Goal: Task Accomplishment & Management: Complete application form

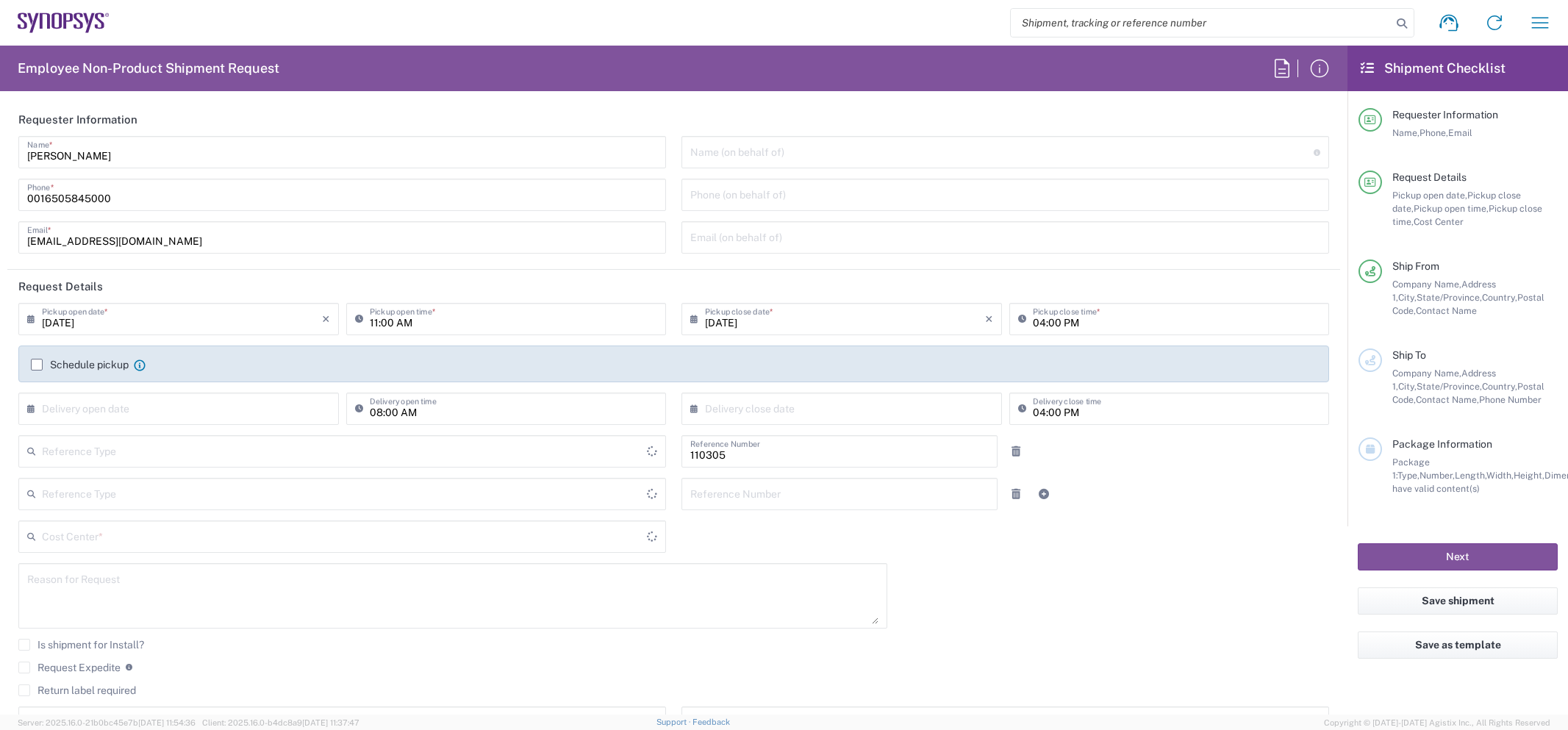
type input "US01, HR, Dom Recrui 110305"
type input "Delivered at Place"
type input "Texas"
type input "Department"
type input "United States"
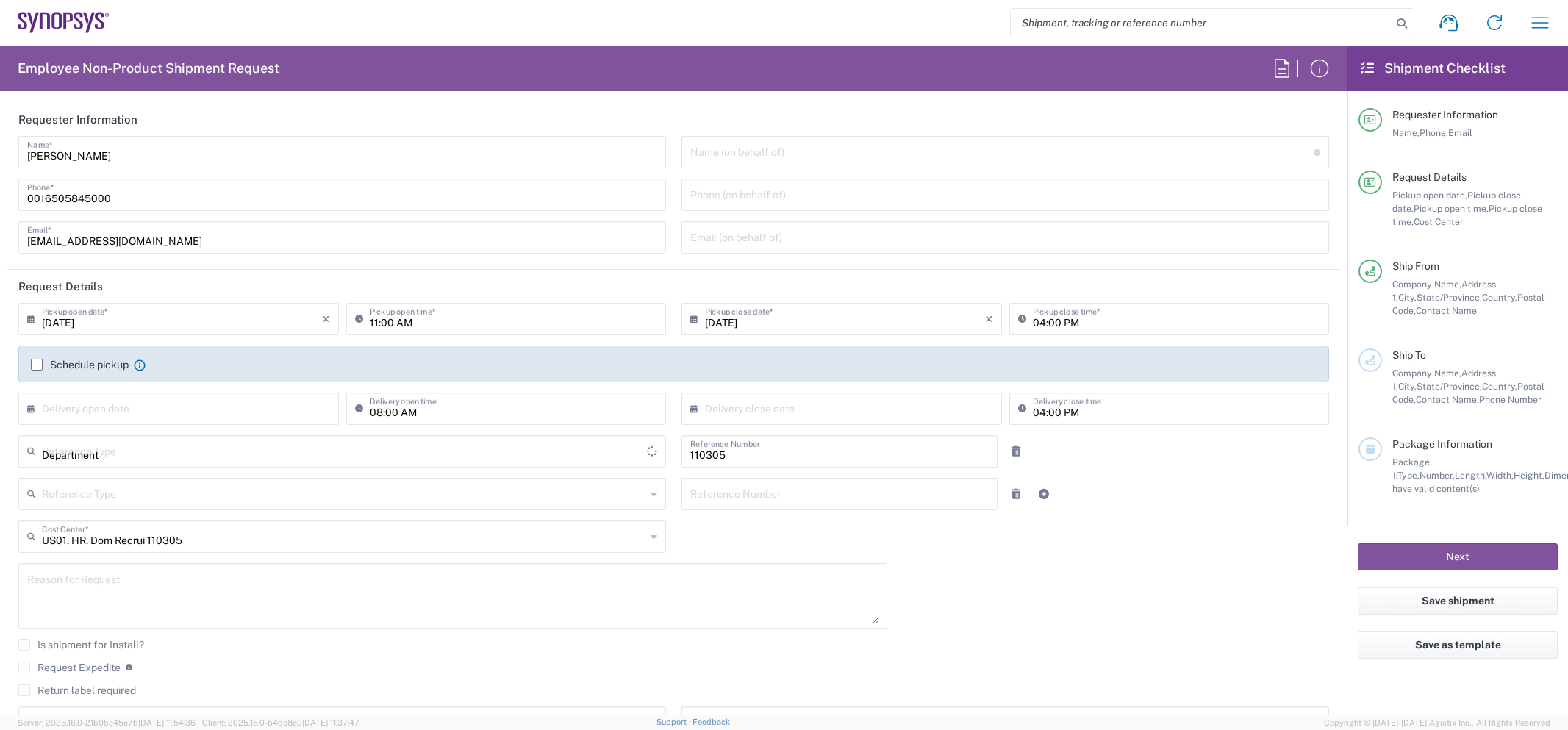
type input "United States"
type input "Austin US26"
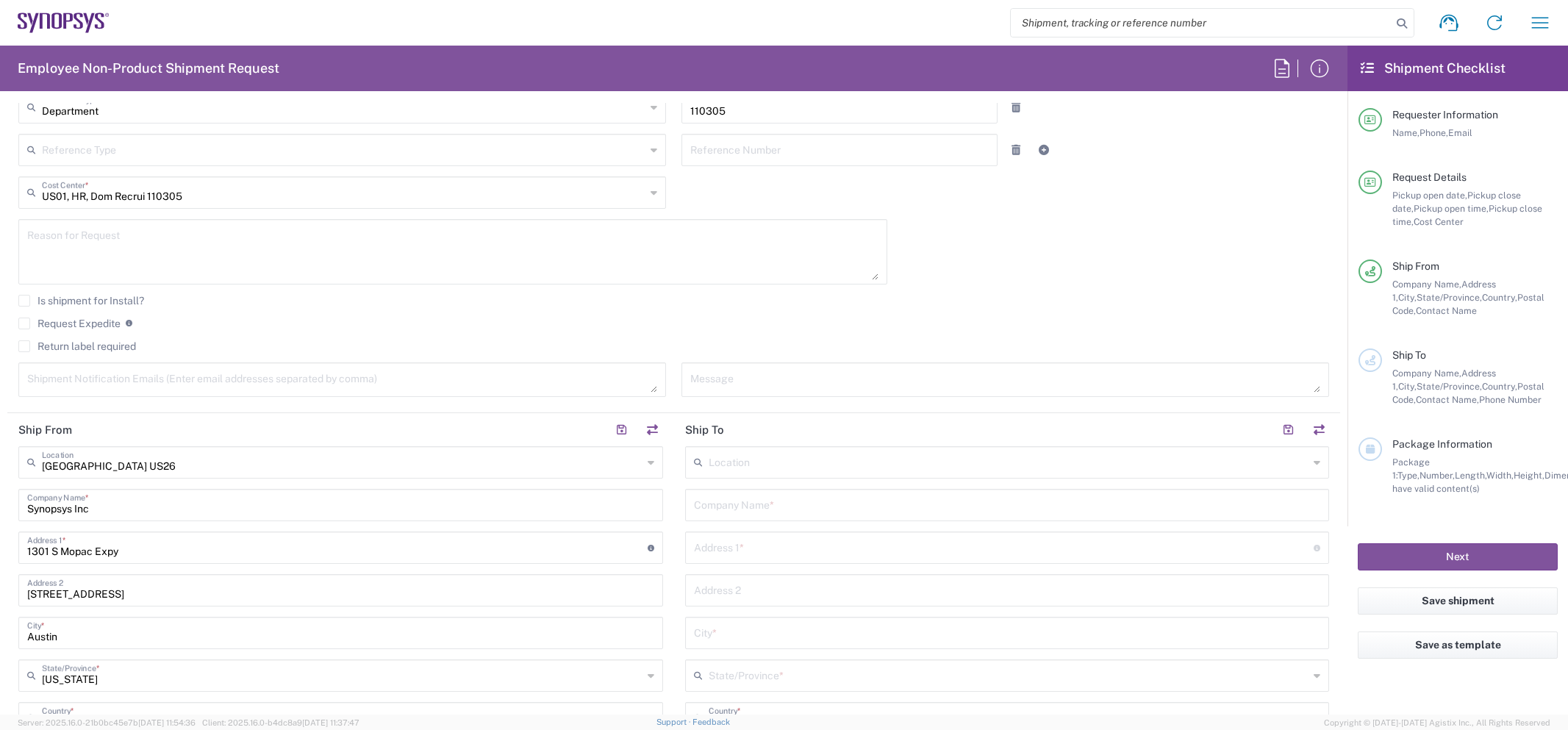
scroll to position [345, 0]
click at [752, 454] on input "text" at bounding box center [1008, 460] width 600 height 25
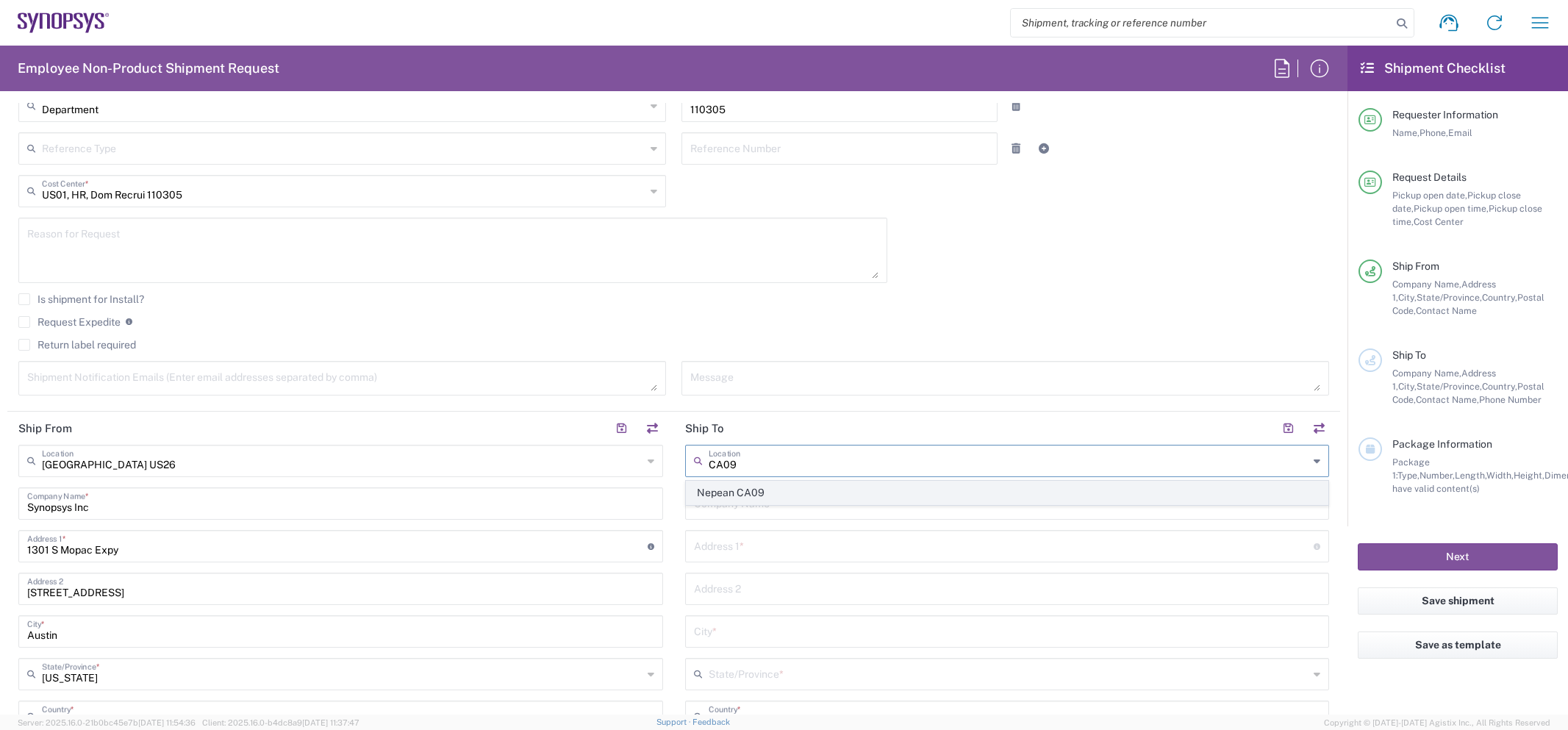
click at [753, 501] on span "Nepean CA09" at bounding box center [1008, 492] width 642 height 23
type input "Nepean CA09"
type input "Synopsys Nepean CA09"
type input "One Antares Drive"
type input "Suite 300"
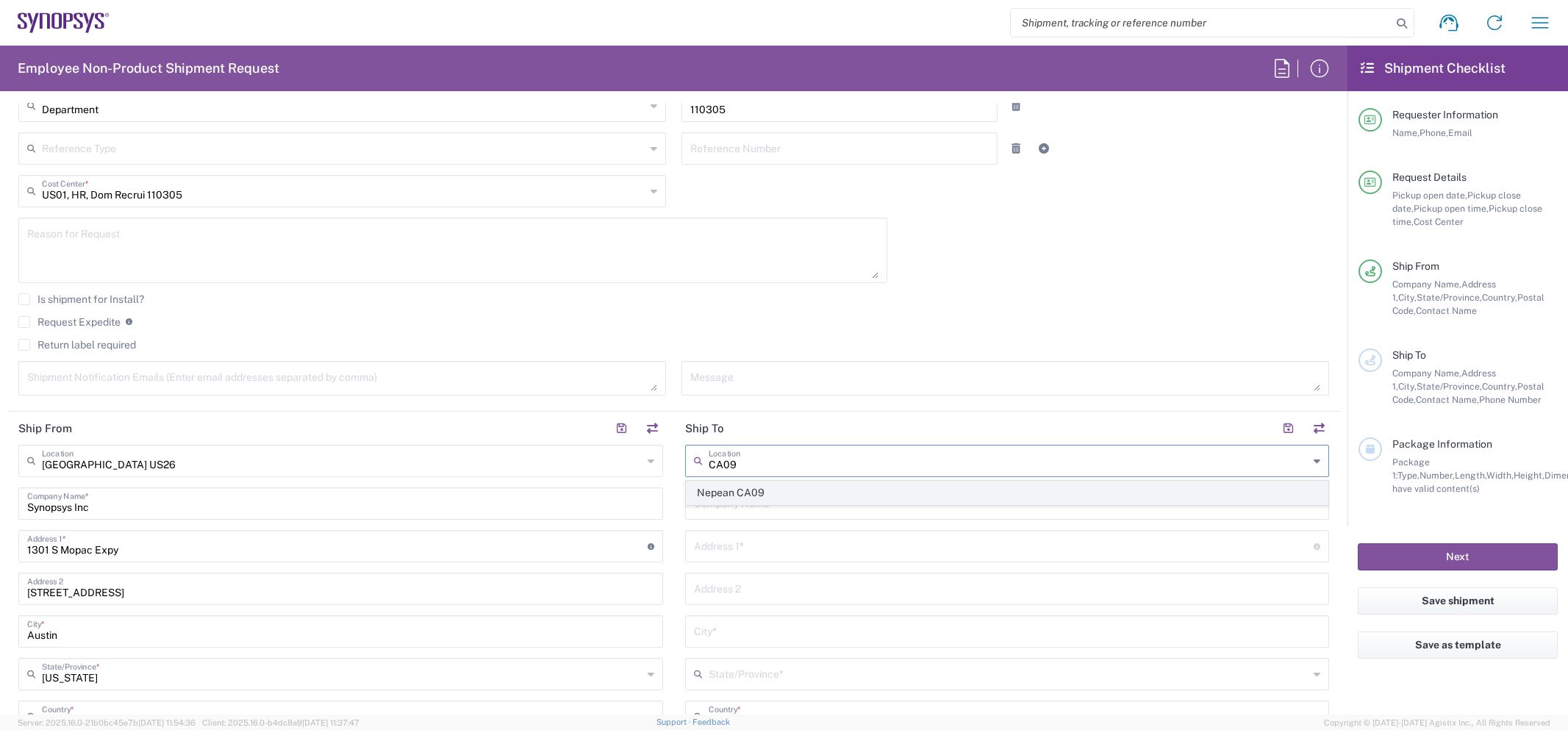
type input "Ottawa"
type input "Canada"
type input "K2E 8C4"
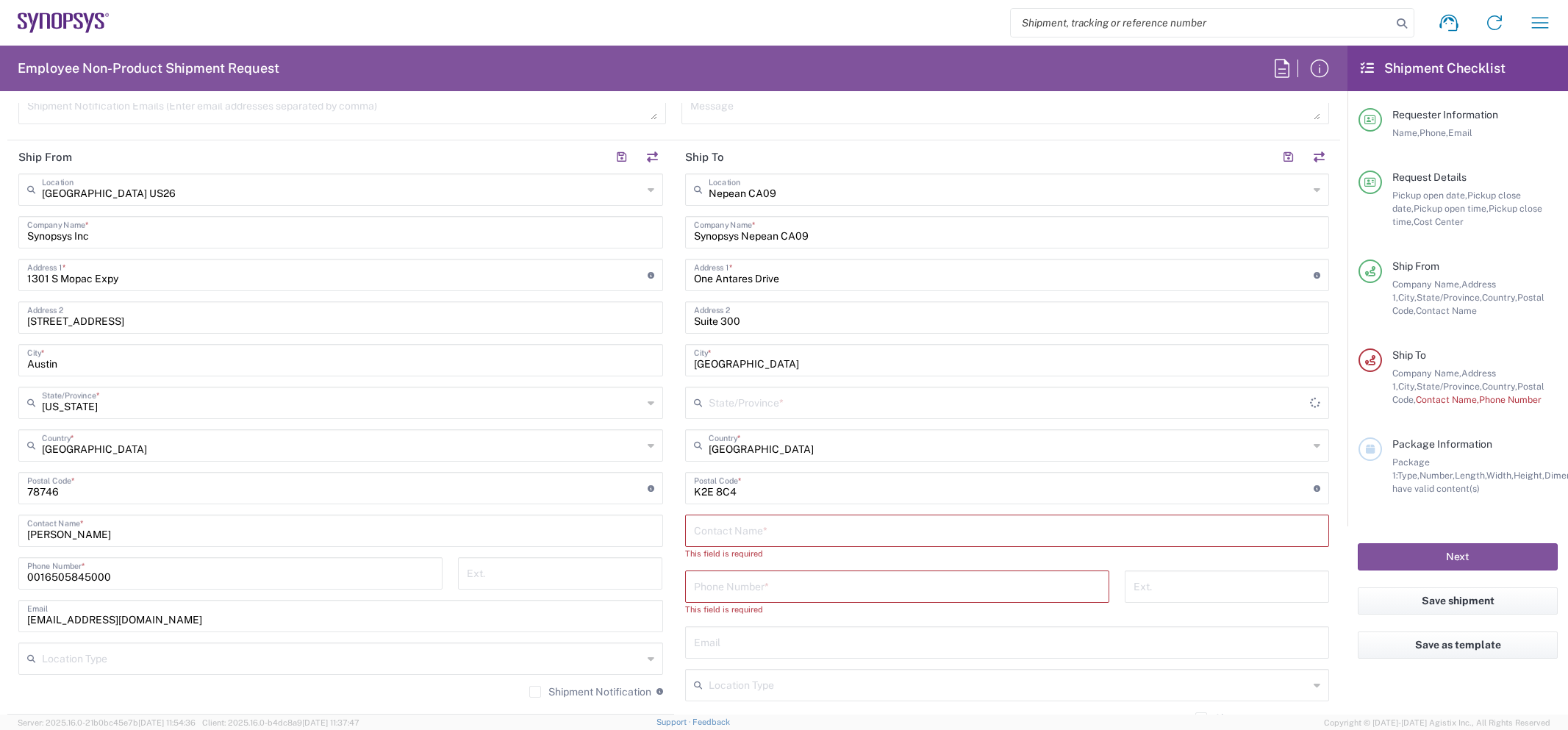
scroll to position [620, 0]
type input "Ontario"
click at [761, 532] on input "text" at bounding box center [1007, 526] width 627 height 25
type input "Delaney McLachlan"
click at [796, 571] on input "tel" at bounding box center [897, 569] width 406 height 25
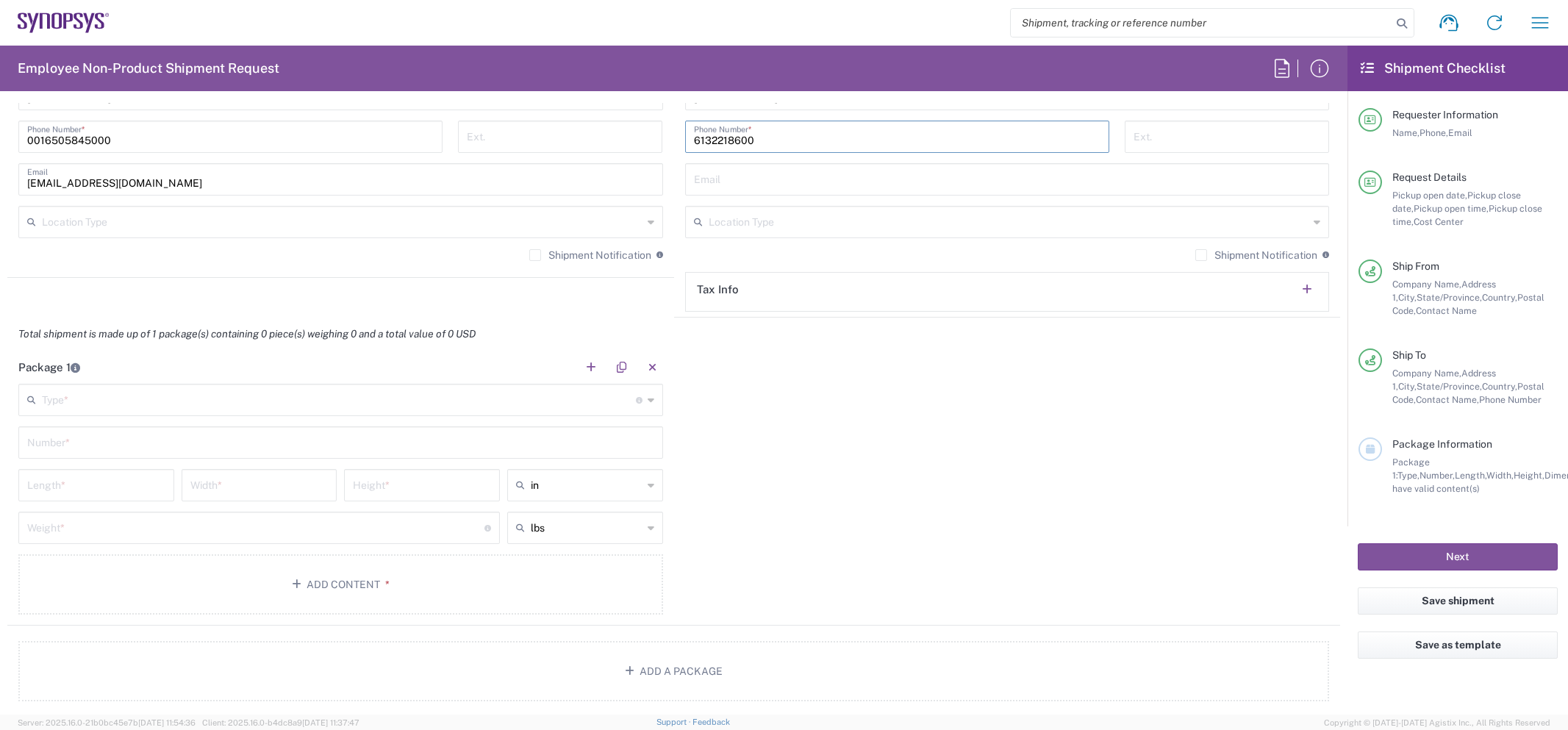
scroll to position [1132, 0]
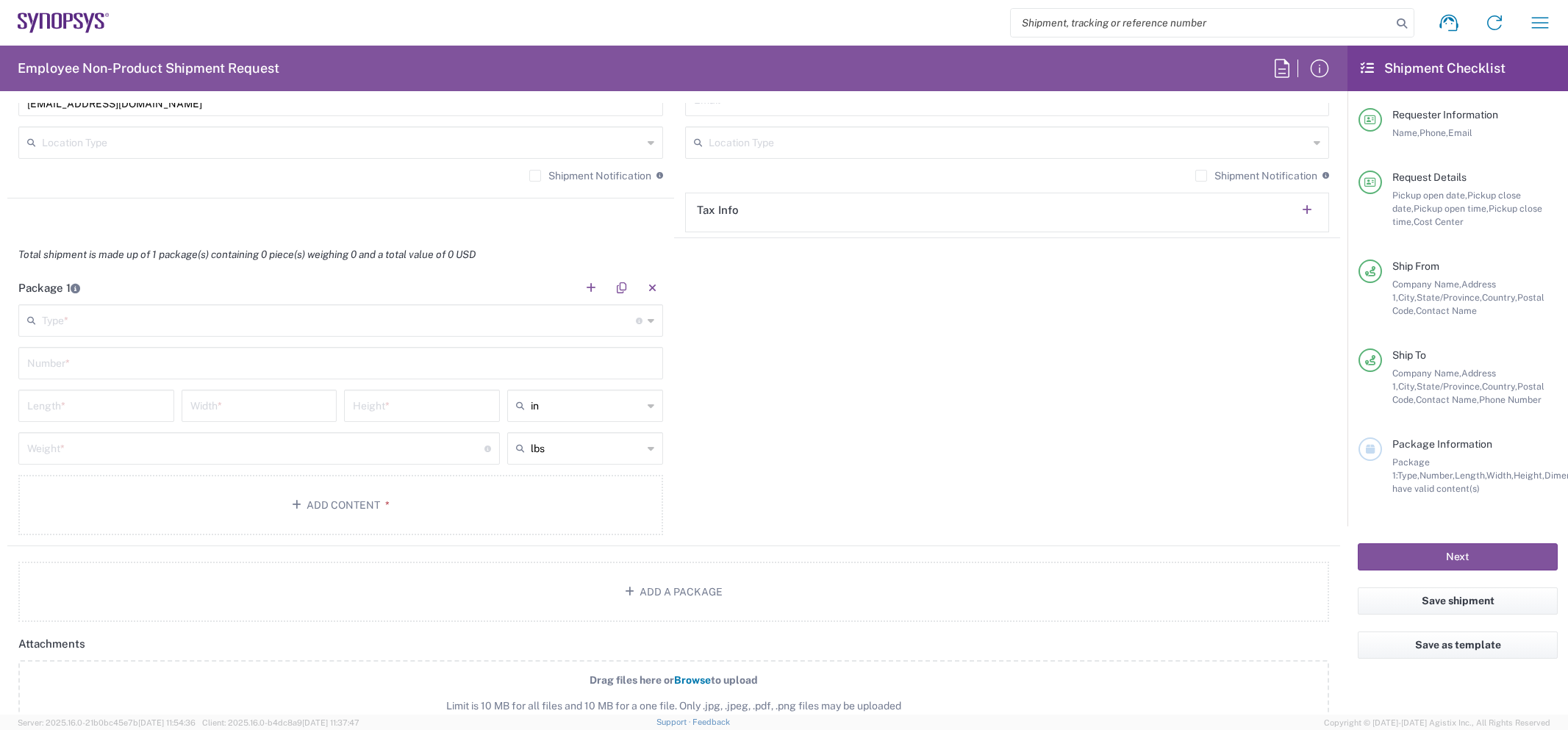
type input "6132218600"
click at [157, 325] on input "text" at bounding box center [338, 320] width 594 height 25
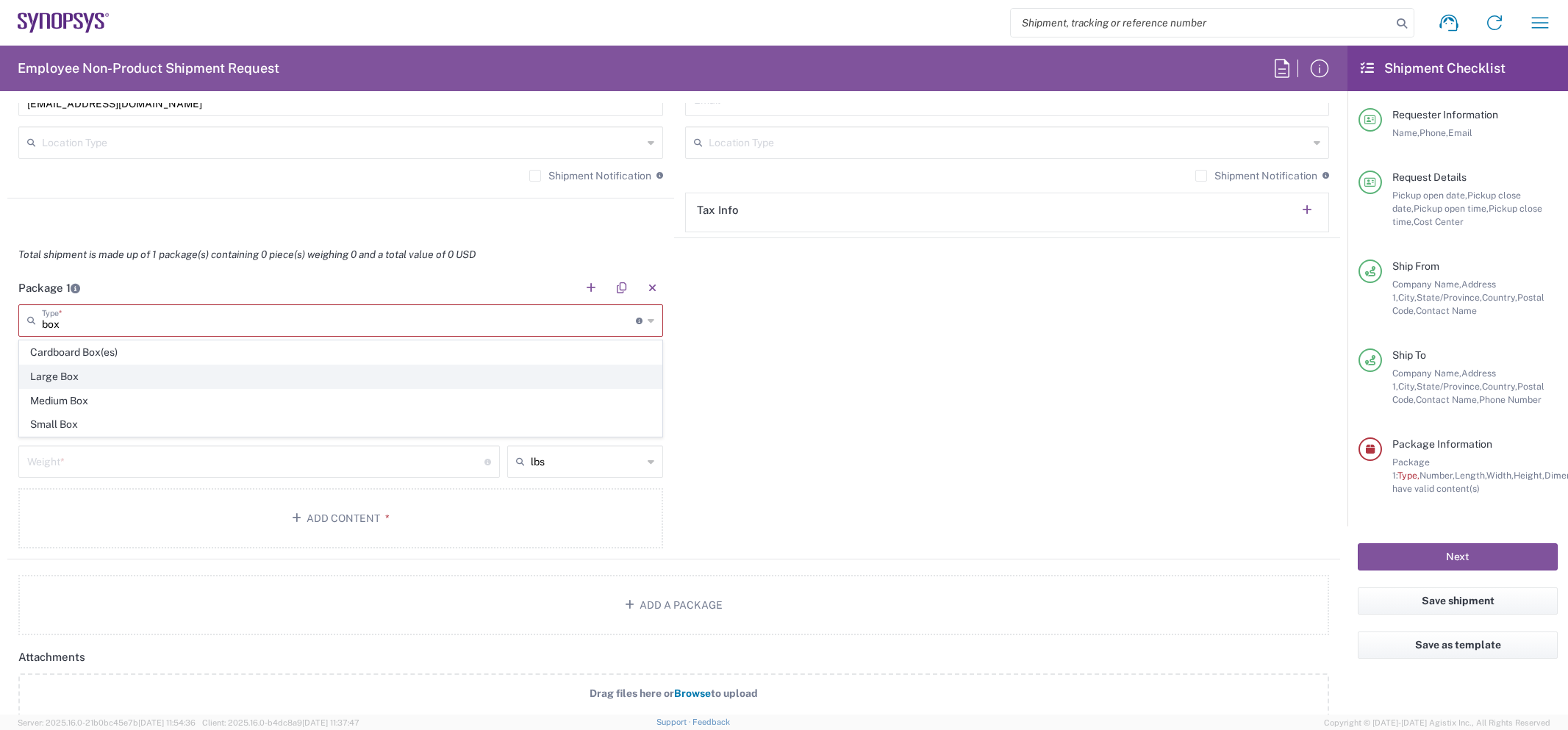
click at [124, 377] on span "Large Box" at bounding box center [340, 376] width 642 height 23
type input "Large Box"
type input "17.5"
type input "12.5"
type input "3"
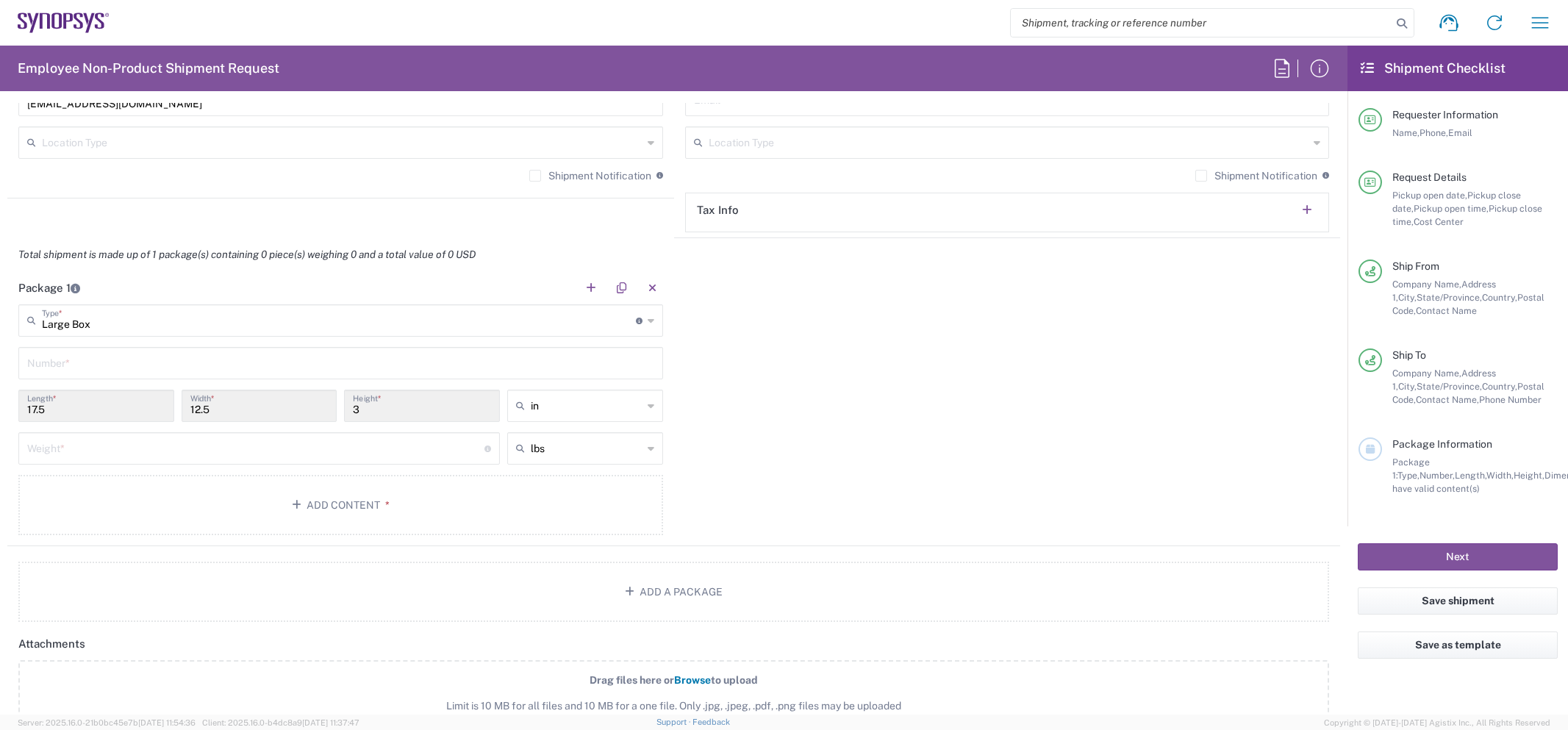
click at [116, 360] on input "text" at bounding box center [340, 362] width 627 height 25
type input "1"
click at [121, 448] on input "number" at bounding box center [256, 447] width 457 height 25
type input "10"
click at [183, 501] on button "Add Content *" at bounding box center [341, 505] width 645 height 60
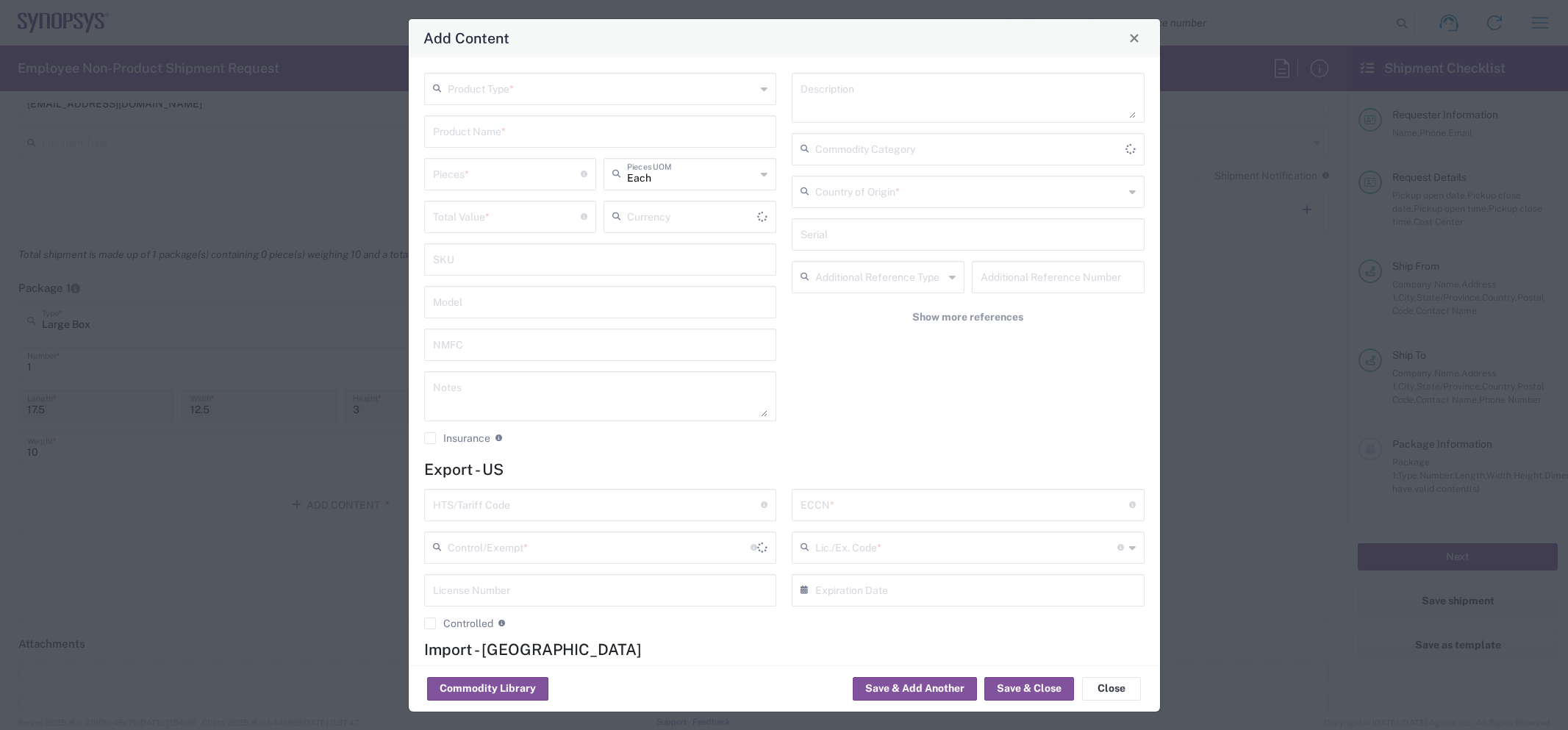
type input "US Dollar"
click at [532, 100] on div "Product Type *" at bounding box center [600, 89] width 353 height 32
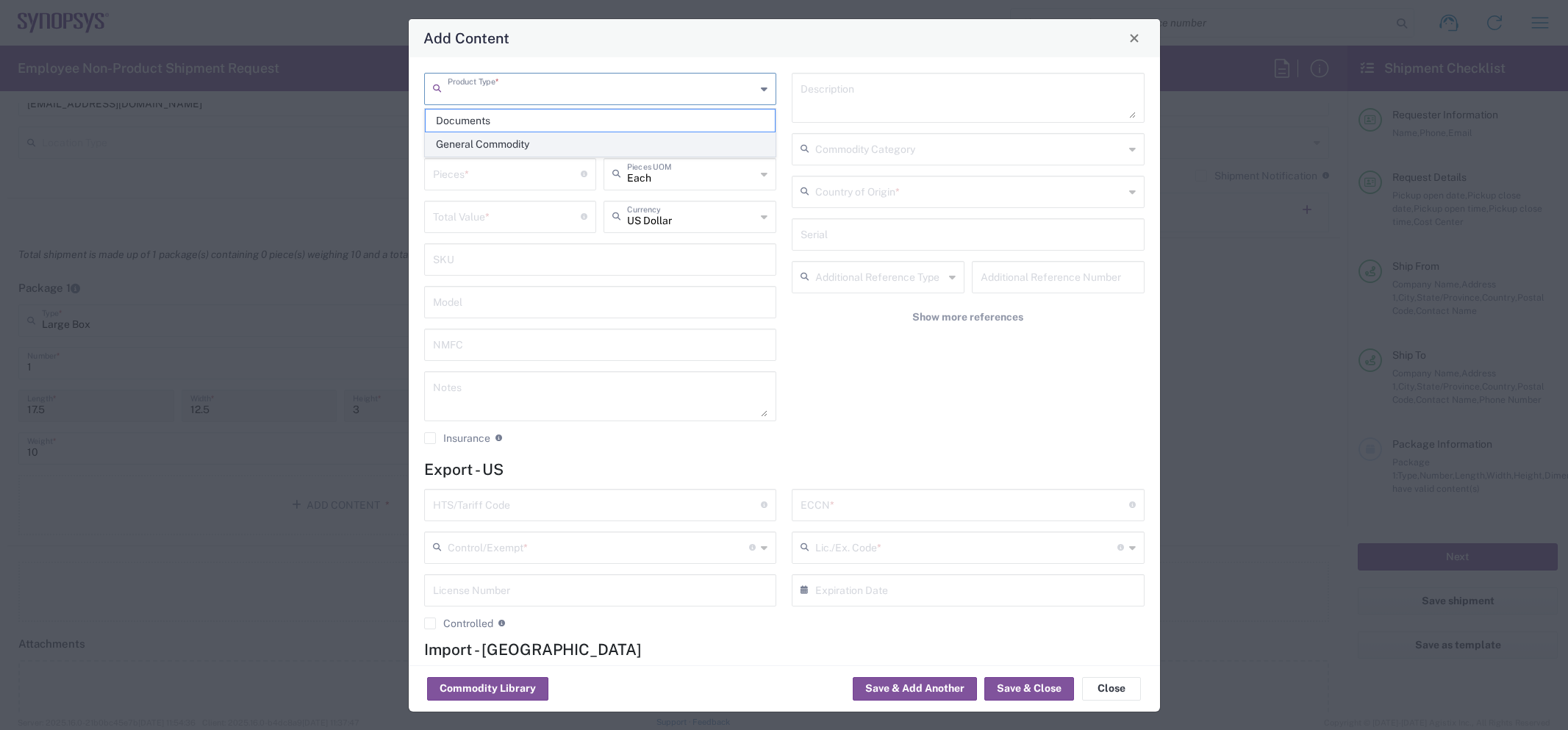
click at [525, 143] on span "General Commodity" at bounding box center [601, 144] width 350 height 23
type input "General Commodity"
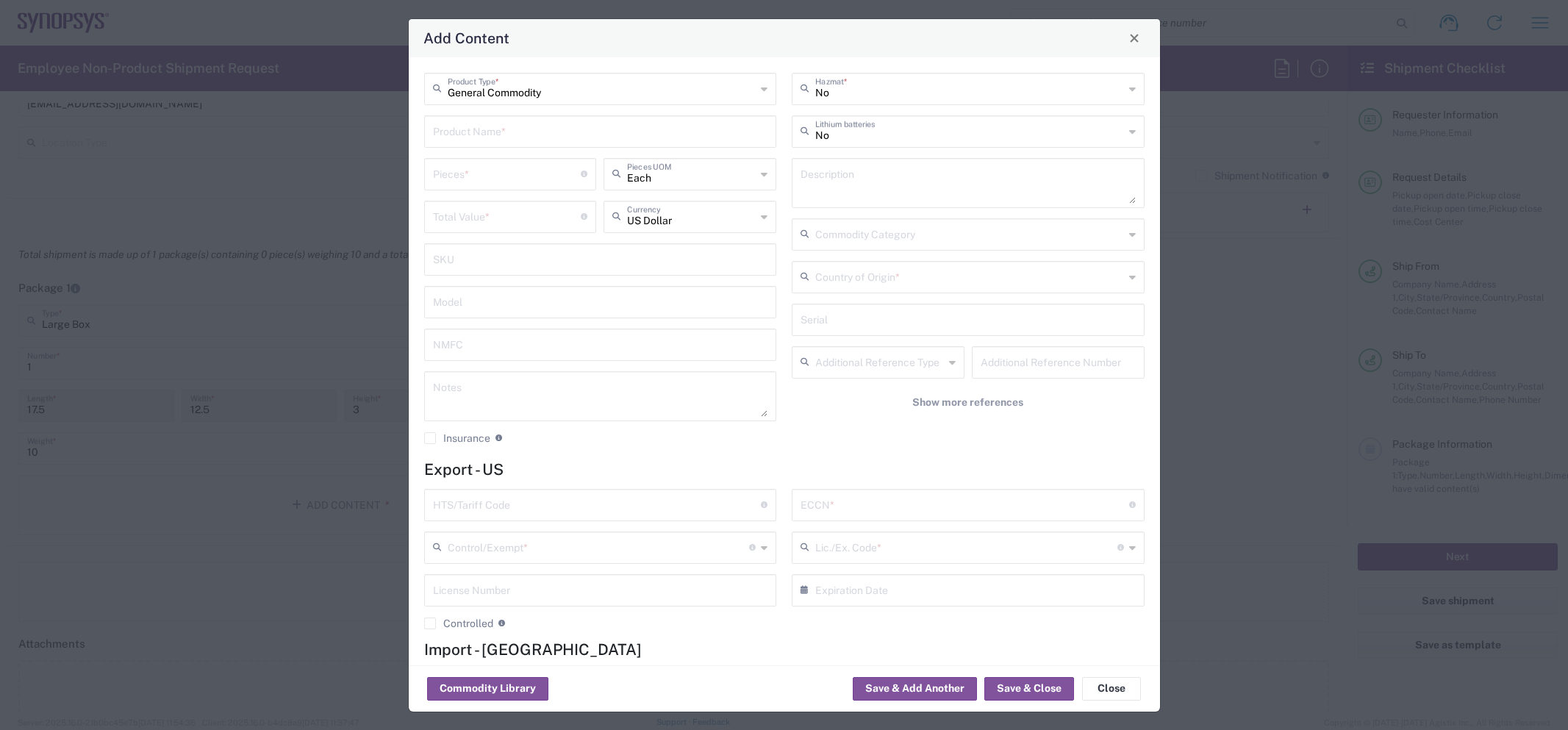
click at [462, 124] on input "text" at bounding box center [600, 130] width 335 height 25
type input "1/4 zip"
click at [456, 162] on input "number" at bounding box center [507, 173] width 149 height 25
type input "1"
click at [461, 223] on input "number" at bounding box center [507, 216] width 149 height 25
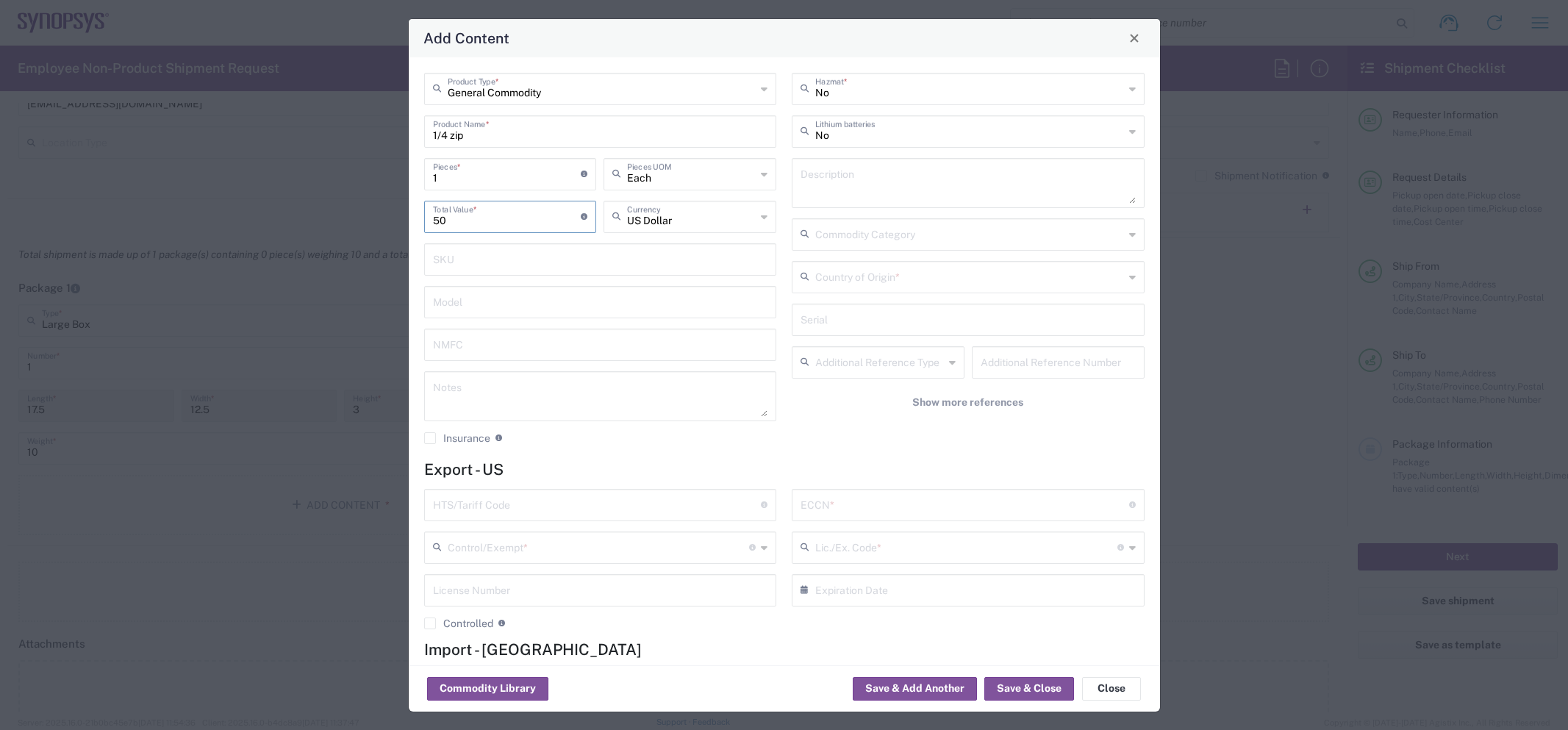
type input "50"
click at [861, 280] on input "text" at bounding box center [969, 276] width 309 height 25
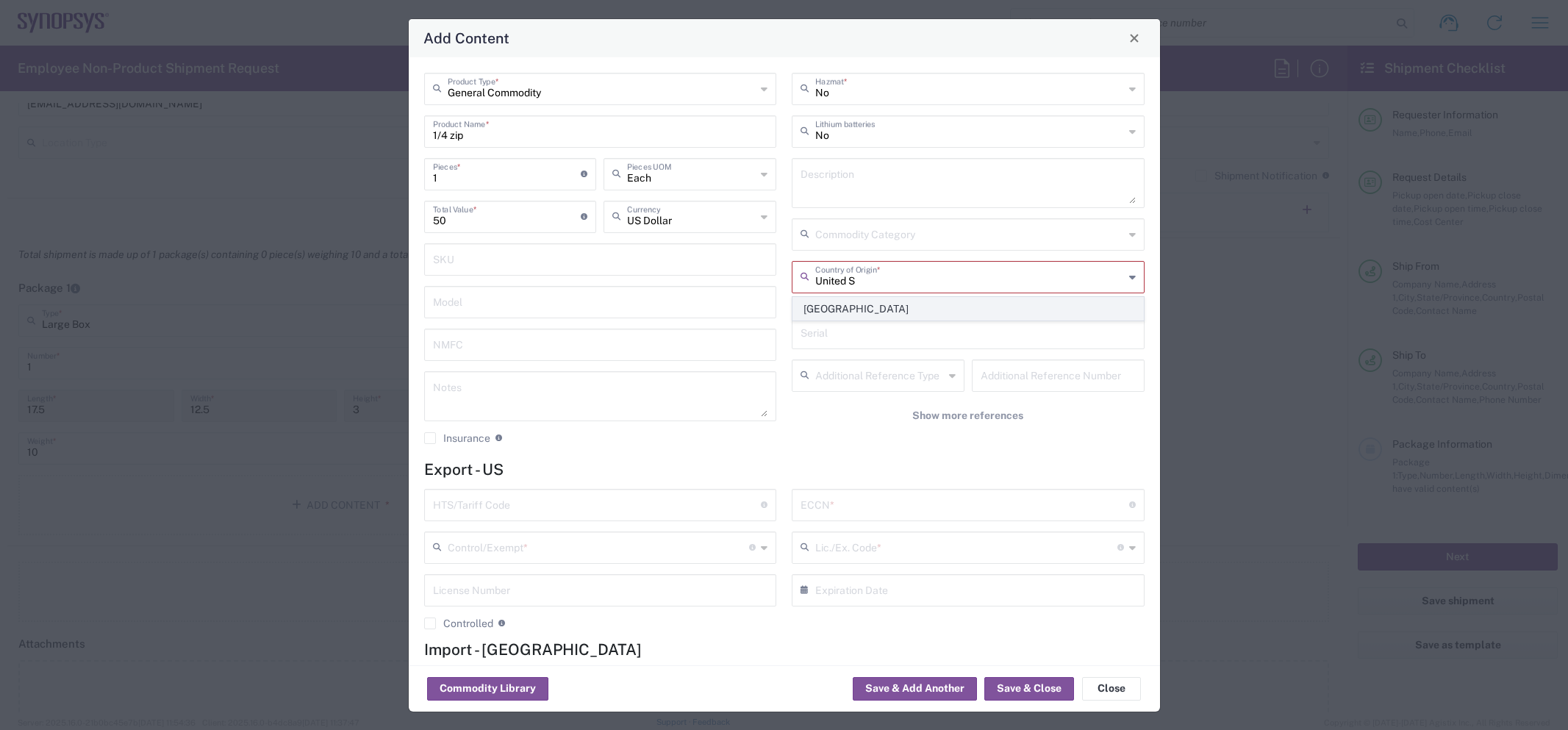
click at [821, 314] on span "United States" at bounding box center [969, 308] width 350 height 23
type input "United States"
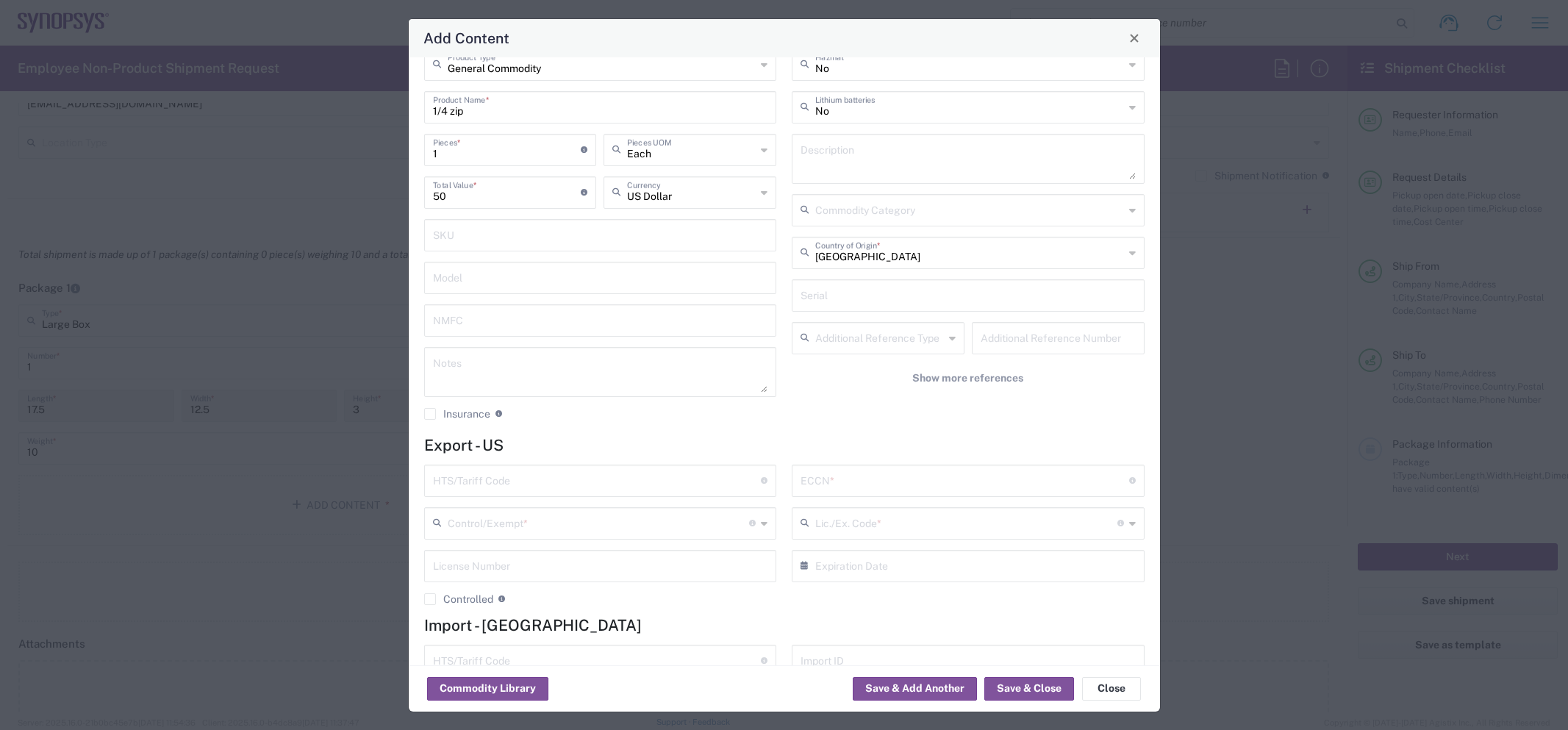
scroll to position [26, 0]
click at [562, 478] on input "text" at bounding box center [597, 477] width 328 height 25
paste input "6109.10.00.40"
type input "6109.10.00.40"
click at [821, 469] on input "text" at bounding box center [965, 477] width 328 height 25
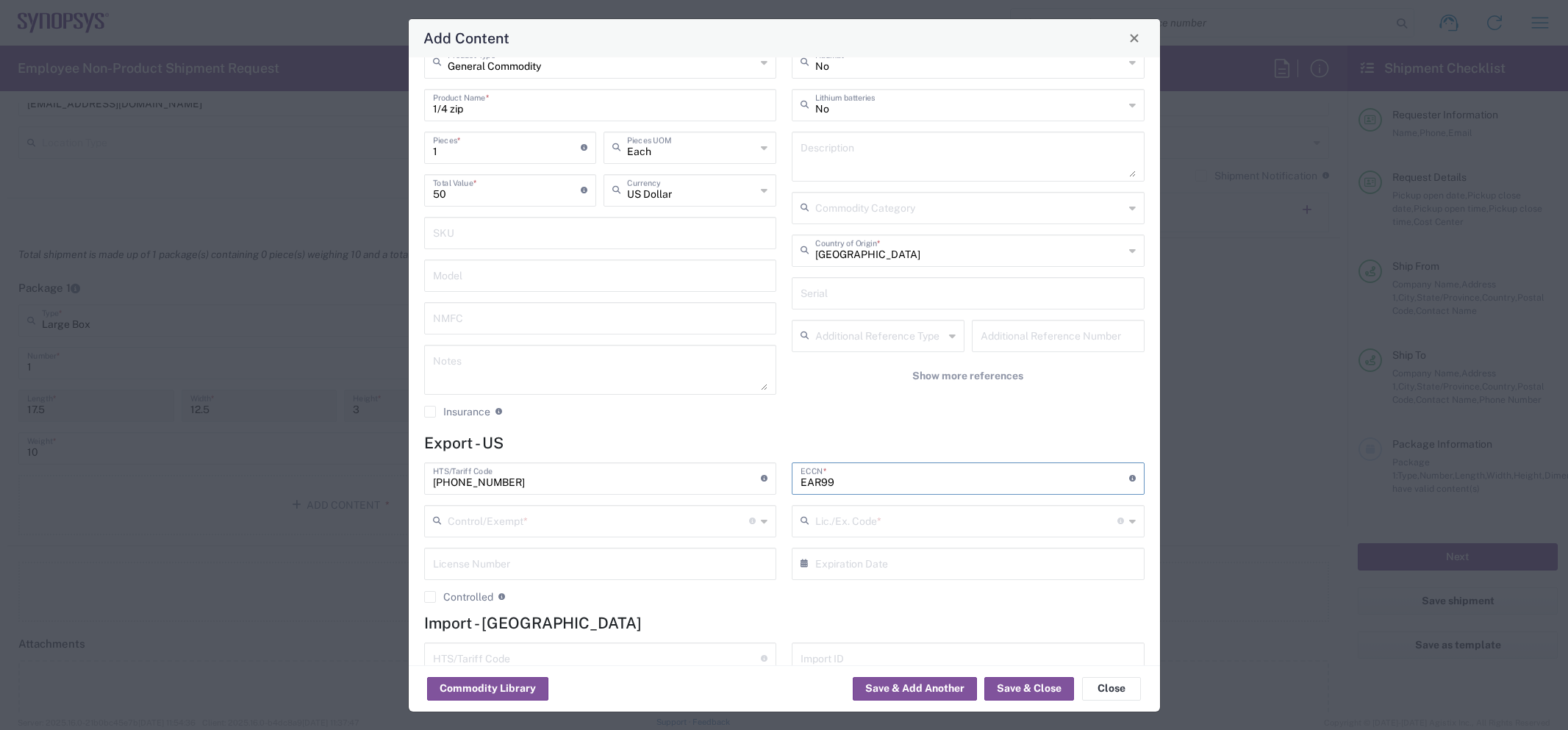
type input "EAR99"
click at [474, 523] on input "text" at bounding box center [599, 520] width 302 height 25
click at [542, 416] on span "FTR Exemption" at bounding box center [601, 420] width 350 height 23
type input "FTR Exemption"
click at [821, 507] on input "text" at bounding box center [967, 520] width 304 height 25
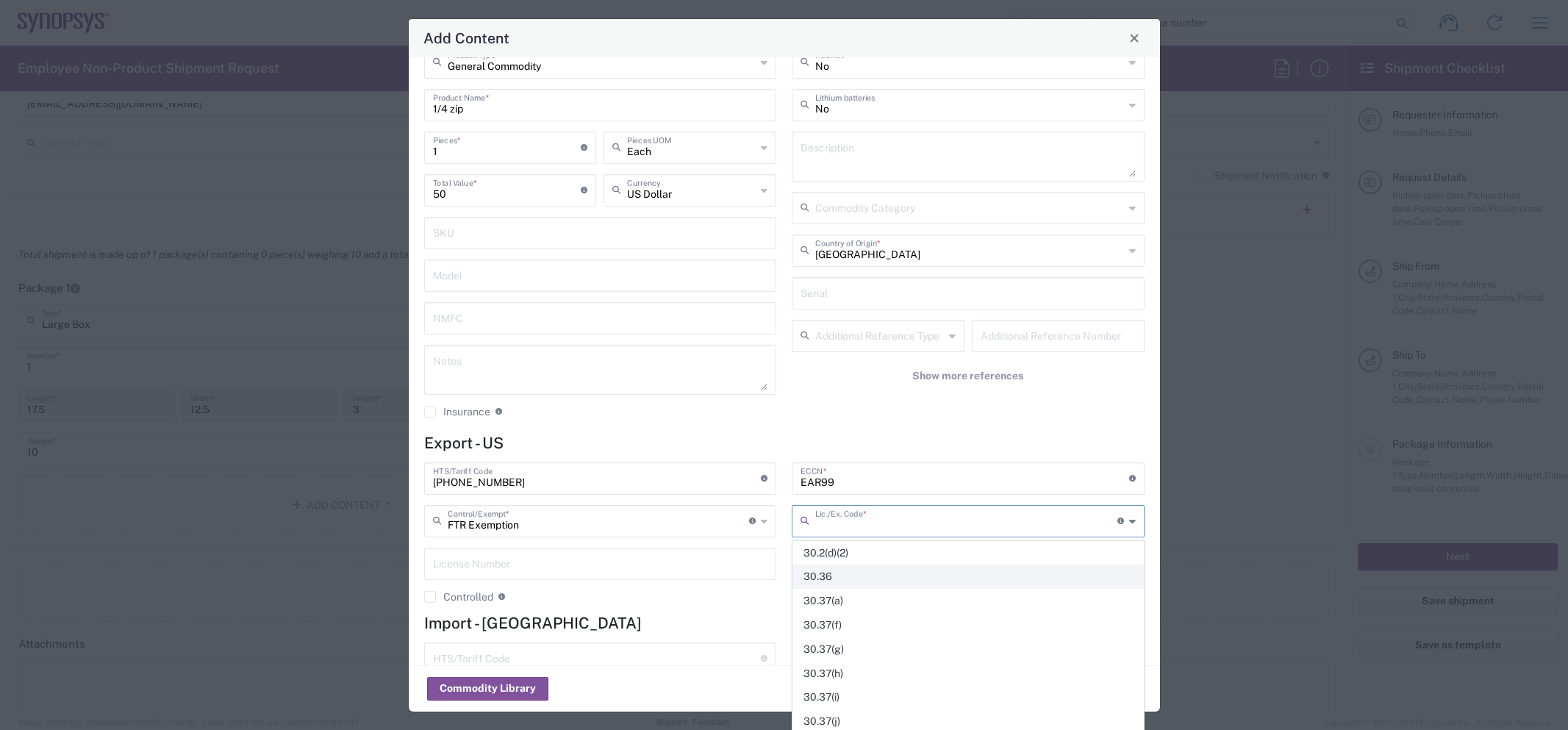
click at [888, 571] on span "30.36" at bounding box center [969, 576] width 350 height 23
type input "30.36"
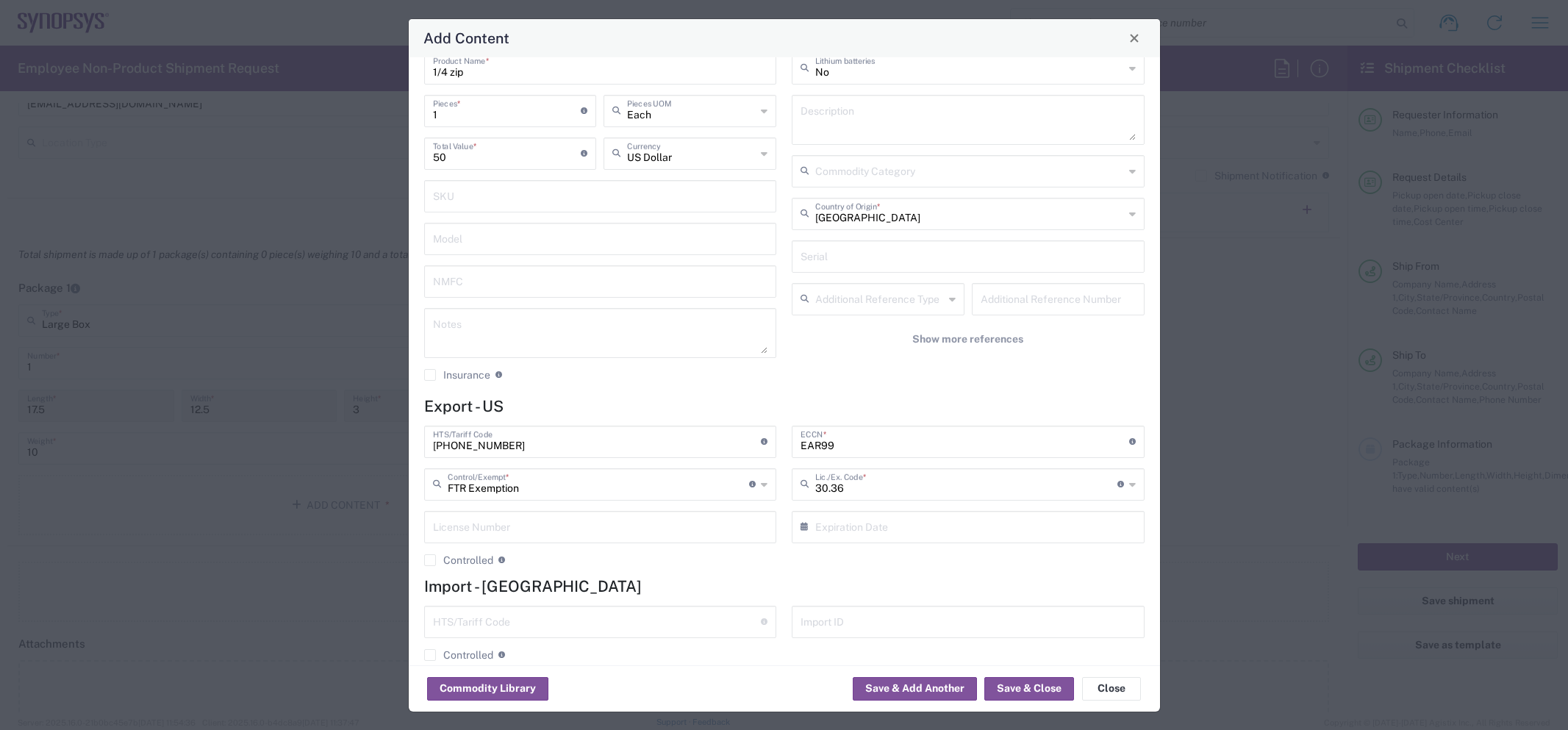
scroll to position [85, 0]
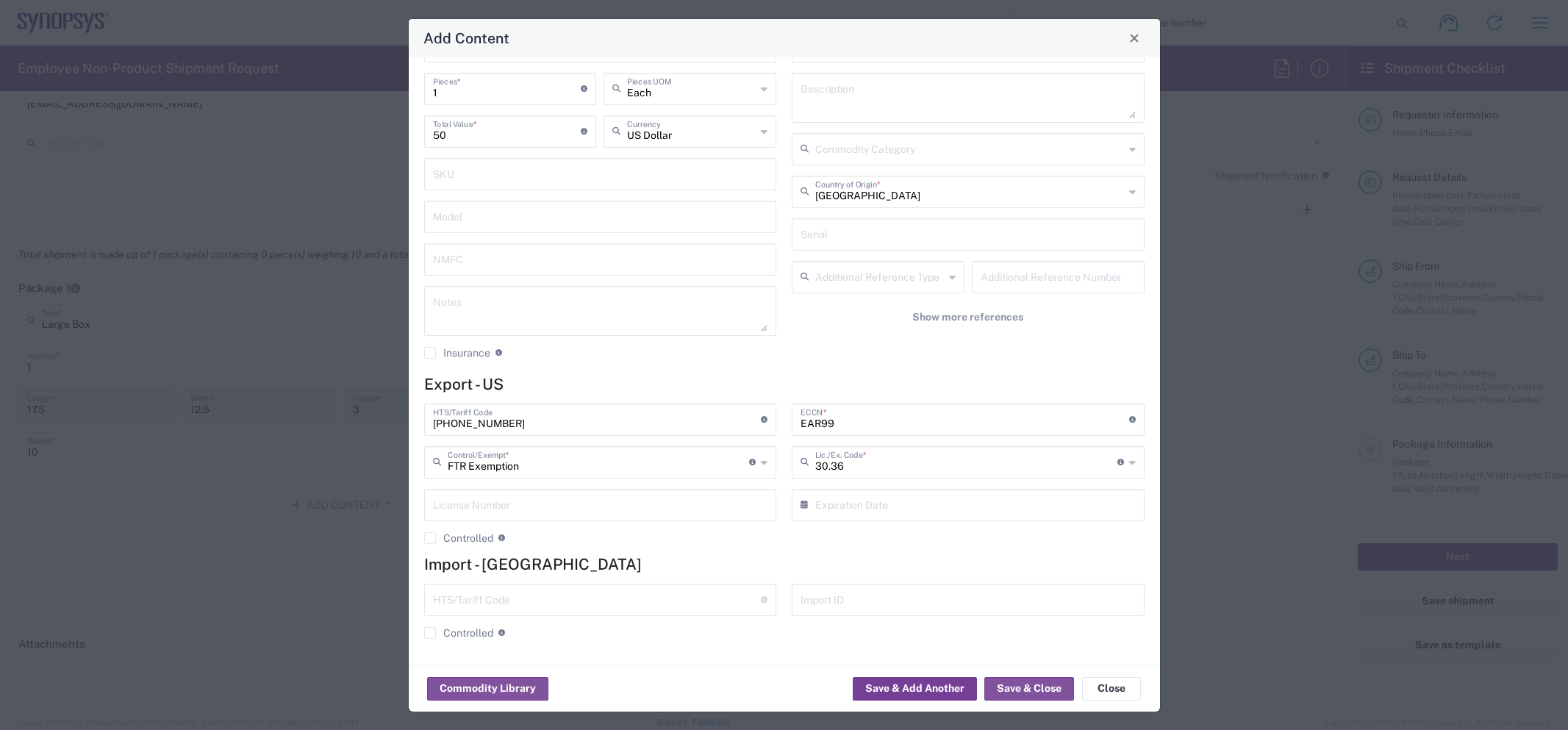
click at [933, 682] on button "Save & Add Another" at bounding box center [915, 688] width 124 height 24
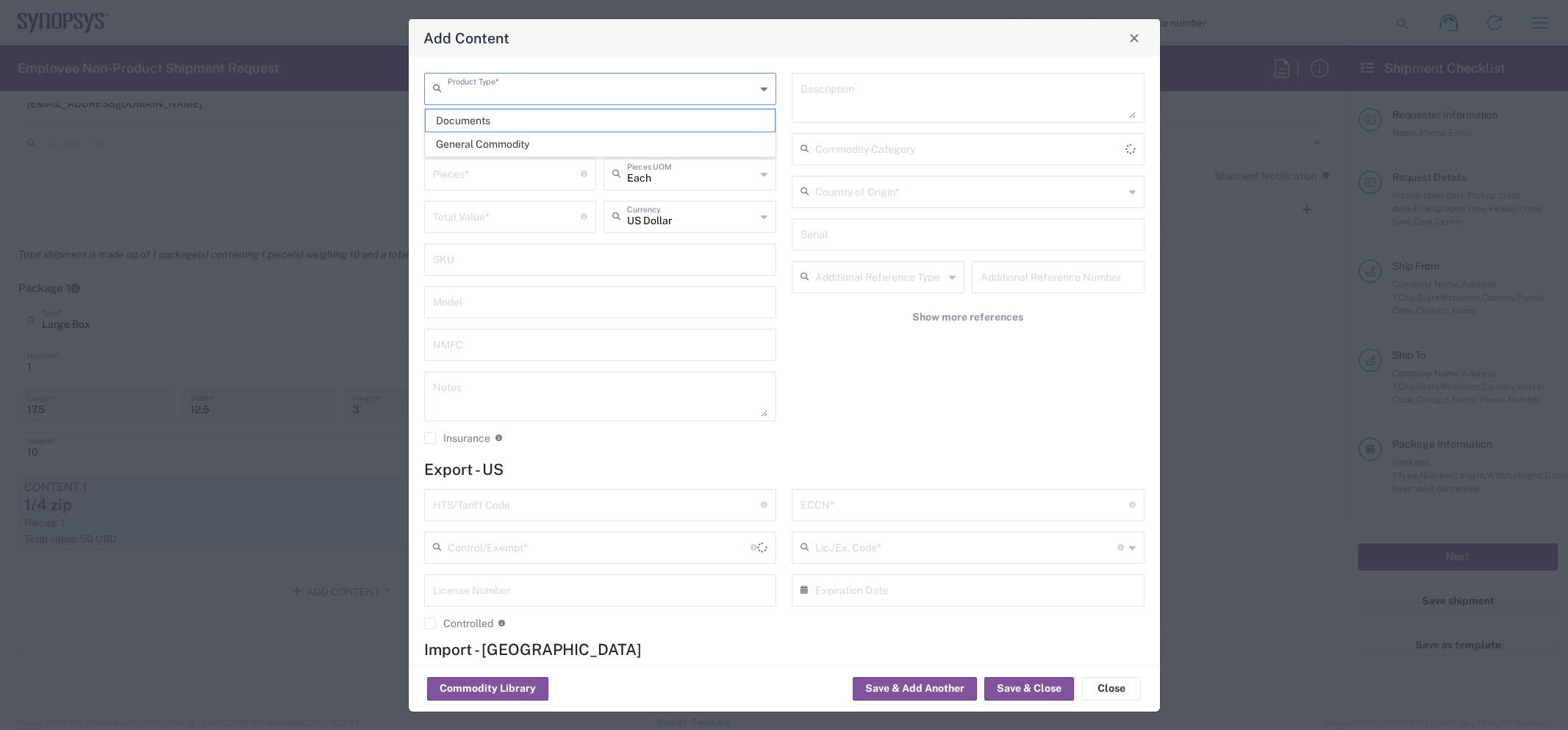
click at [555, 93] on input "text" at bounding box center [602, 88] width 309 height 25
click at [548, 139] on span "General Commodity" at bounding box center [601, 144] width 350 height 23
type input "General Commodity"
click at [534, 132] on input "text" at bounding box center [600, 130] width 335 height 25
type input "drawstring bag"
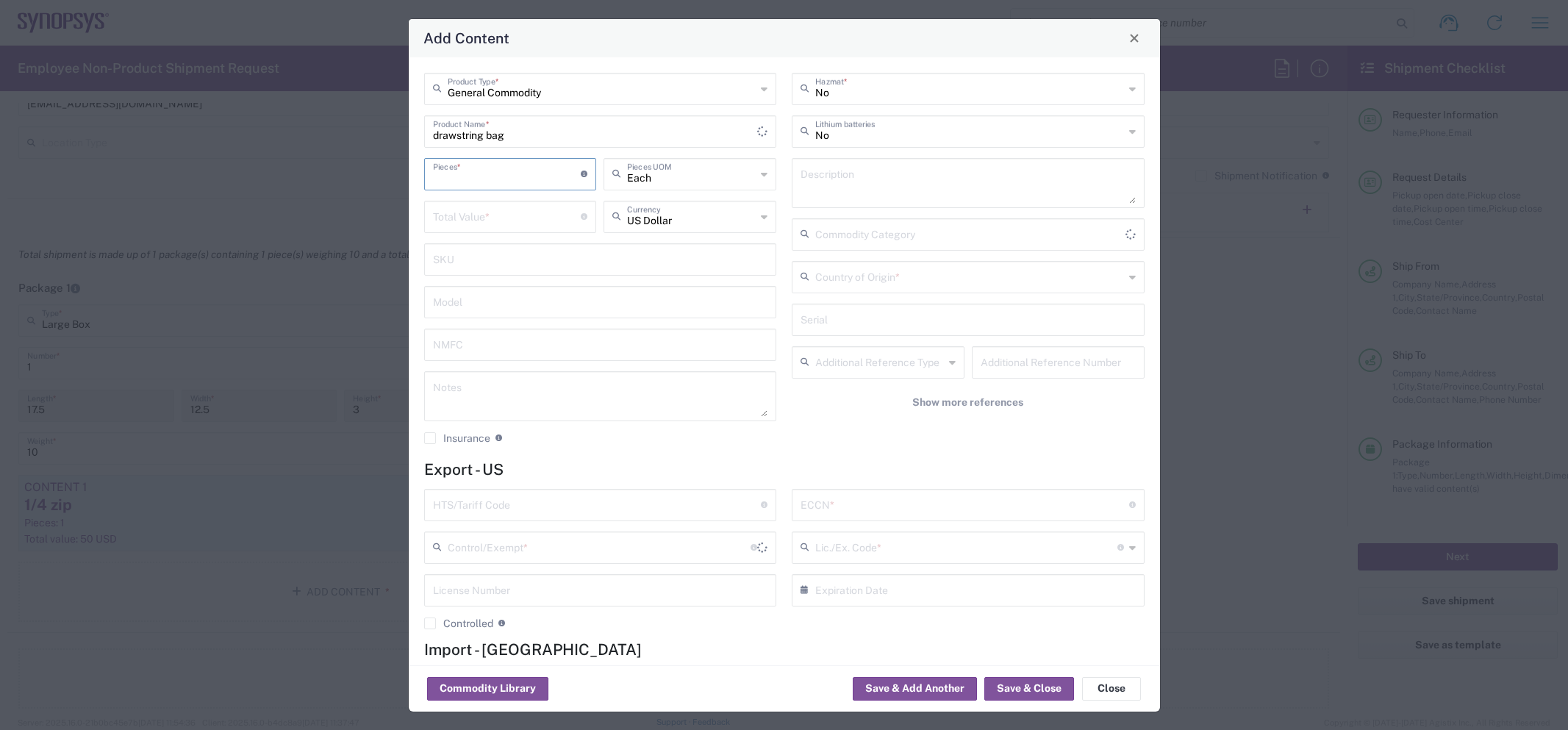
click at [475, 181] on input "number" at bounding box center [507, 173] width 149 height 25
type input "1"
click at [475, 209] on input "number" at bounding box center [507, 216] width 149 height 25
type input "15"
click at [904, 264] on input "text" at bounding box center [969, 276] width 309 height 25
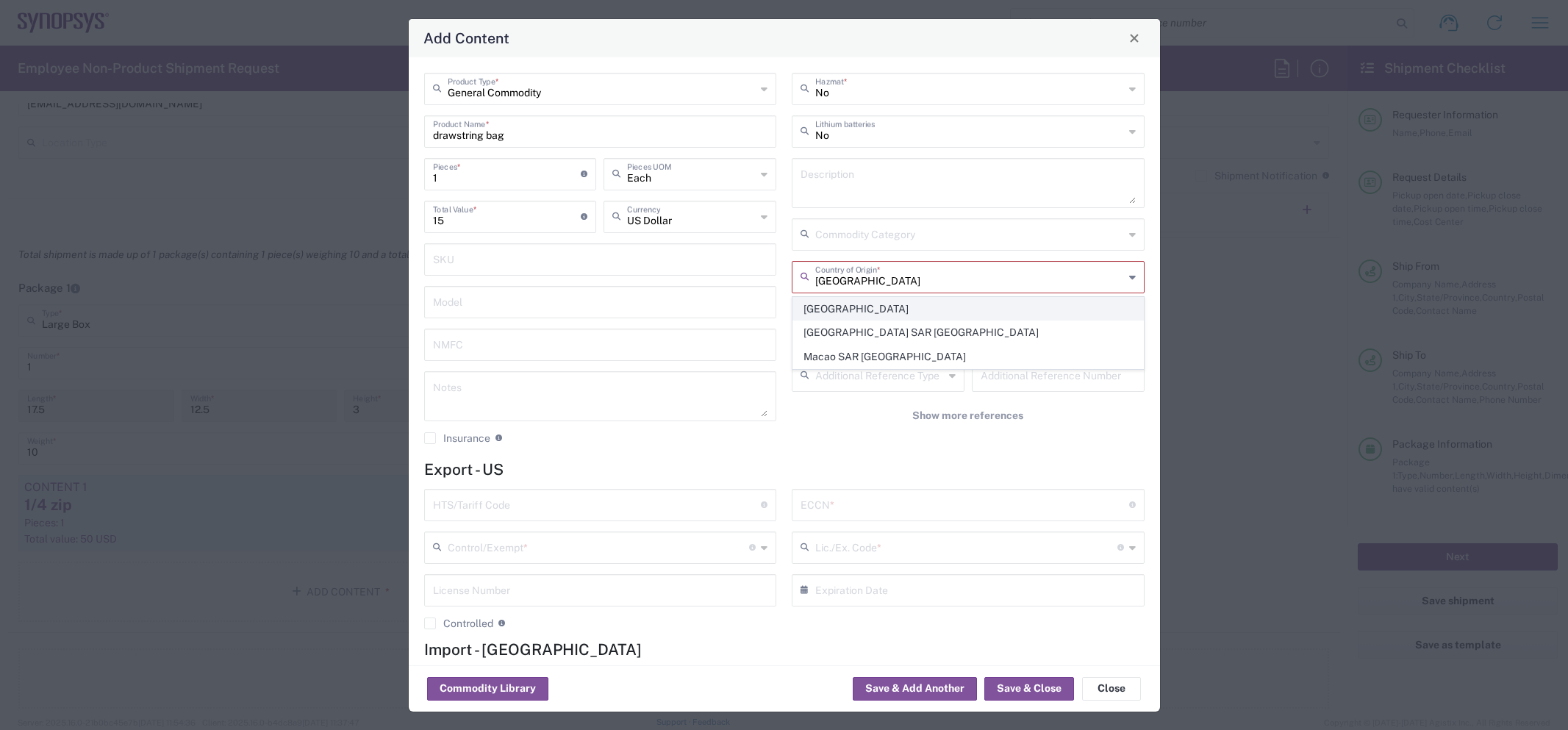
type input "China"
drag, startPoint x: 862, startPoint y: 304, endPoint x: 877, endPoint y: 306, distance: 15.1
click at [862, 304] on span "China" at bounding box center [969, 308] width 350 height 23
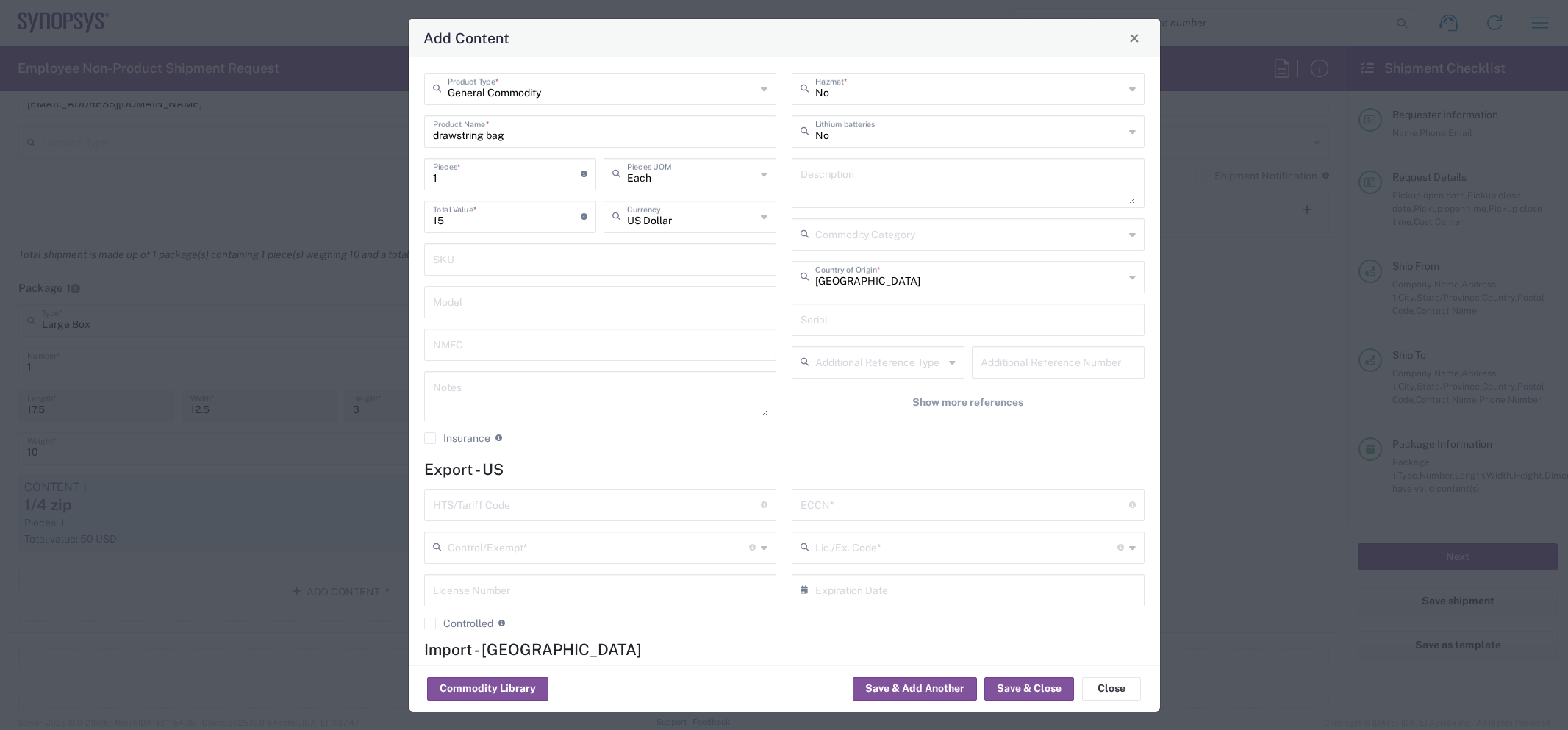
click at [578, 510] on input "text" at bounding box center [597, 504] width 328 height 25
paste input "4202.92.20.29"
type input "4202.92.20.29"
click at [782, 493] on div "4202.92.20.29 HTS/Tariff Code Obtain HTS from vendor if product is purchased. 1…" at bounding box center [599, 564] width 368 height 151
click at [882, 499] on input "text" at bounding box center [965, 504] width 328 height 25
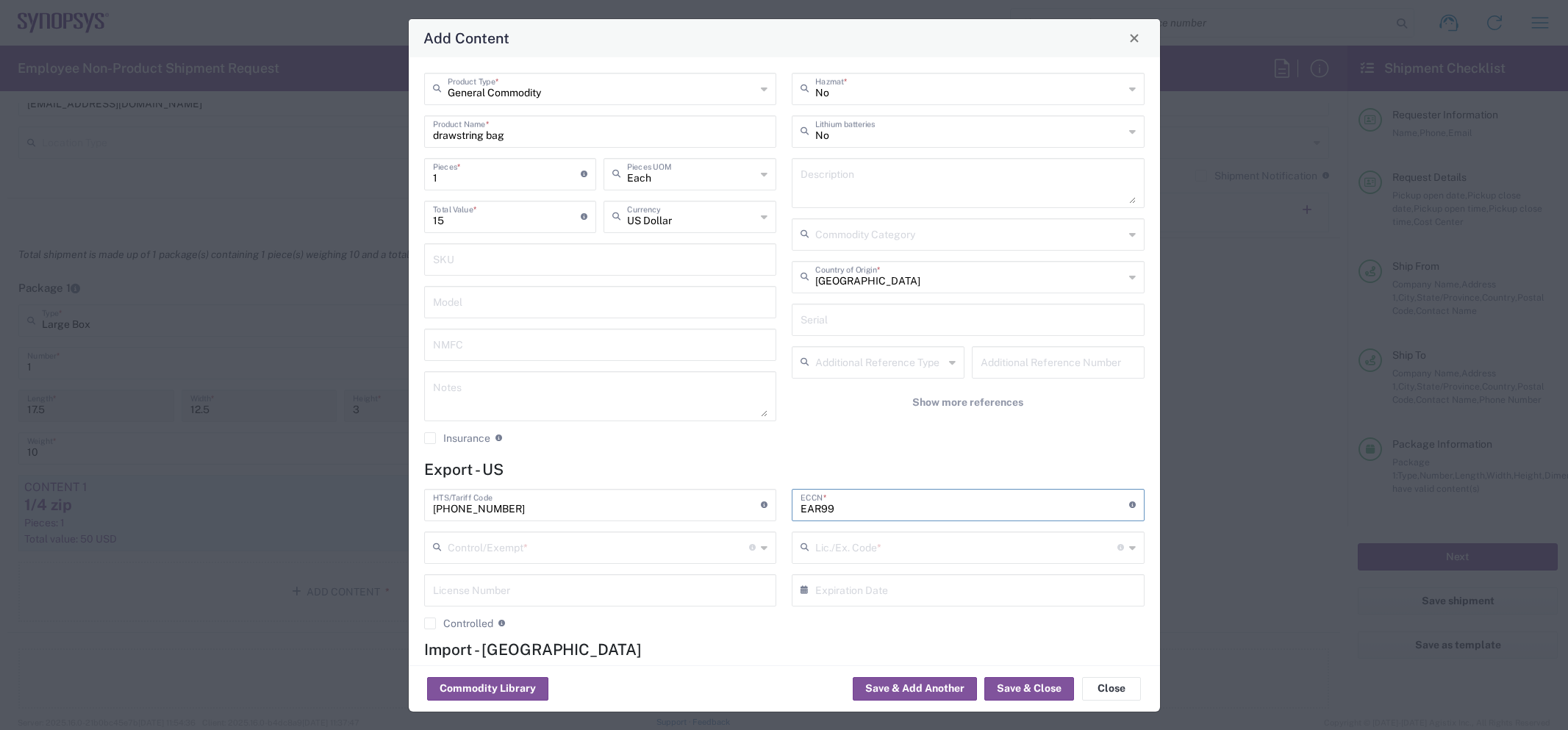
type input "EAR99"
click at [564, 546] on input "text" at bounding box center [599, 546] width 302 height 25
drag, startPoint x: 490, startPoint y: 437, endPoint x: 566, endPoint y: 438, distance: 76.0
click at [493, 437] on span "FTR Exemption" at bounding box center [601, 446] width 350 height 23
type input "FTR Exemption"
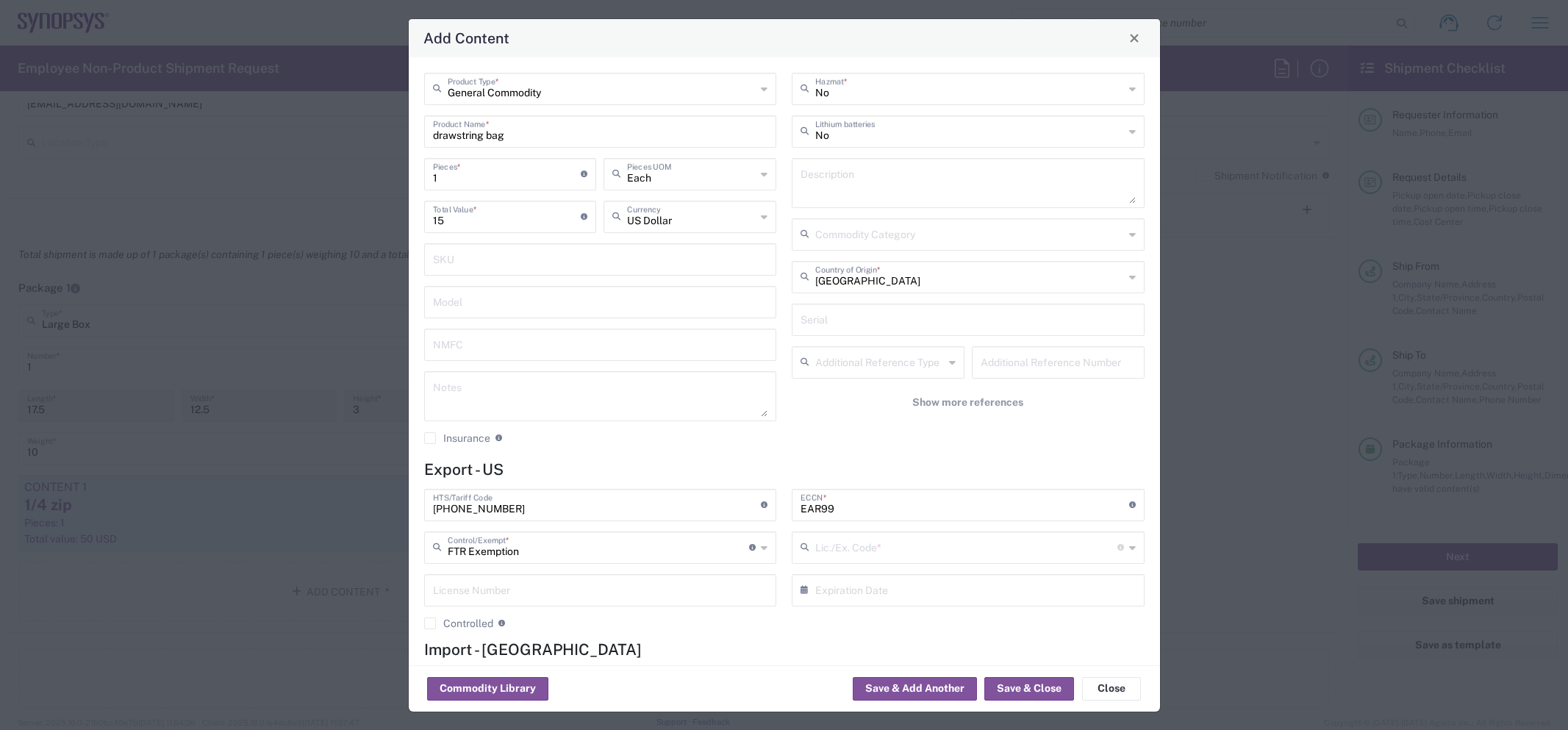
click at [885, 546] on input "text" at bounding box center [966, 546] width 302 height 25
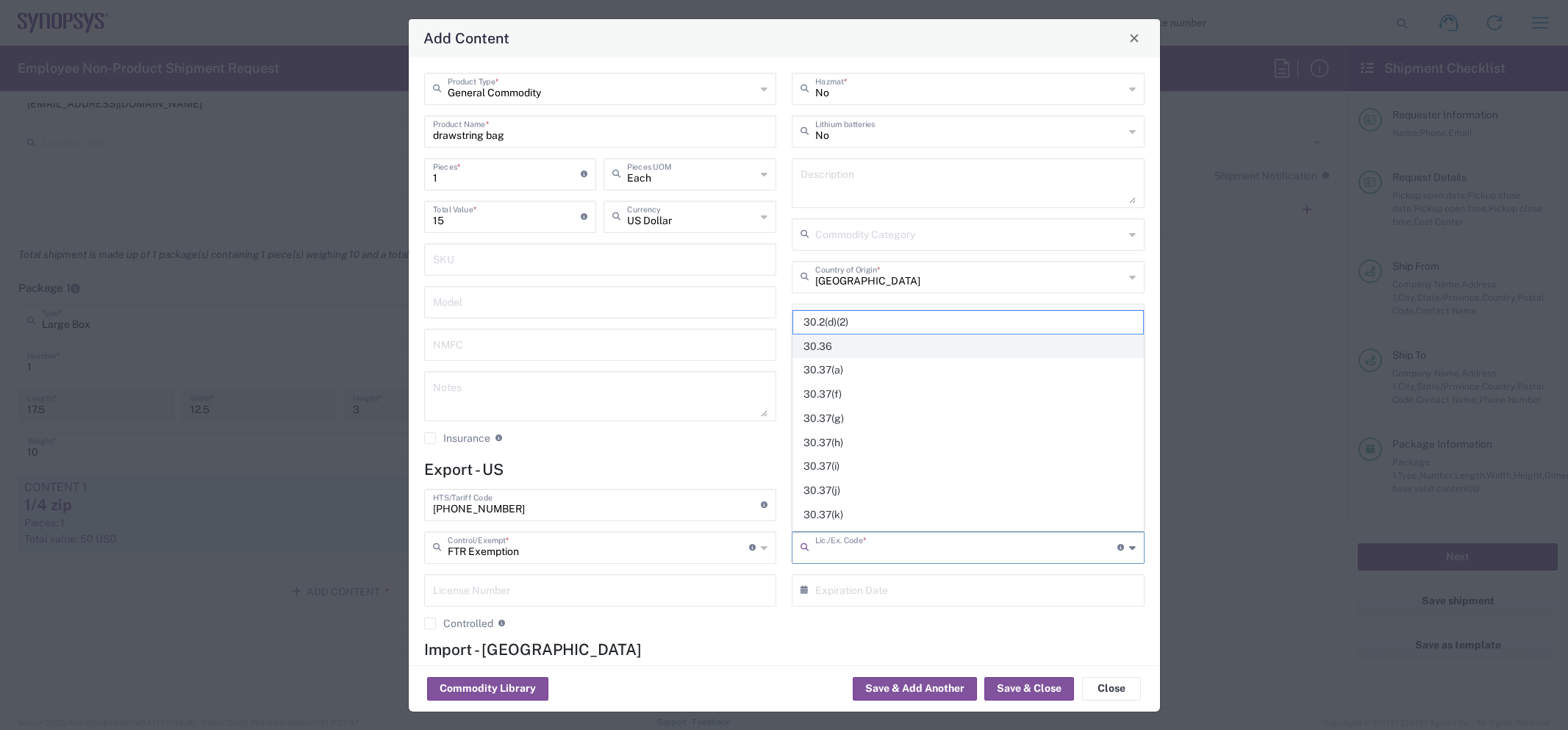
click at [851, 339] on span "30.36" at bounding box center [969, 346] width 350 height 23
type input "30.36"
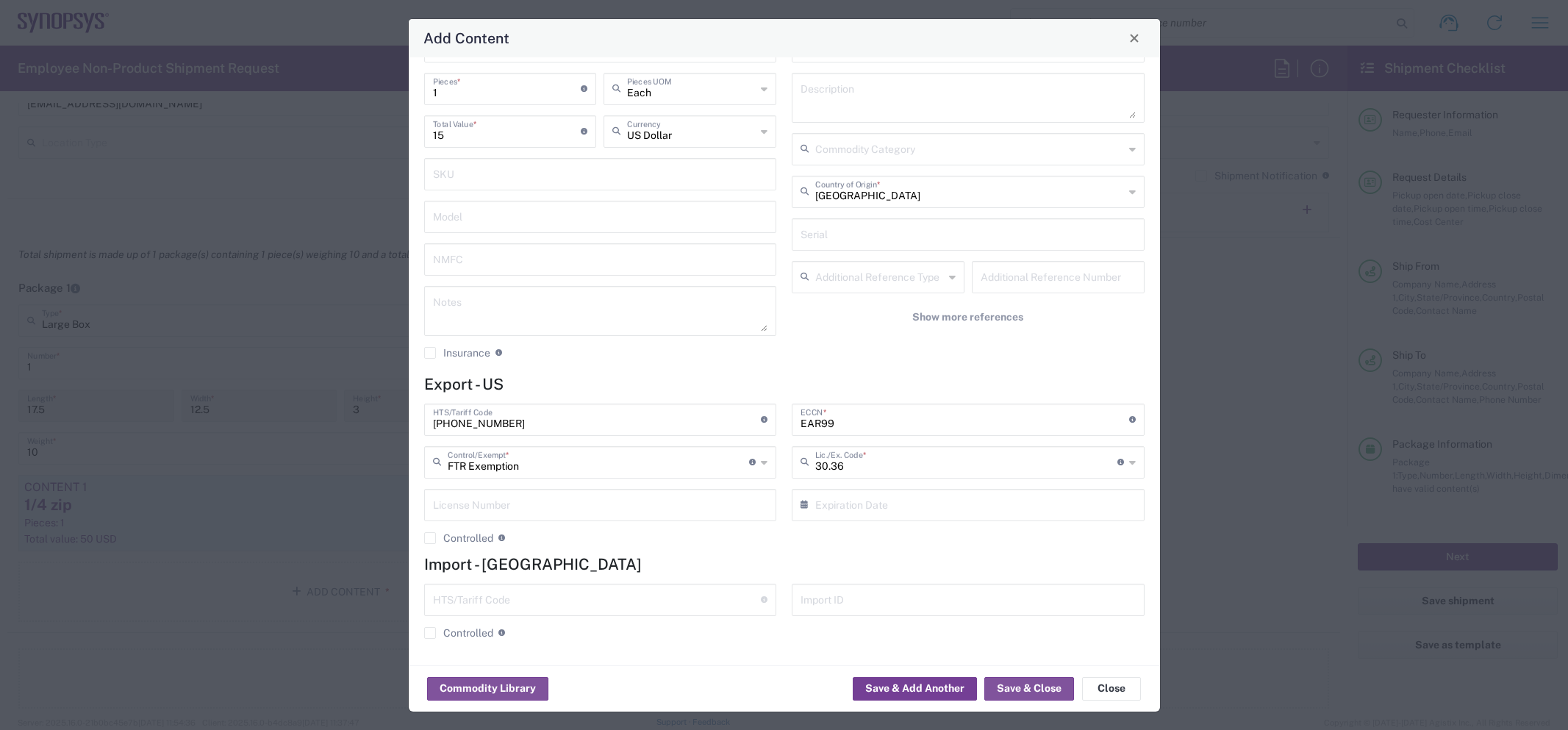
click at [918, 682] on button "Save & Add Another" at bounding box center [915, 688] width 124 height 24
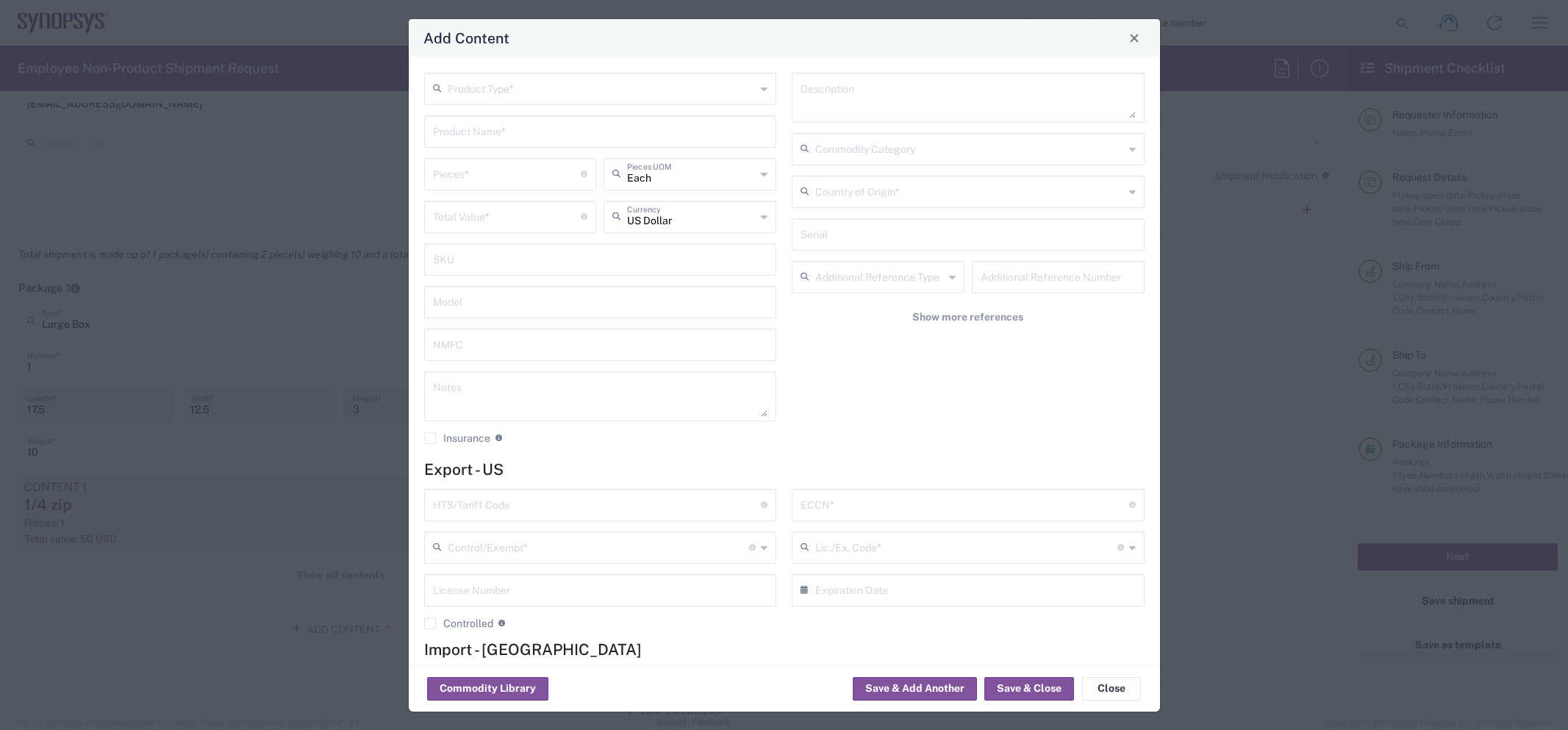
click at [605, 95] on input "text" at bounding box center [602, 88] width 309 height 25
click at [564, 138] on span "General Commodity" at bounding box center [601, 144] width 350 height 23
type input "General Commodity"
click at [503, 127] on input "text" at bounding box center [600, 130] width 335 height 25
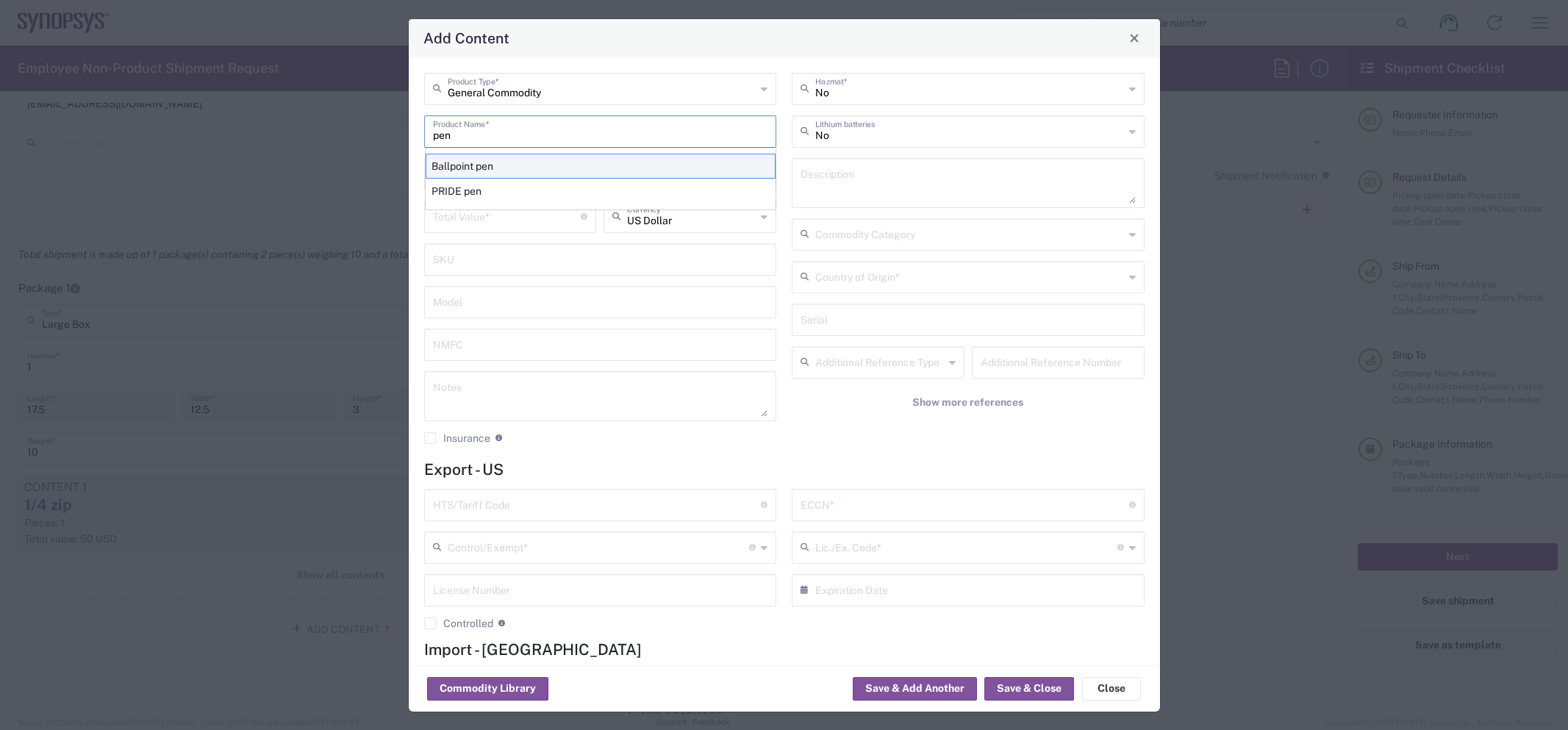
click at [485, 166] on div "Ballpoint pen" at bounding box center [601, 166] width 350 height 25
type input "Ballpoint pen"
type textarea "Pens"
type input "9608.10.0000"
type input "BIS"
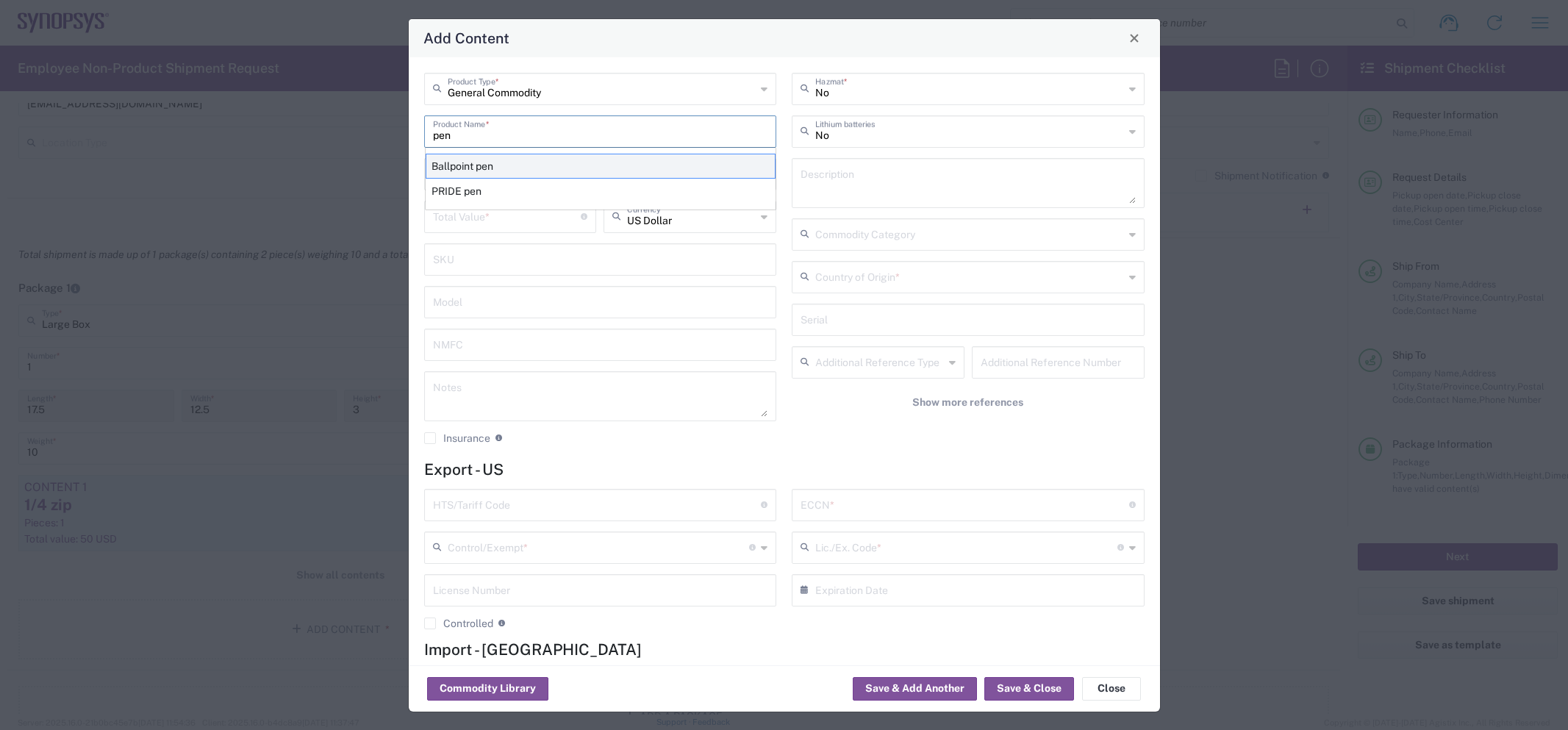
type input "EAR99"
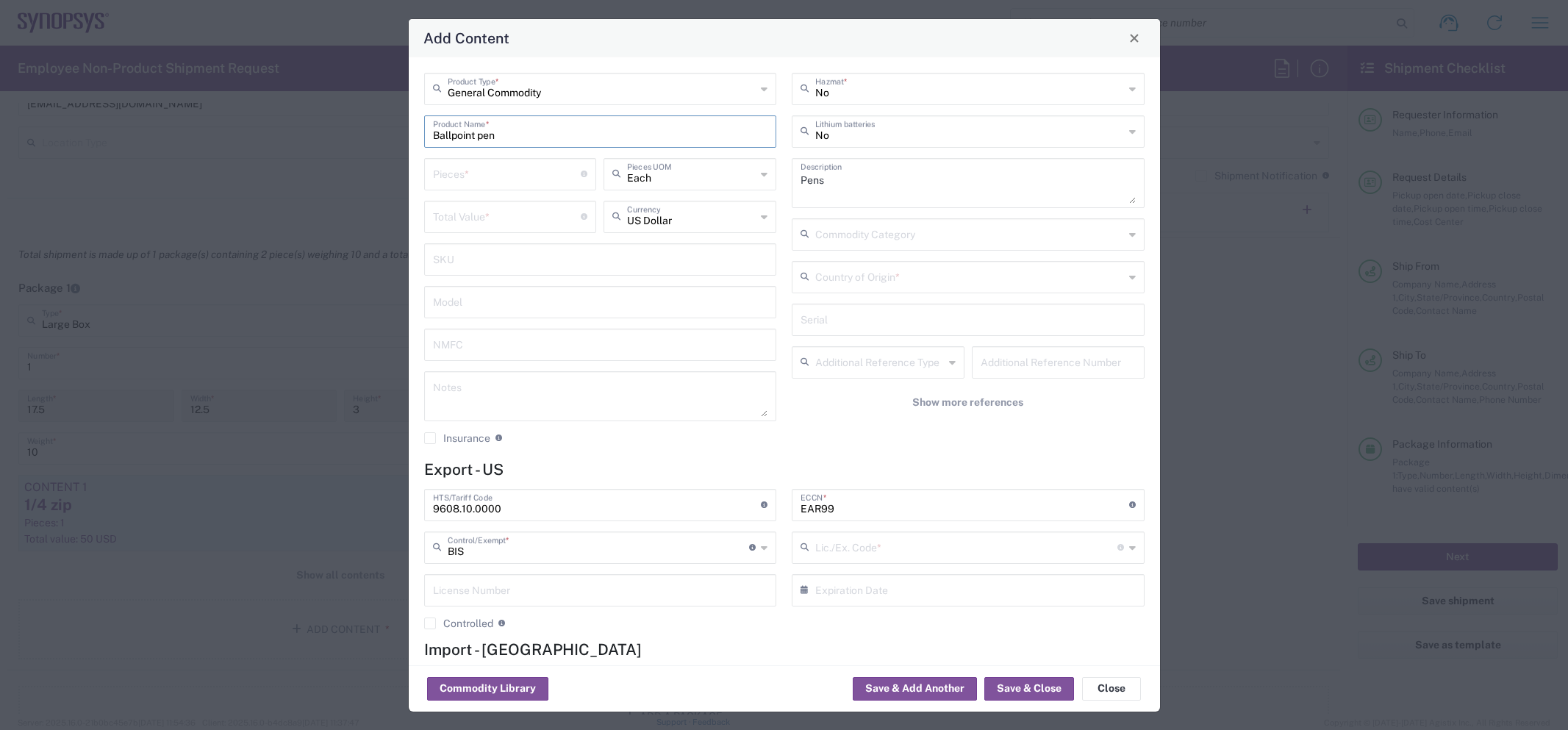
type input "NLR - No License Required"
click at [480, 165] on input "number" at bounding box center [507, 173] width 149 height 25
type input "1"
click at [480, 219] on input "number" at bounding box center [507, 216] width 149 height 25
type input "1"
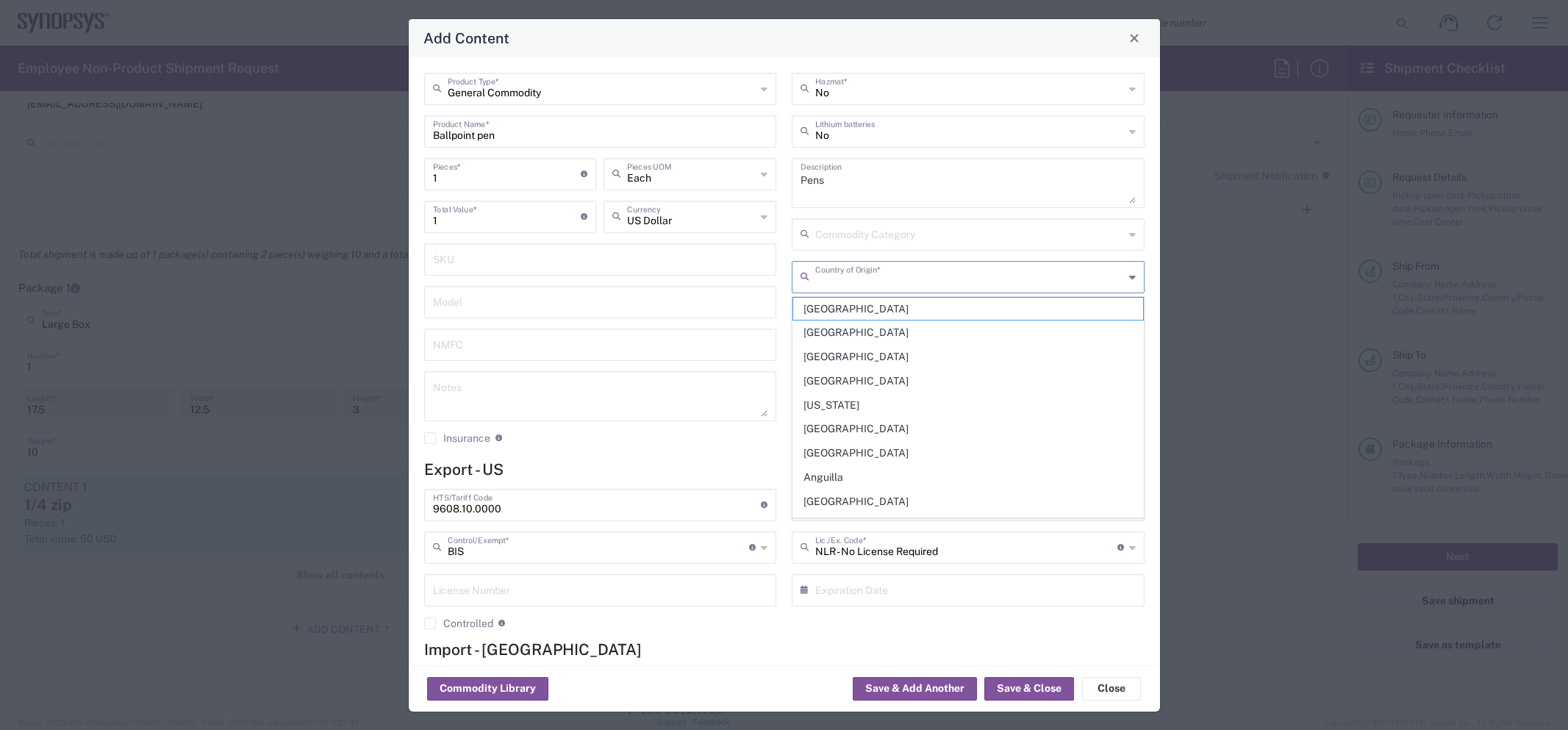
click at [855, 276] on input "text" at bounding box center [969, 276] width 309 height 25
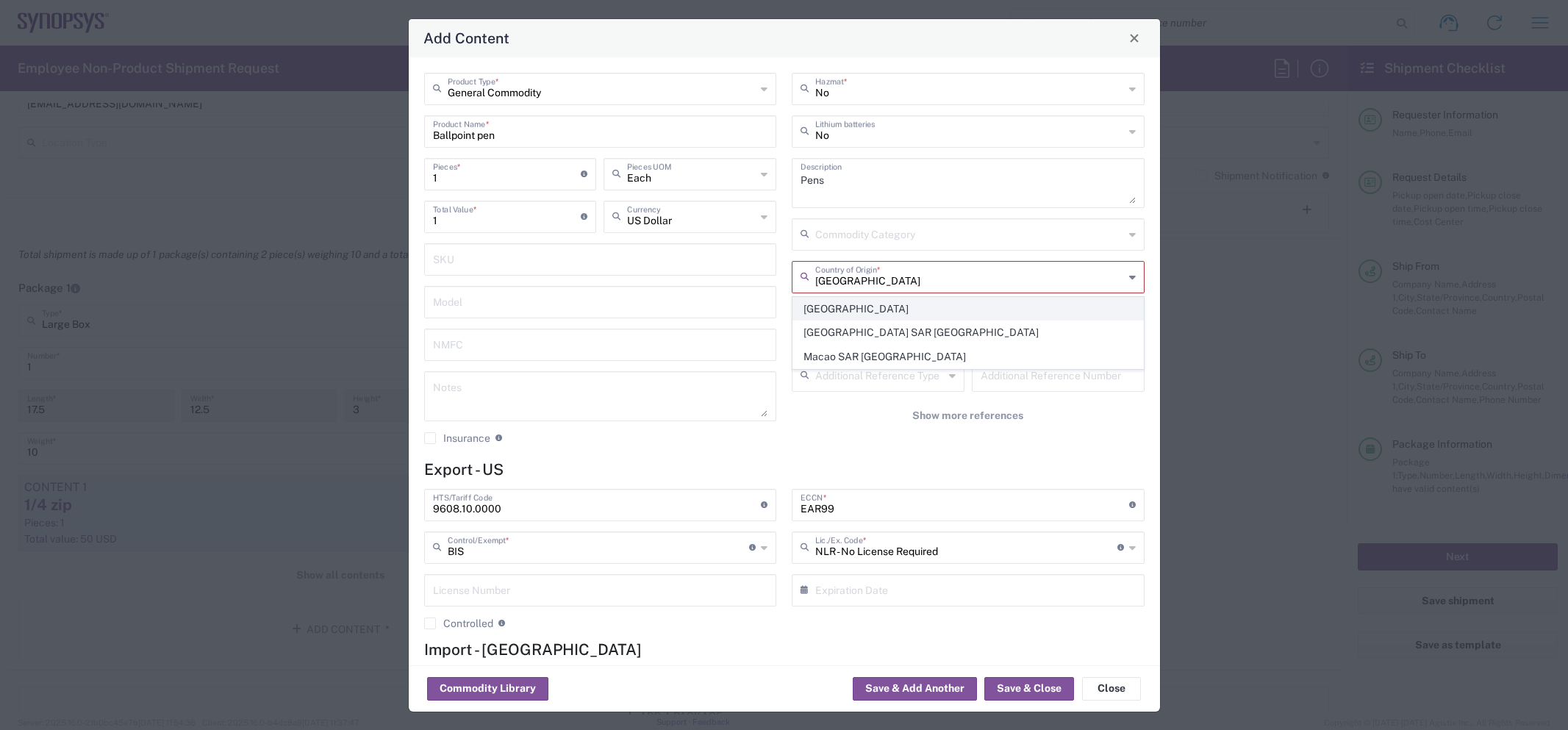
type input "China"
click at [850, 306] on span "China" at bounding box center [969, 308] width 350 height 23
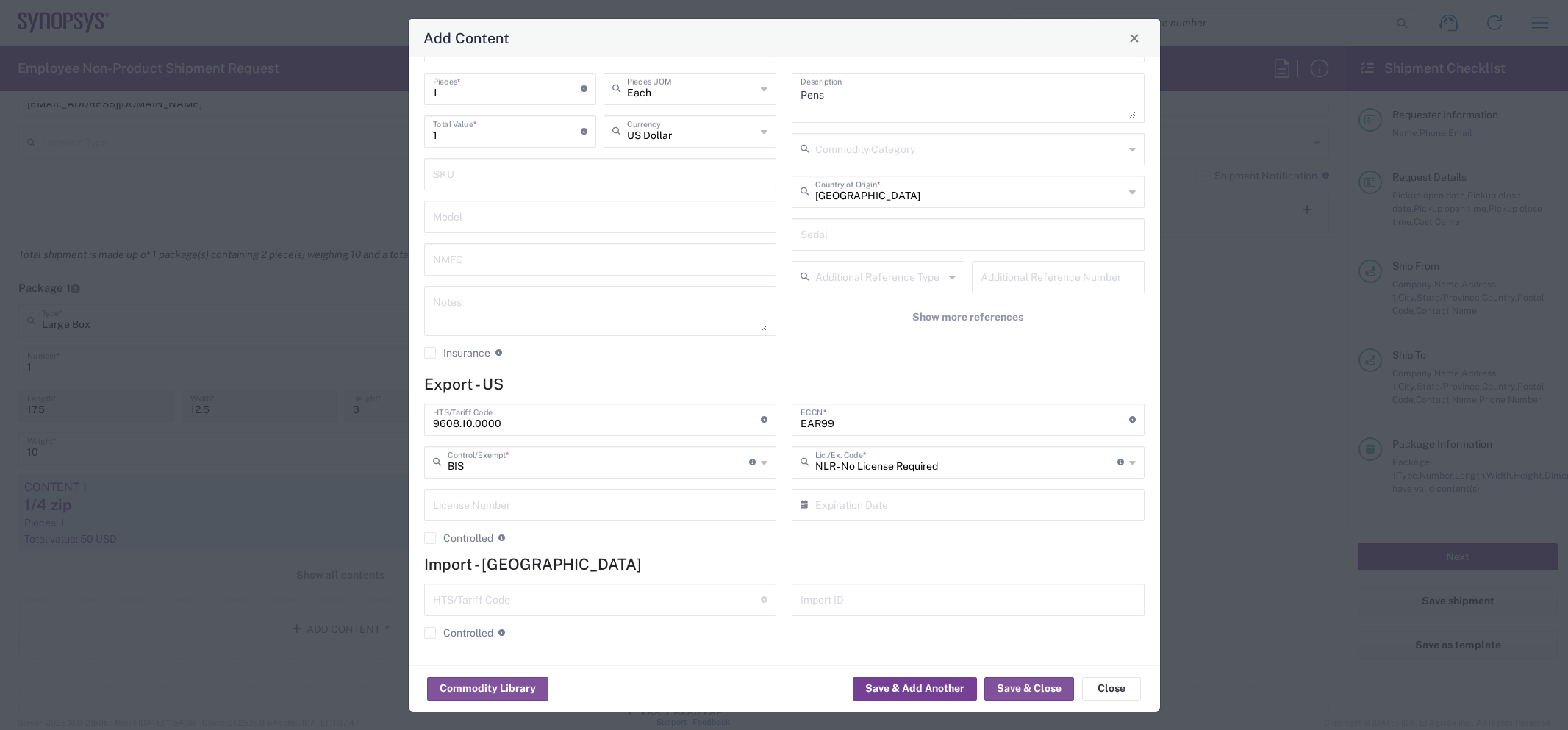
click at [908, 688] on button "Save & Add Another" at bounding box center [915, 688] width 124 height 24
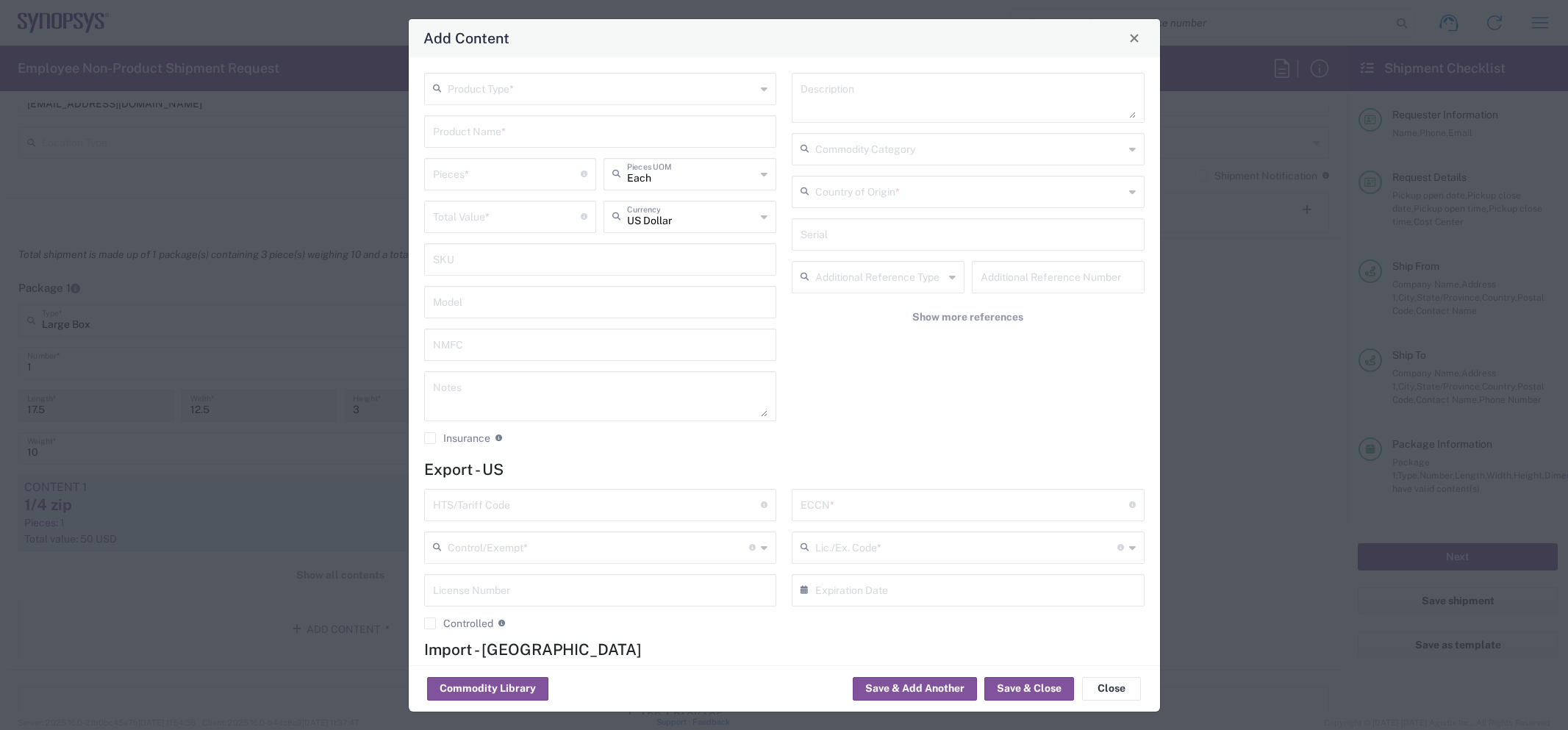
click at [519, 91] on input "text" at bounding box center [602, 88] width 309 height 25
click at [508, 138] on span "General Commodity" at bounding box center [601, 144] width 350 height 23
type input "General Commodity"
click at [502, 130] on input "text" at bounding box center [600, 130] width 335 height 25
type input "fanny pack"
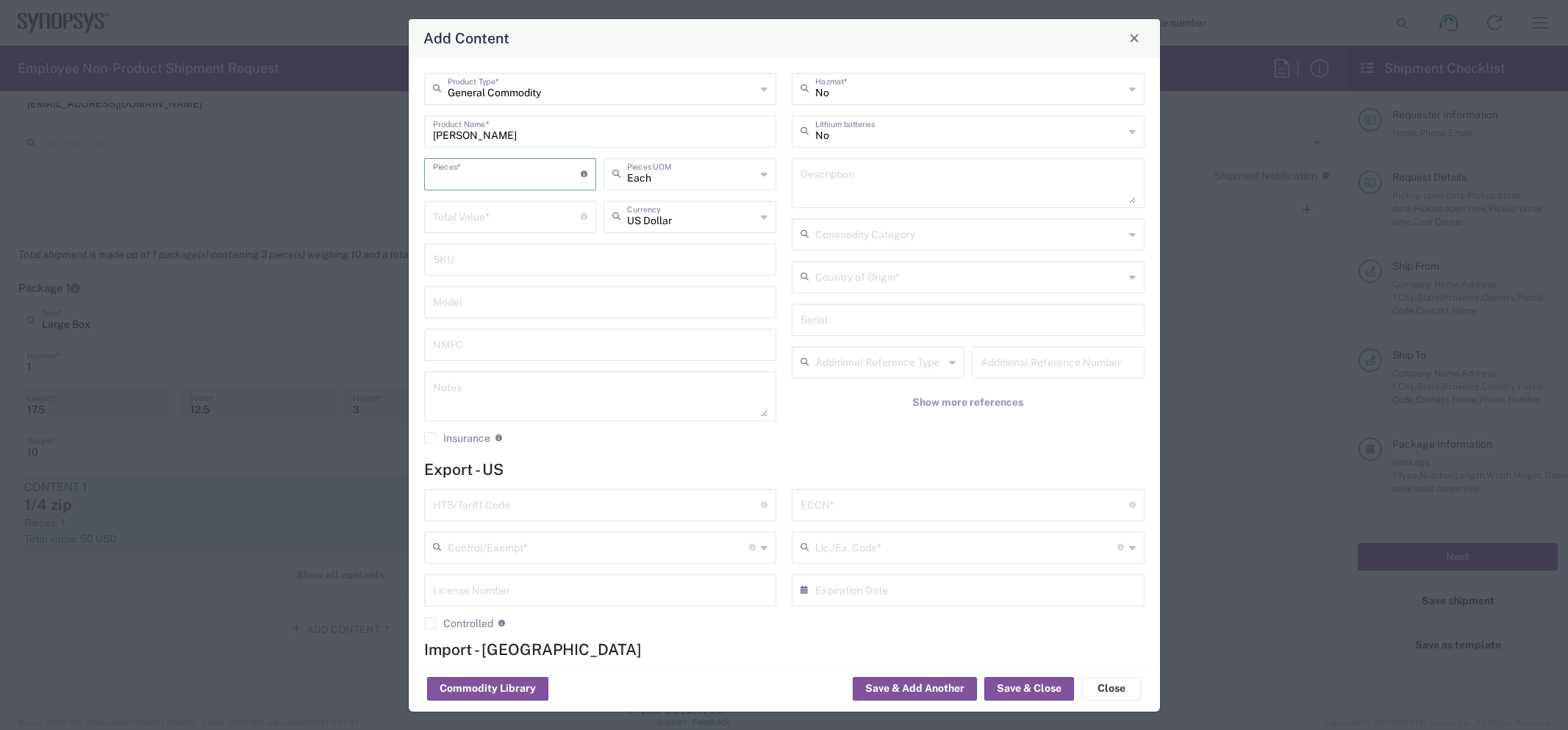
click at [471, 181] on input "number" at bounding box center [507, 173] width 149 height 25
type input "1"
click at [473, 215] on input "number" at bounding box center [507, 216] width 149 height 25
type input "20"
click at [527, 506] on input "text" at bounding box center [597, 504] width 328 height 25
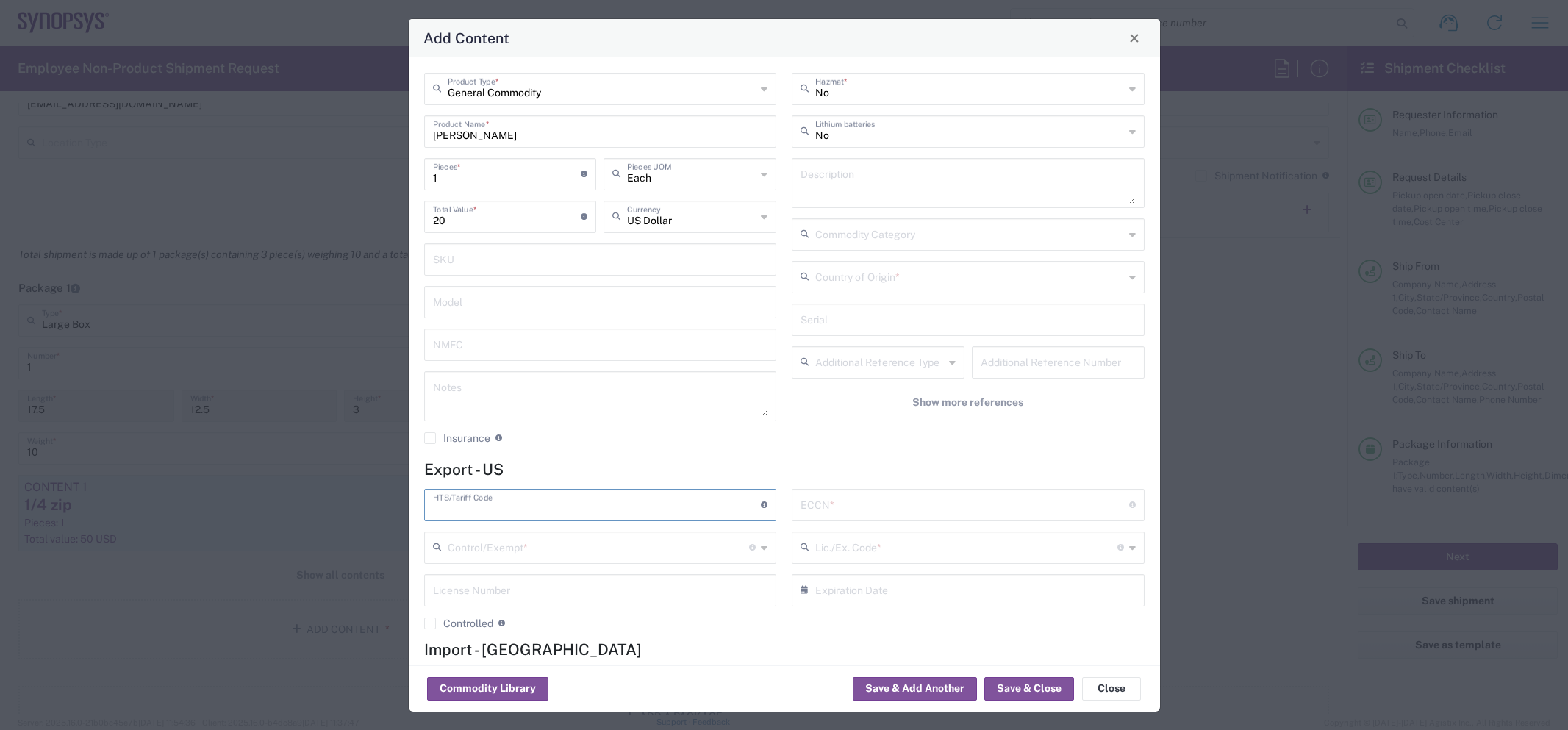
paste input "4202.92.3131"
type input "4202.92.3131"
click at [806, 501] on input "text" at bounding box center [965, 504] width 328 height 25
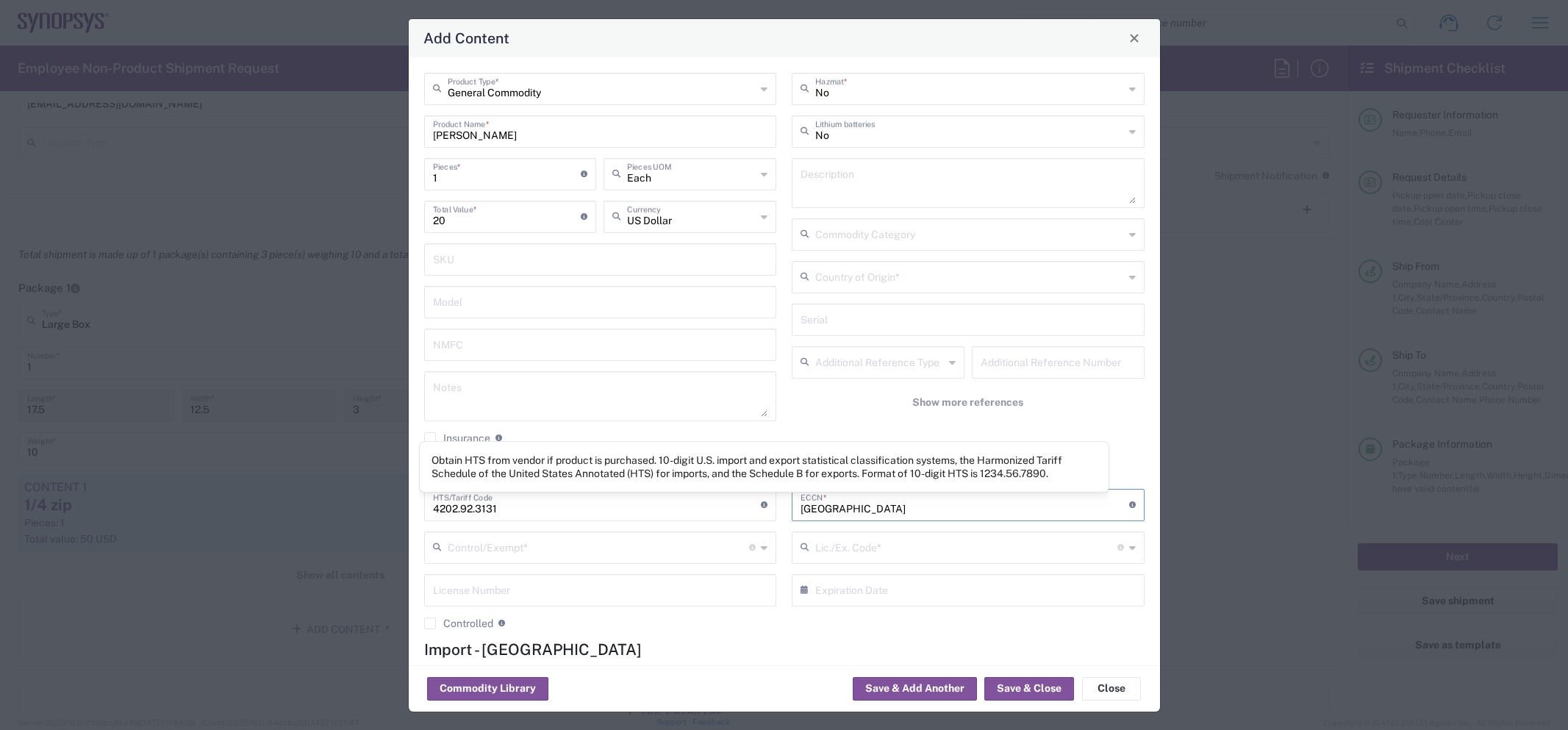
drag, startPoint x: 833, startPoint y: 506, endPoint x: 841, endPoint y: 361, distance: 145.2
click at [767, 503] on div "4202.92.3131 HTS/Tariff Code Obtain HTS from vendor if product is purchased. 10…" at bounding box center [783, 564] width 736 height 151
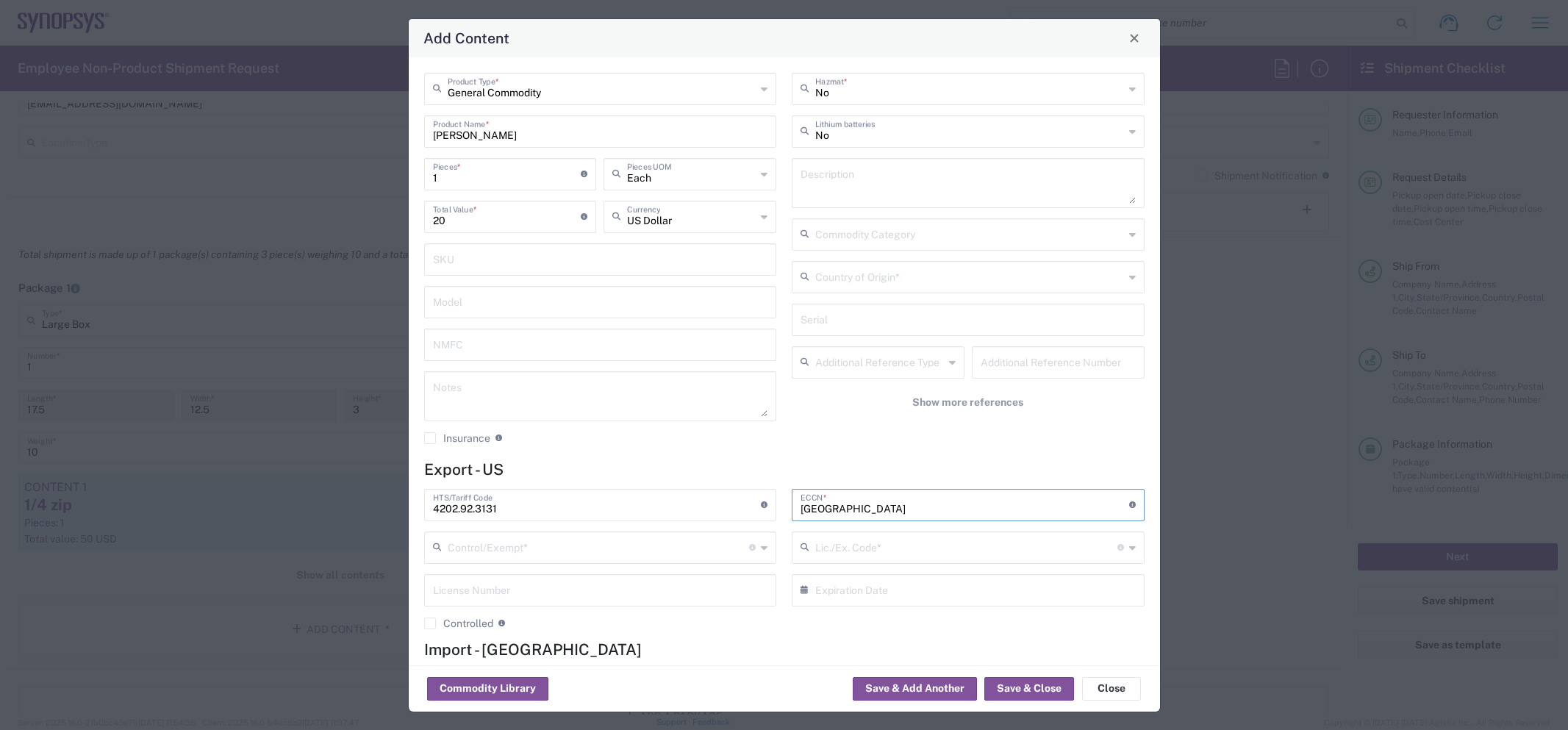
type input "China"
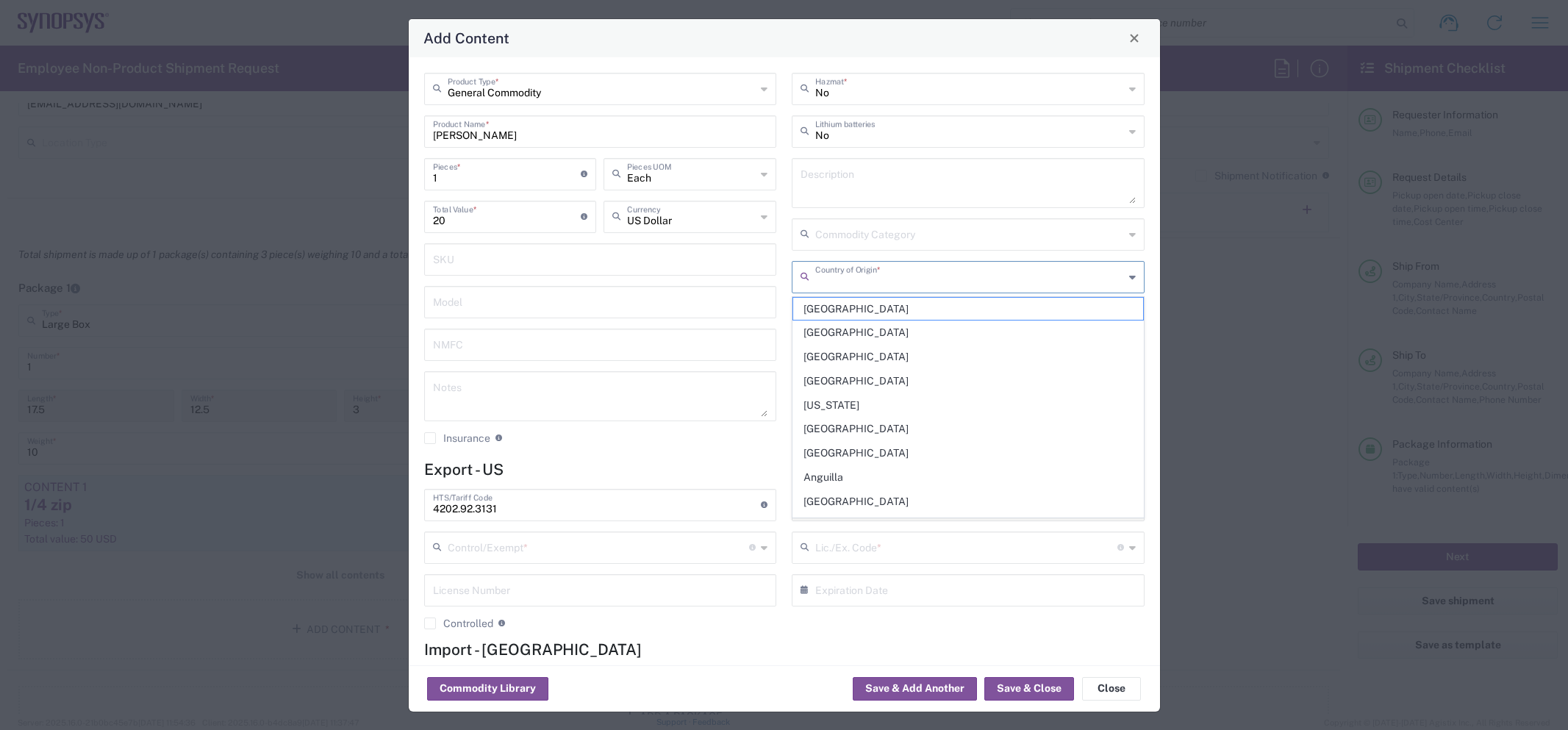
click at [866, 285] on input "text" at bounding box center [969, 276] width 309 height 25
paste input "China"
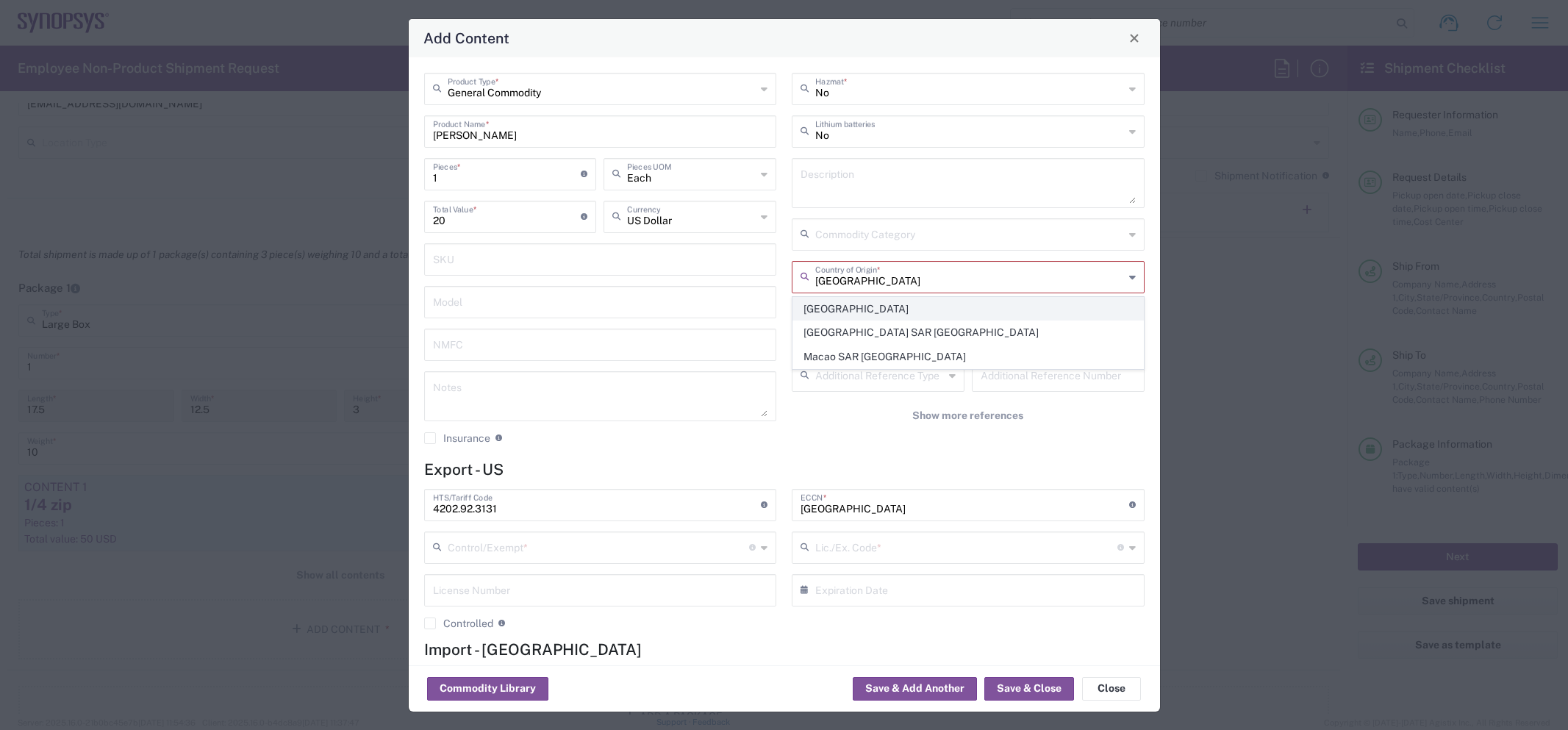
type input "China"
click at [866, 301] on span "China" at bounding box center [969, 308] width 350 height 23
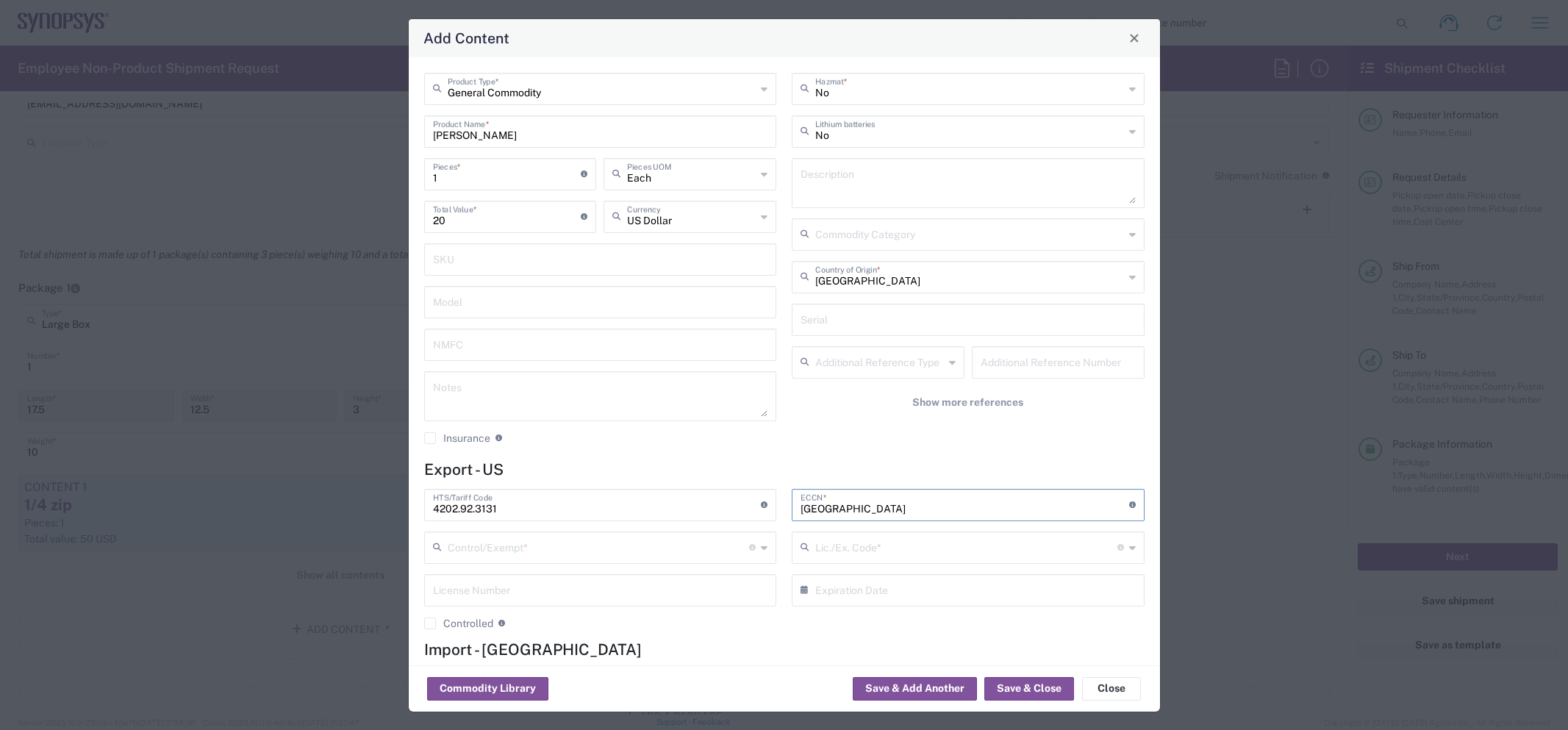
drag, startPoint x: 776, startPoint y: 501, endPoint x: 768, endPoint y: 501, distance: 8.0
click at [768, 501] on div "4202.92.3131 HTS/Tariff Code Obtain HTS from vendor if product is purchased. 10…" at bounding box center [783, 564] width 736 height 151
type input "EAR99"
click at [627, 540] on input "text" at bounding box center [599, 546] width 302 height 25
drag, startPoint x: 514, startPoint y: 444, endPoint x: 579, endPoint y: 455, distance: 65.9
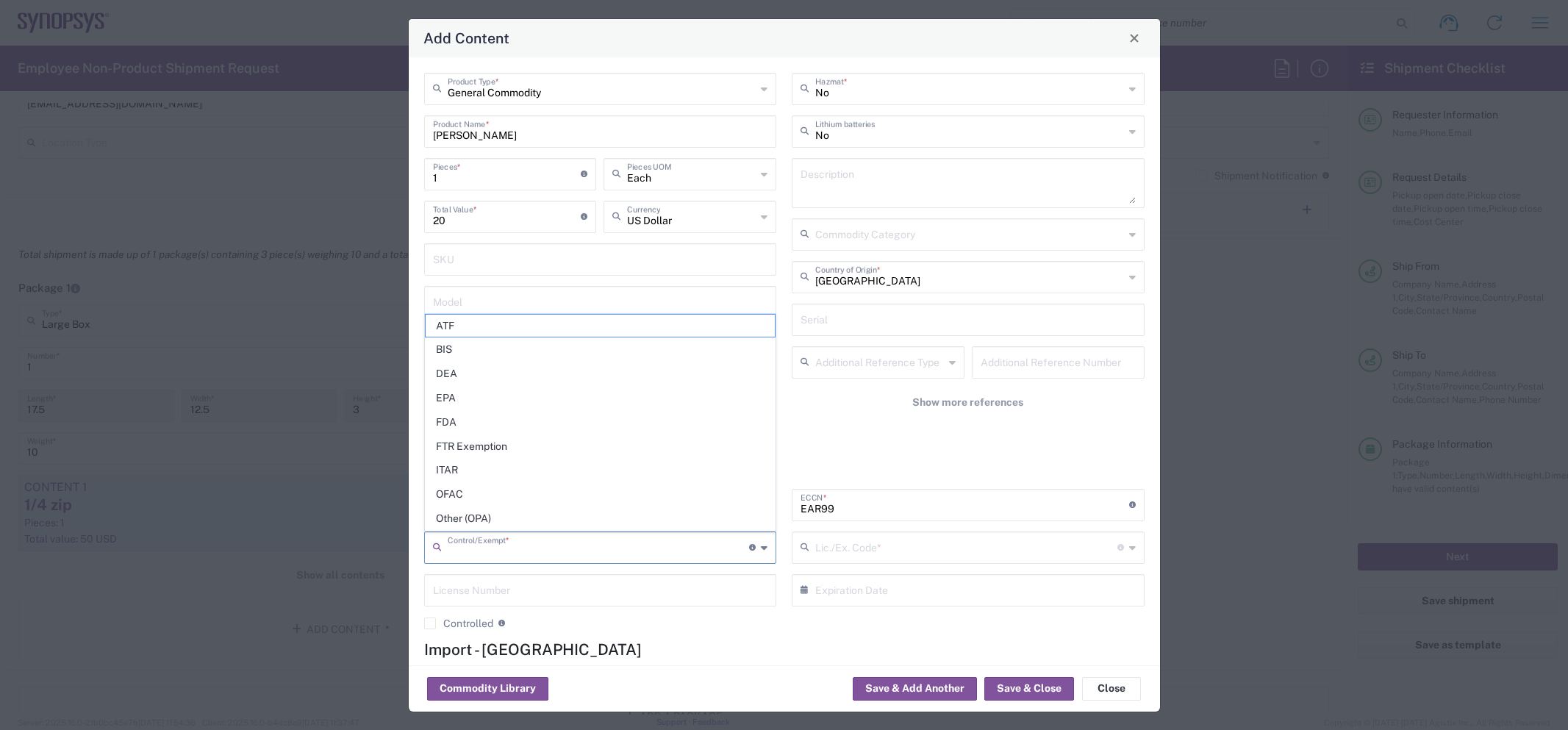
click at [516, 444] on span "FTR Exemption" at bounding box center [601, 446] width 350 height 23
type input "FTR Exemption"
click at [869, 558] on input "text" at bounding box center [967, 546] width 304 height 25
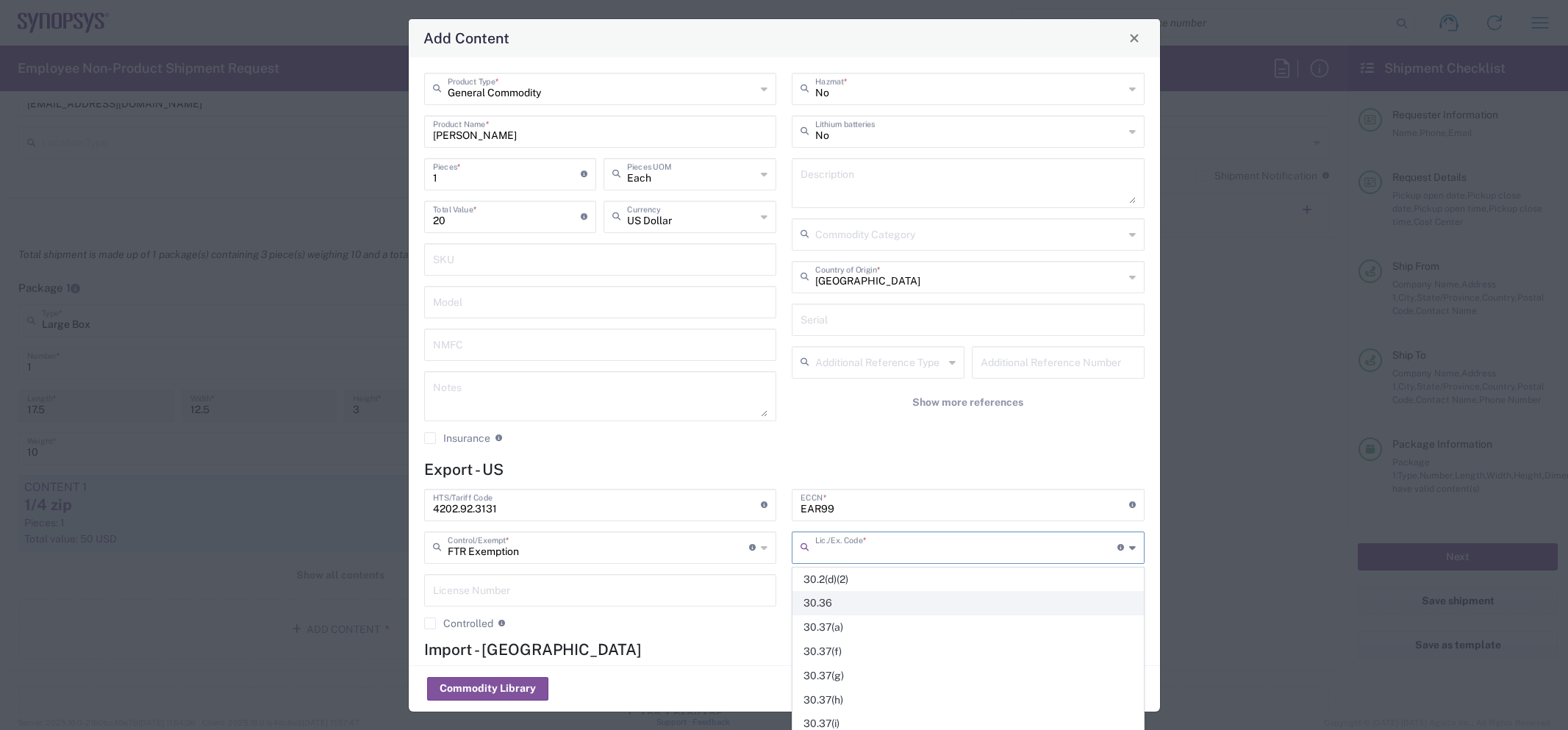
click at [863, 602] on span "30.36" at bounding box center [969, 603] width 350 height 23
type input "30.36"
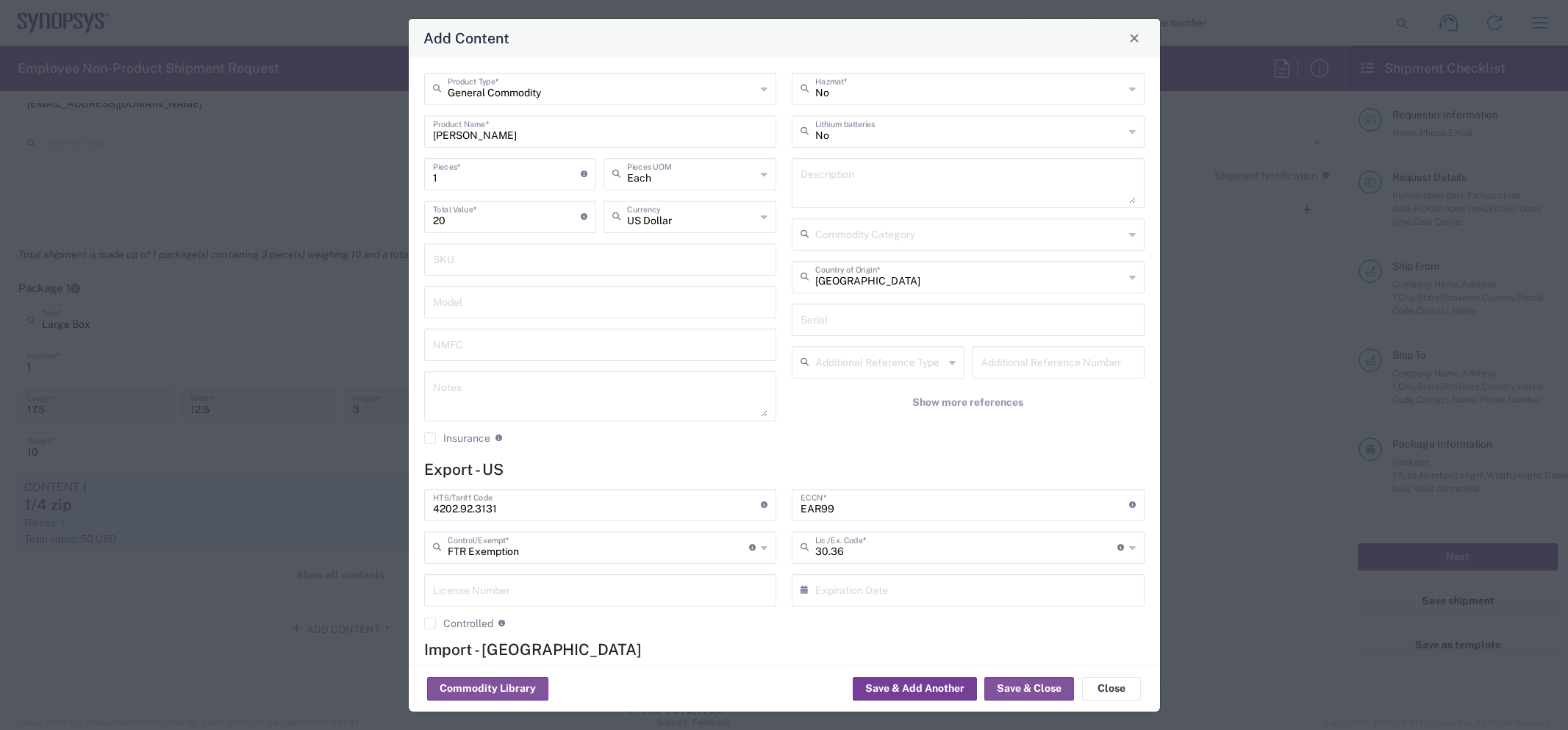
click at [928, 687] on button "Save & Add Another" at bounding box center [915, 688] width 124 height 24
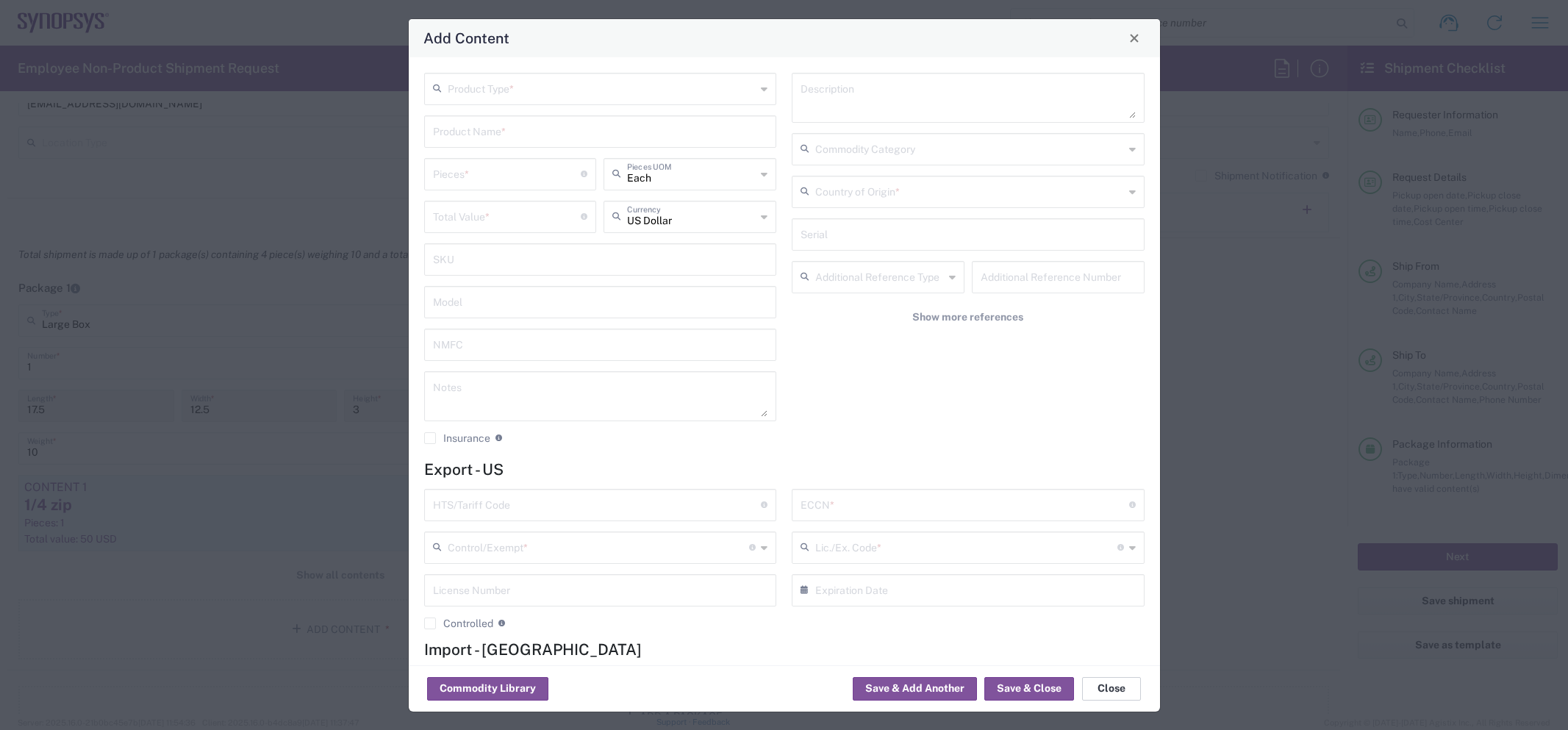
click at [1114, 691] on button "Close" at bounding box center [1111, 688] width 59 height 24
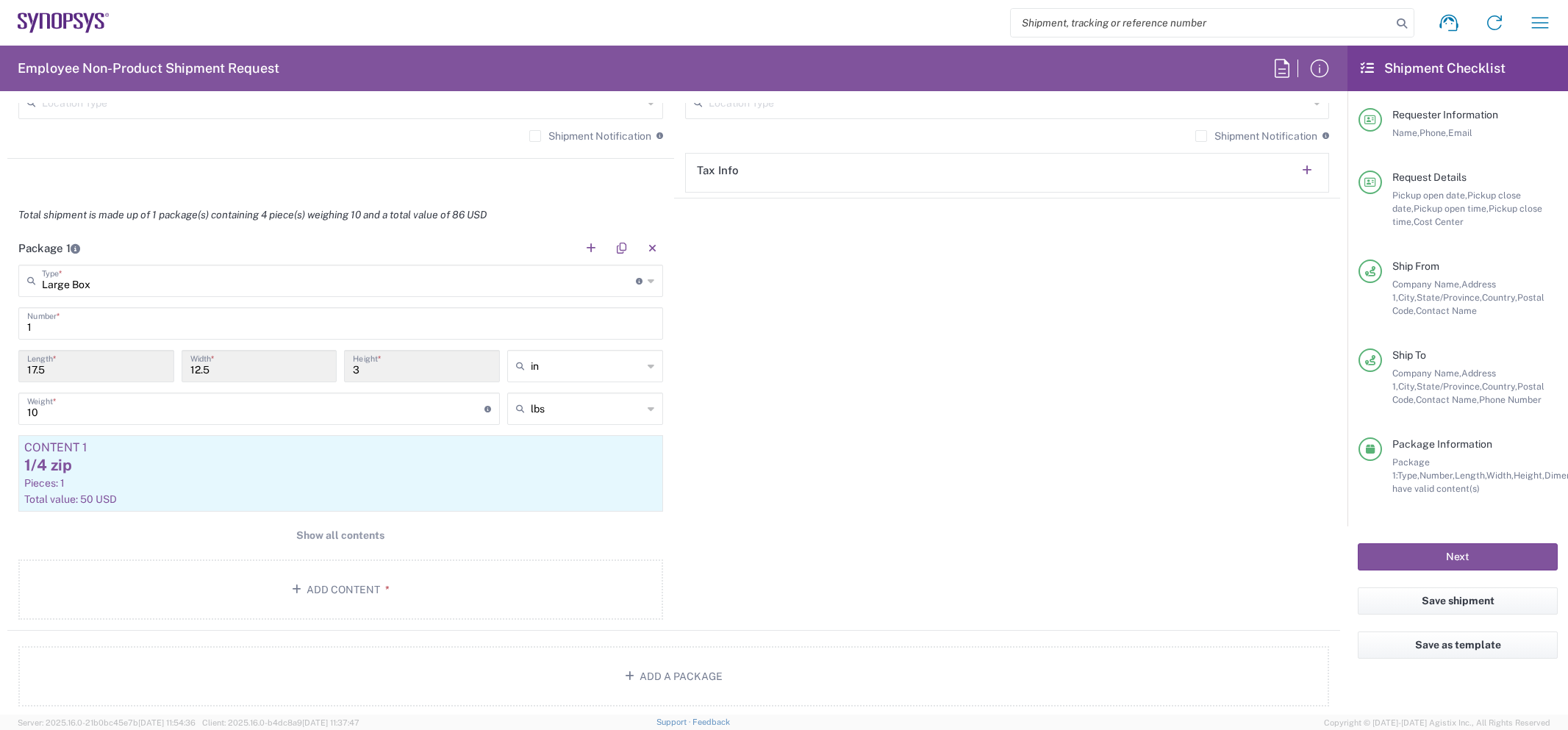
scroll to position [1191, 0]
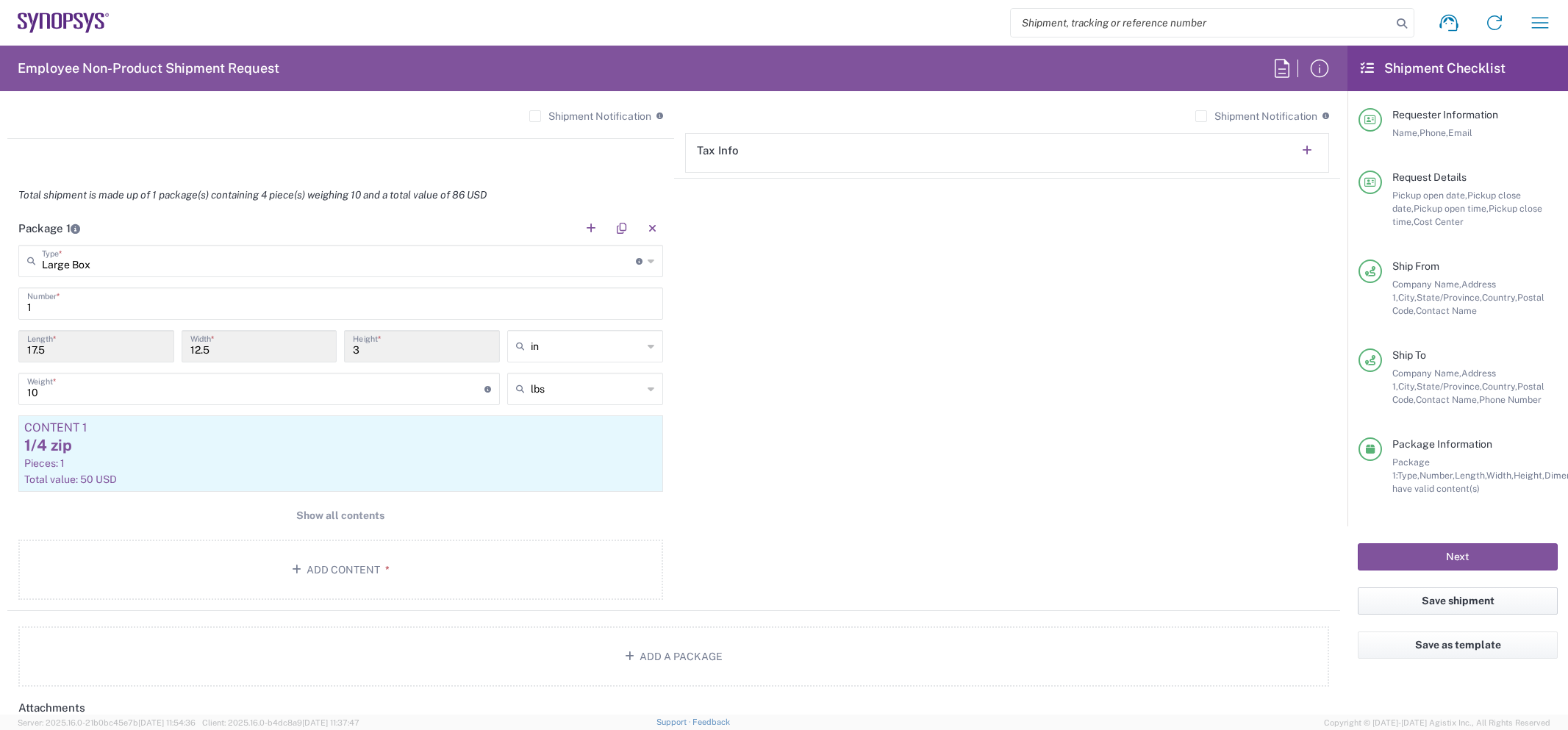
click at [1466, 605] on button "Save shipment" at bounding box center [1457, 601] width 200 height 27
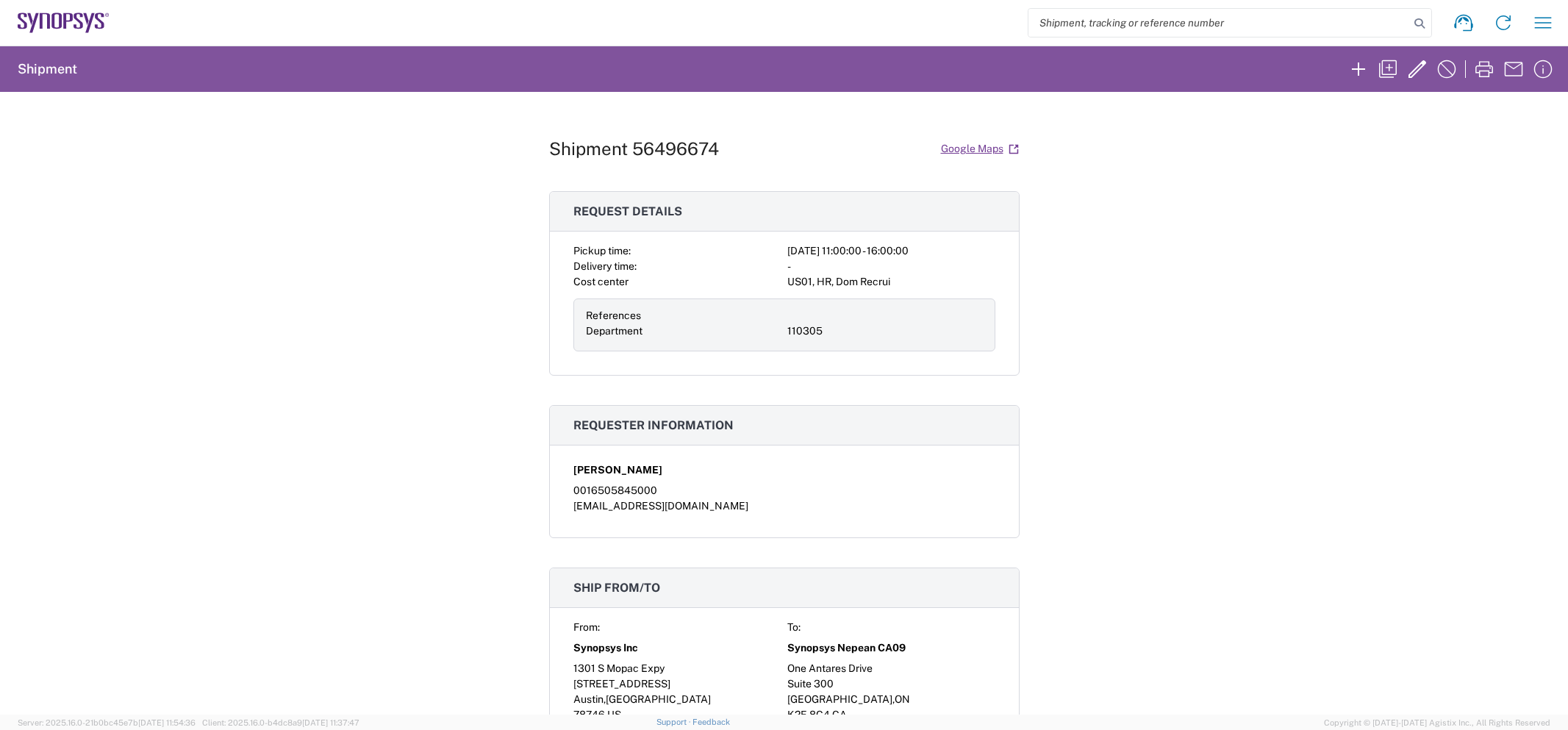
click at [454, 353] on div "Shipment 56496674 Google Maps Request details Pickup time: 2025-08-14 11:00:00 …" at bounding box center [784, 403] width 1568 height 622
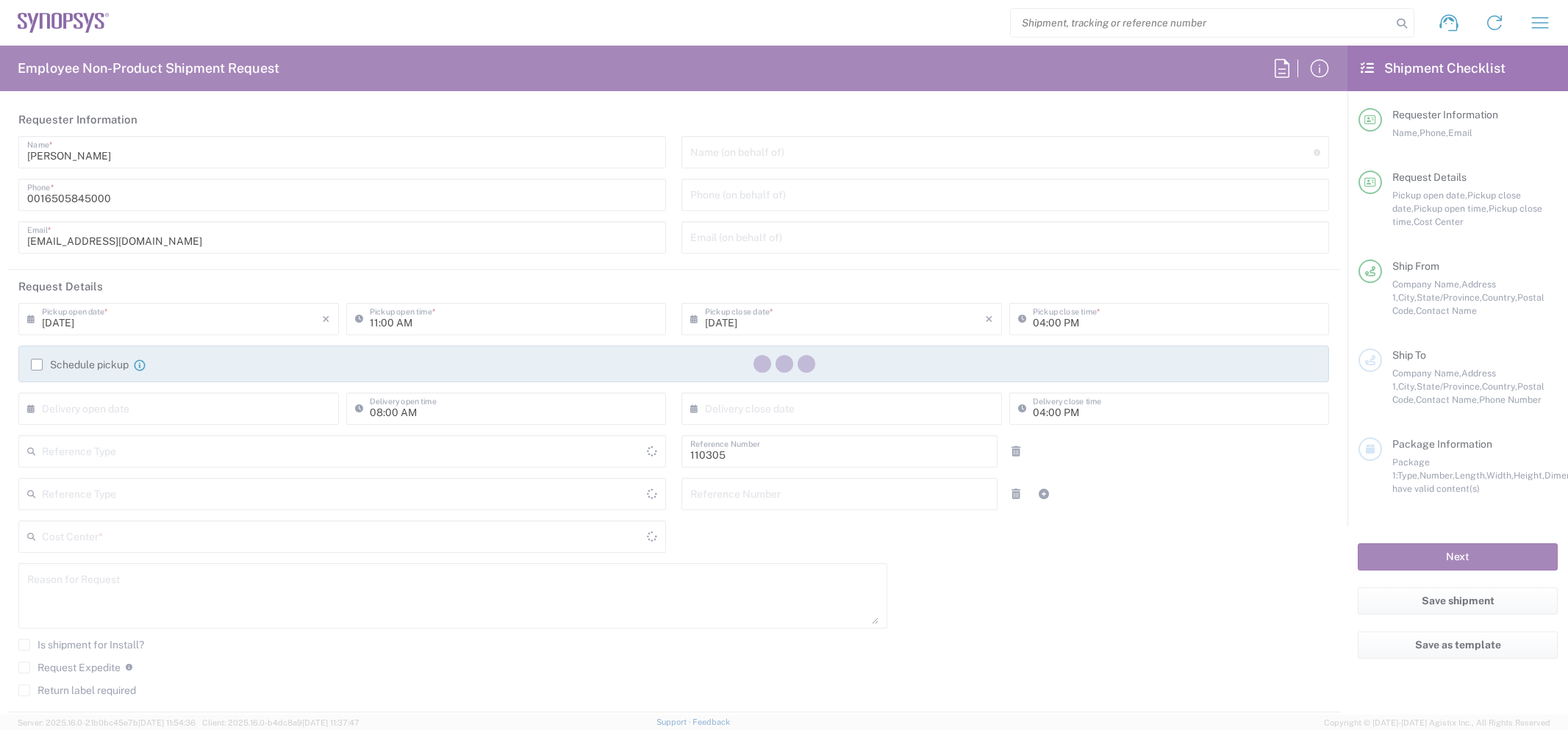
type input "US01, HR, Dom Recrui 110305"
type input "Delivered at Place"
type input "Texas"
type input "United States"
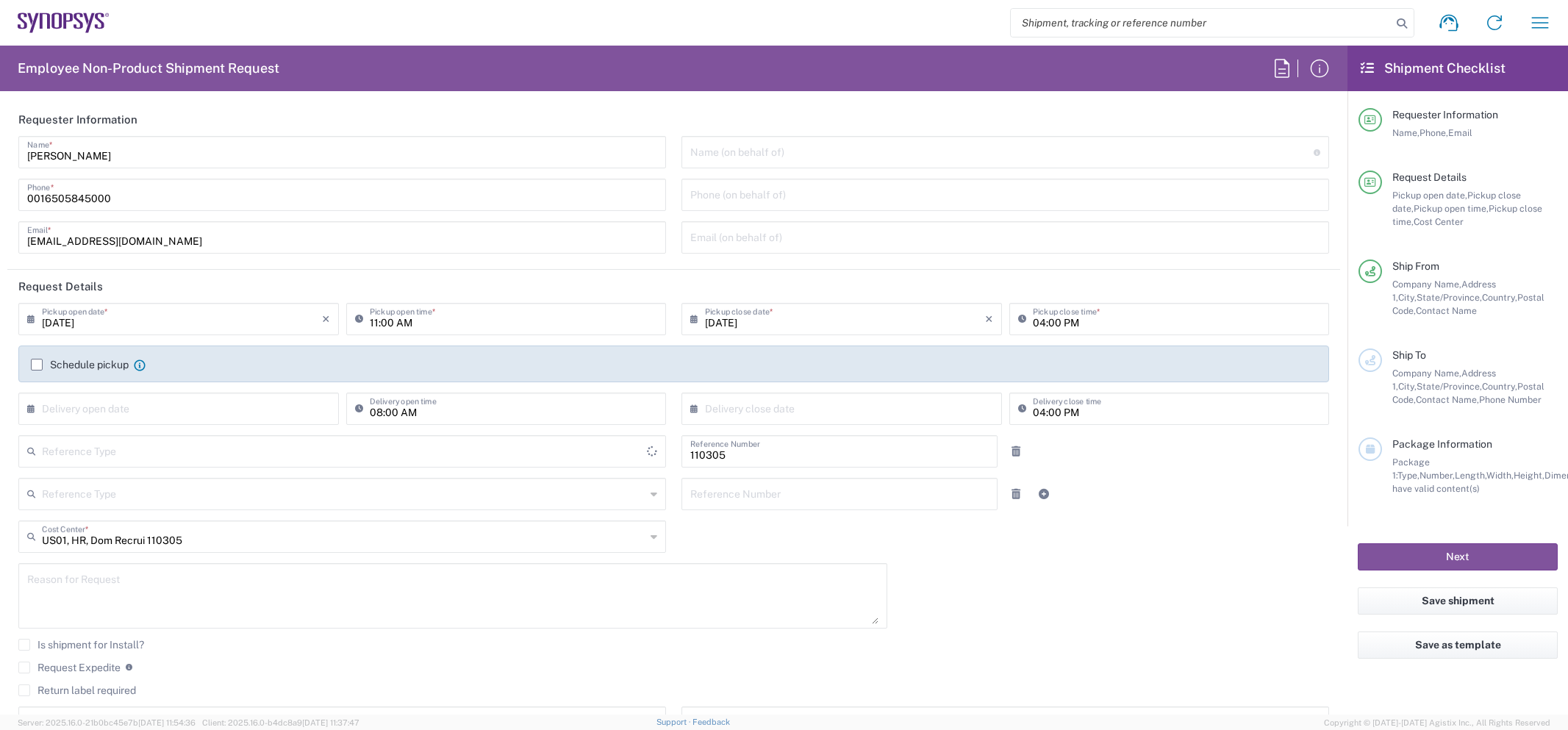
type input "Department"
type input "United States"
type input "Austin US26"
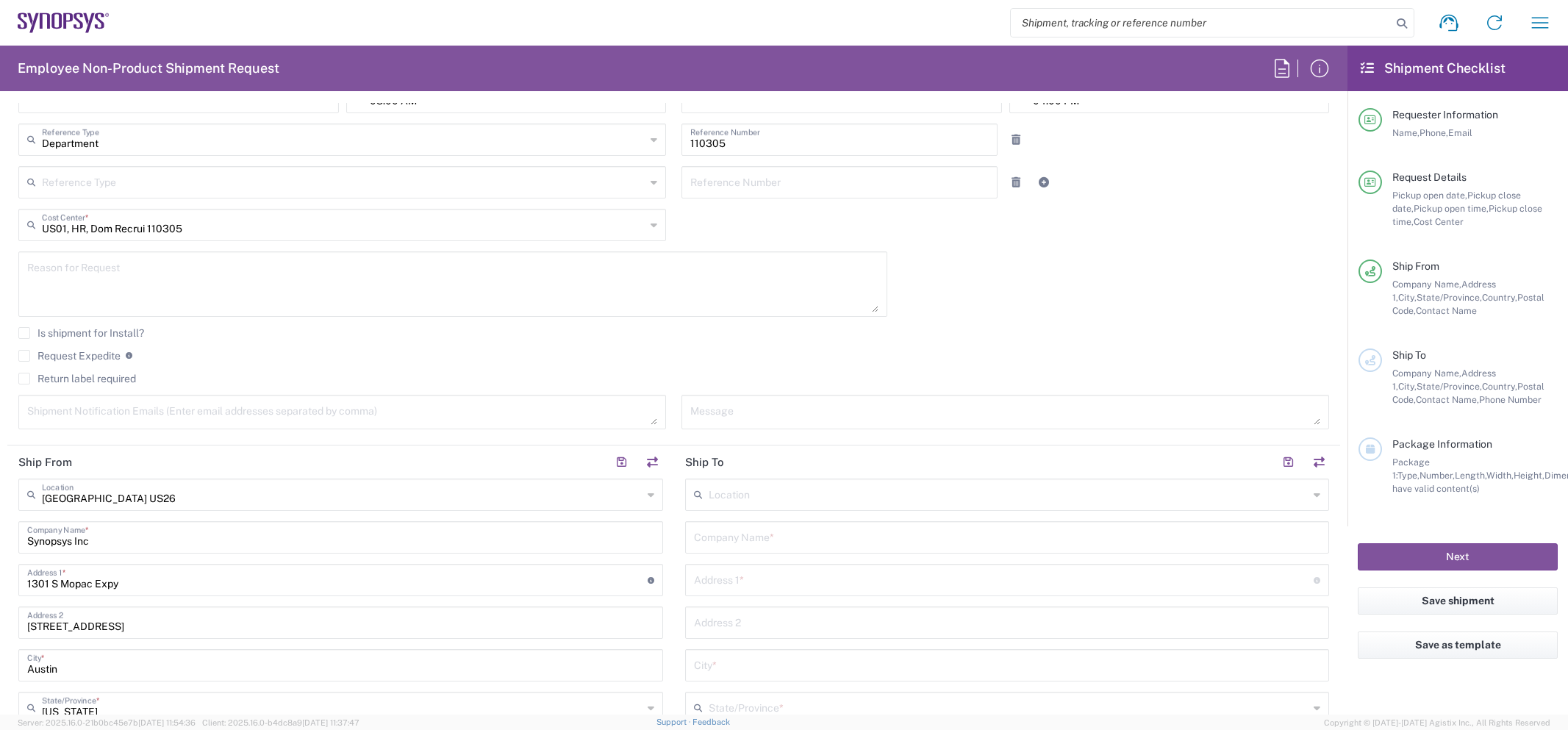
scroll to position [453, 0]
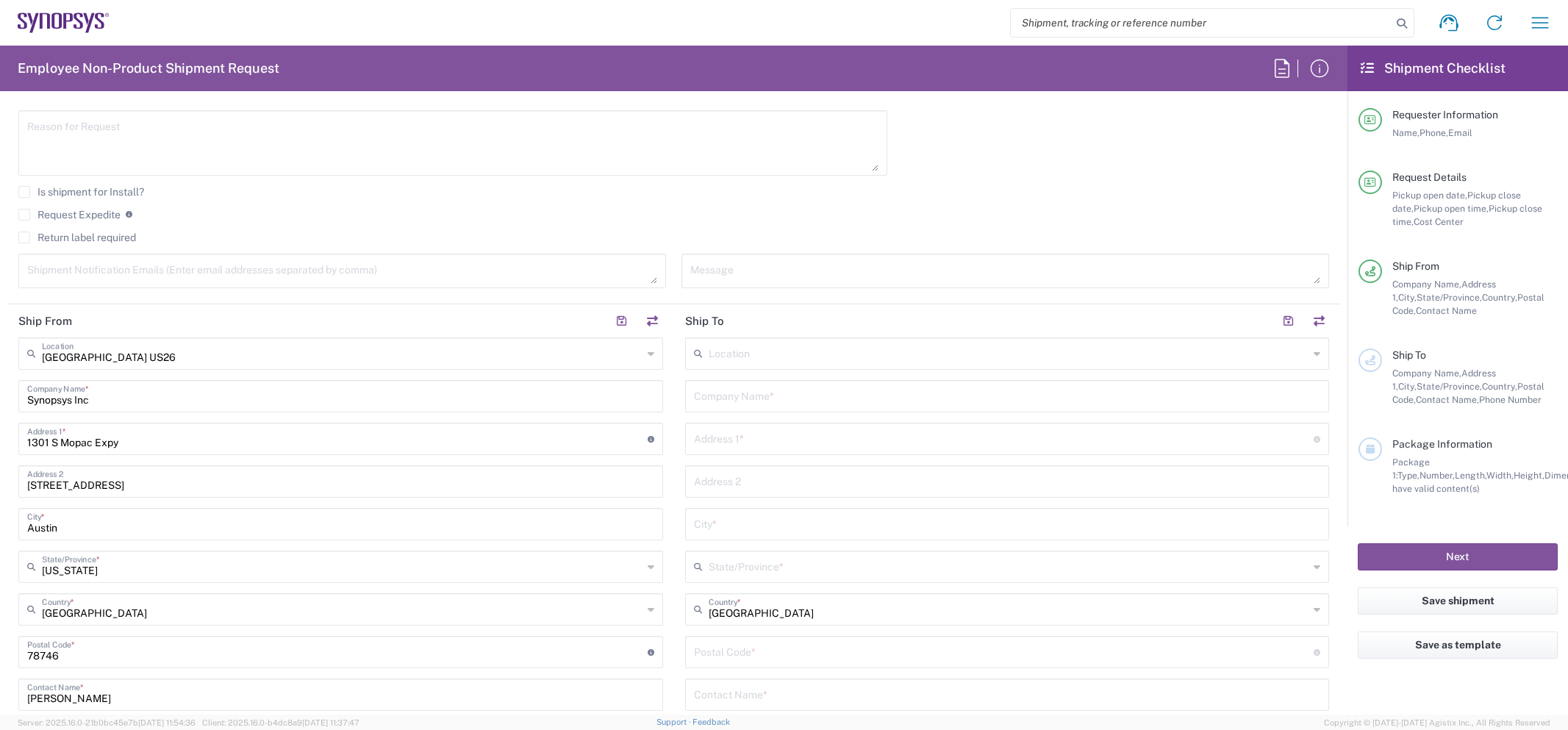
click at [790, 396] on input "text" at bounding box center [1007, 395] width 627 height 25
type input "CA09"
click at [768, 400] on input "CA09" at bounding box center [1007, 395] width 627 height 25
click at [767, 400] on input "CA09" at bounding box center [1007, 395] width 627 height 25
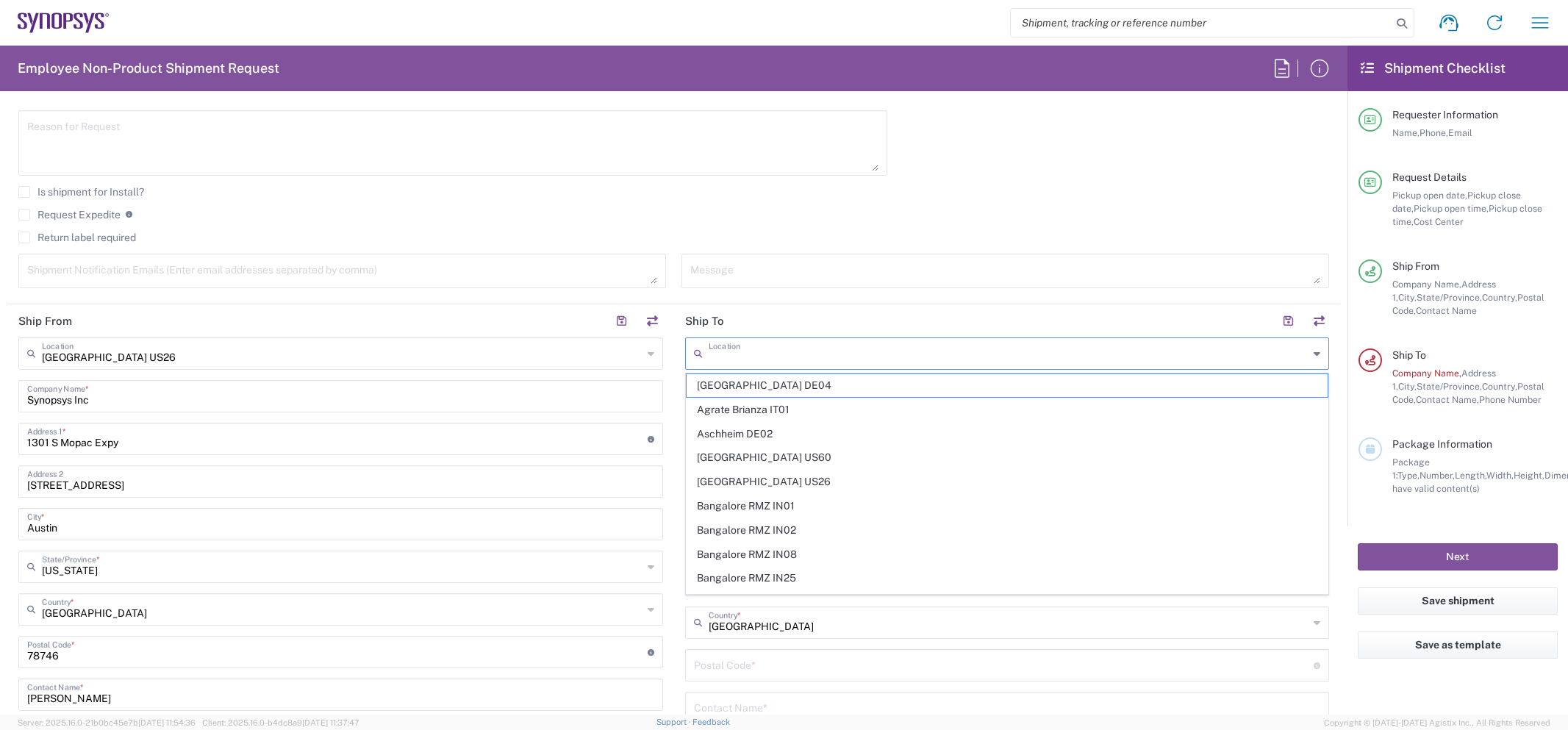
click at [790, 353] on input "text" at bounding box center [1008, 352] width 600 height 25
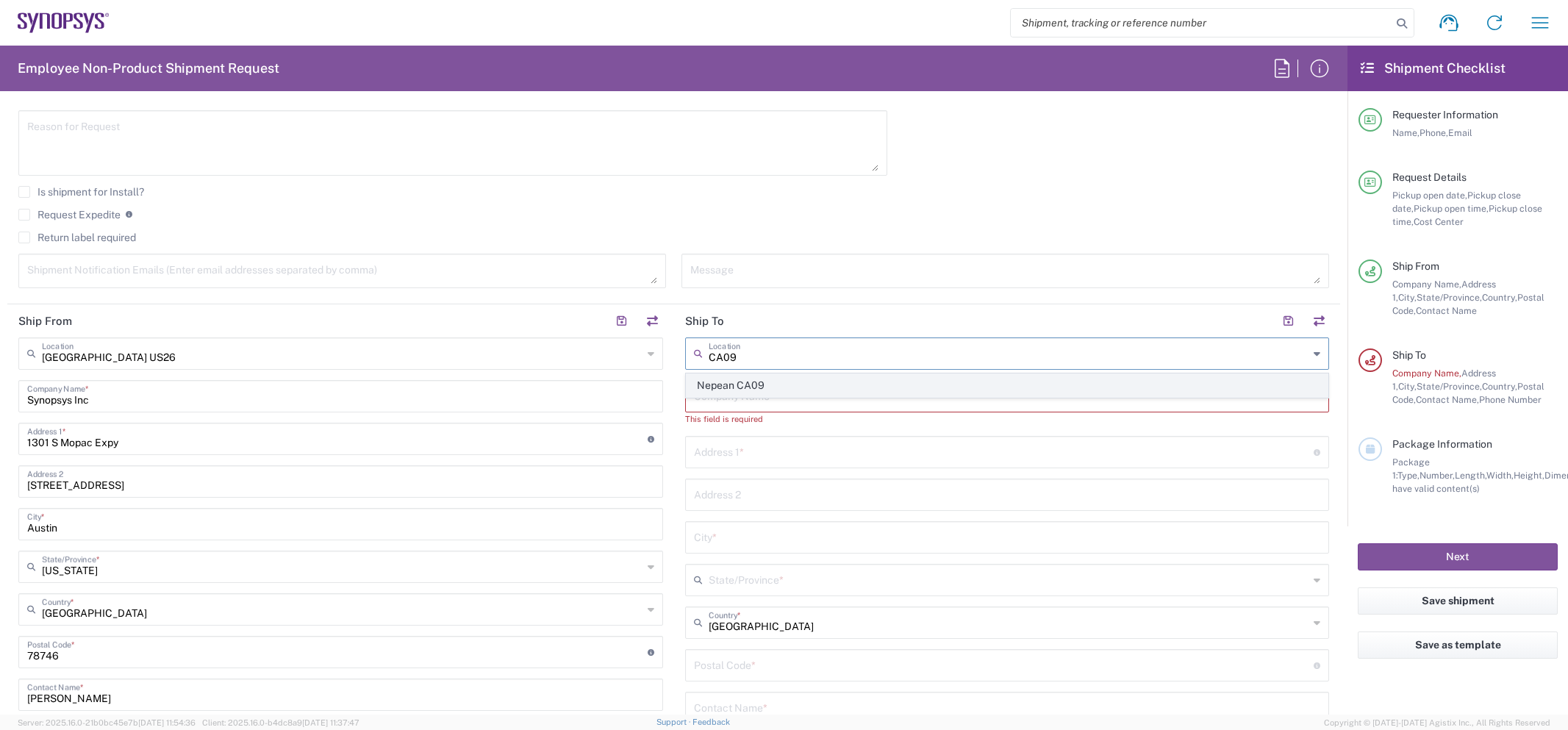
click at [811, 380] on span "Nepean CA09" at bounding box center [1008, 385] width 642 height 23
type input "Nepean CA09"
type input "Synopsys Nepean CA09"
type input "One Antares Drive"
type input "Suite 300"
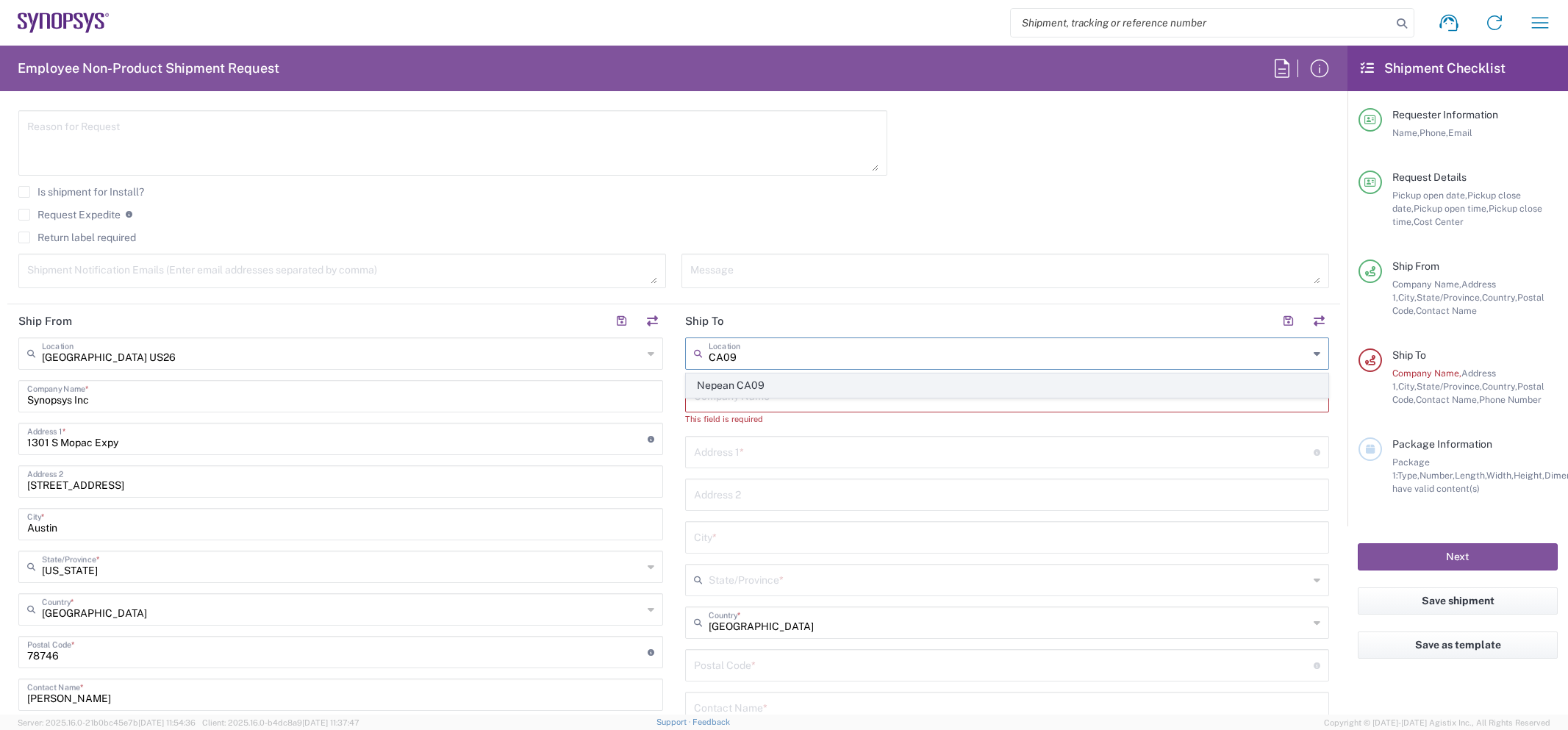
type input "Ottawa"
type input "Canada"
type input "K2E 8C4"
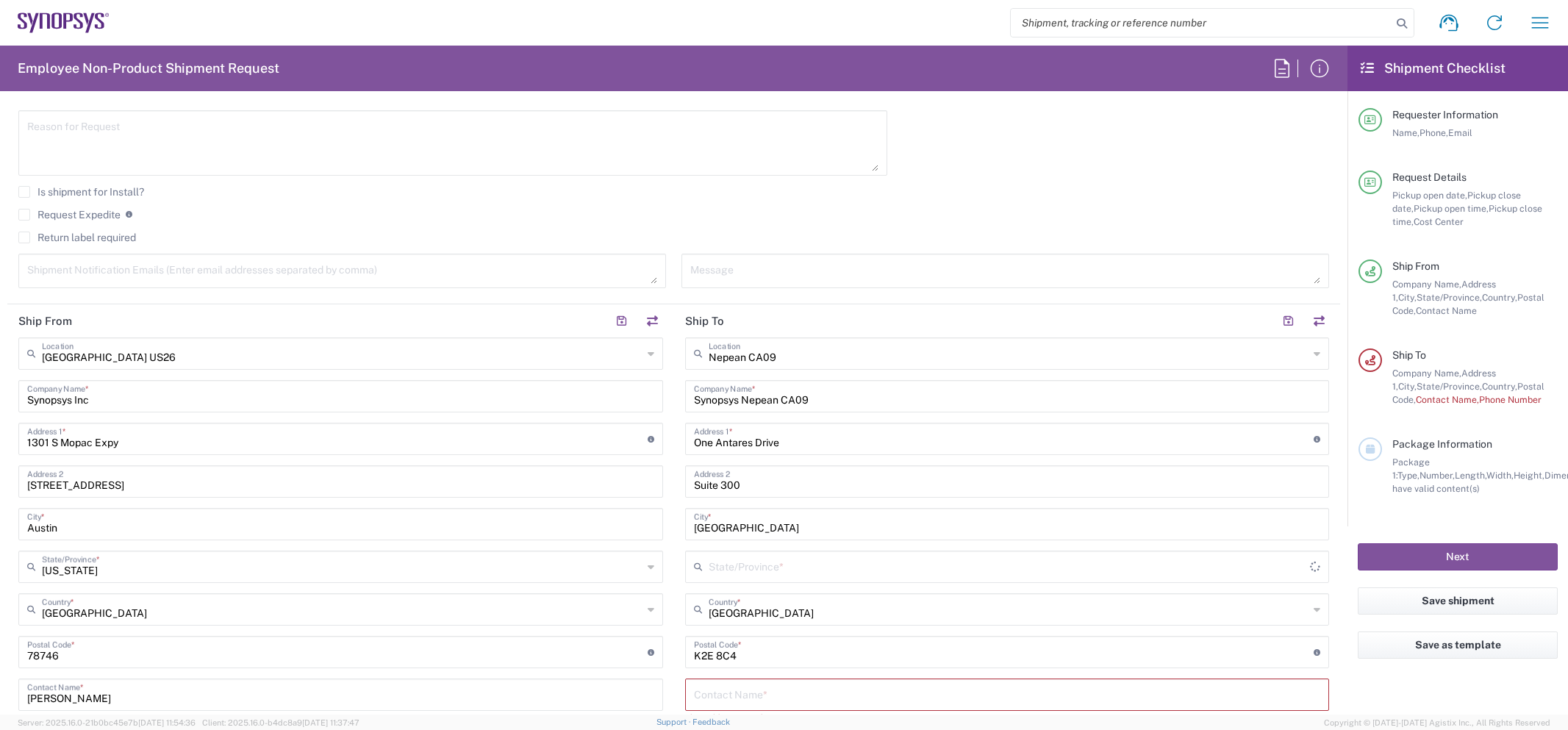
type input "Ontario"
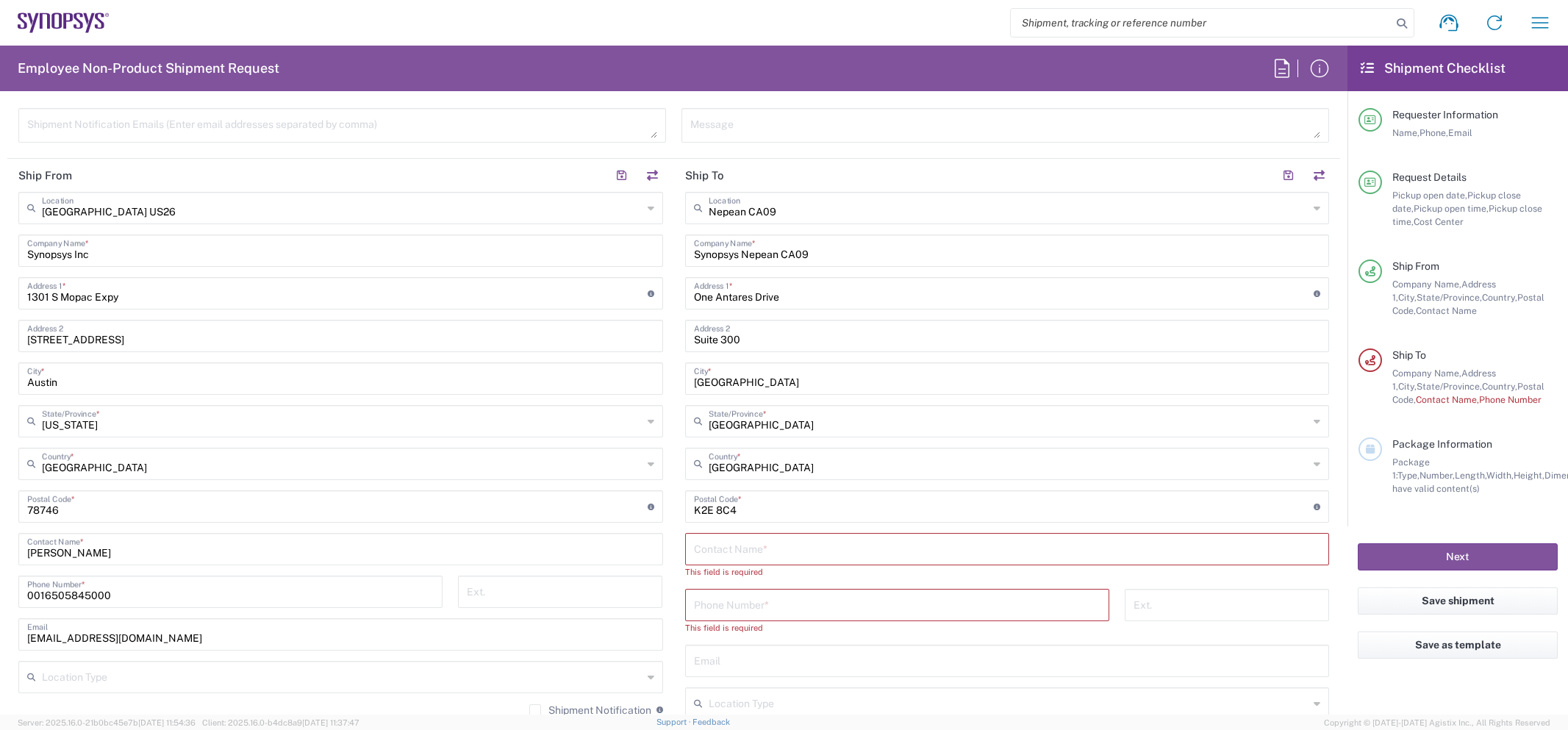
scroll to position [708, 0]
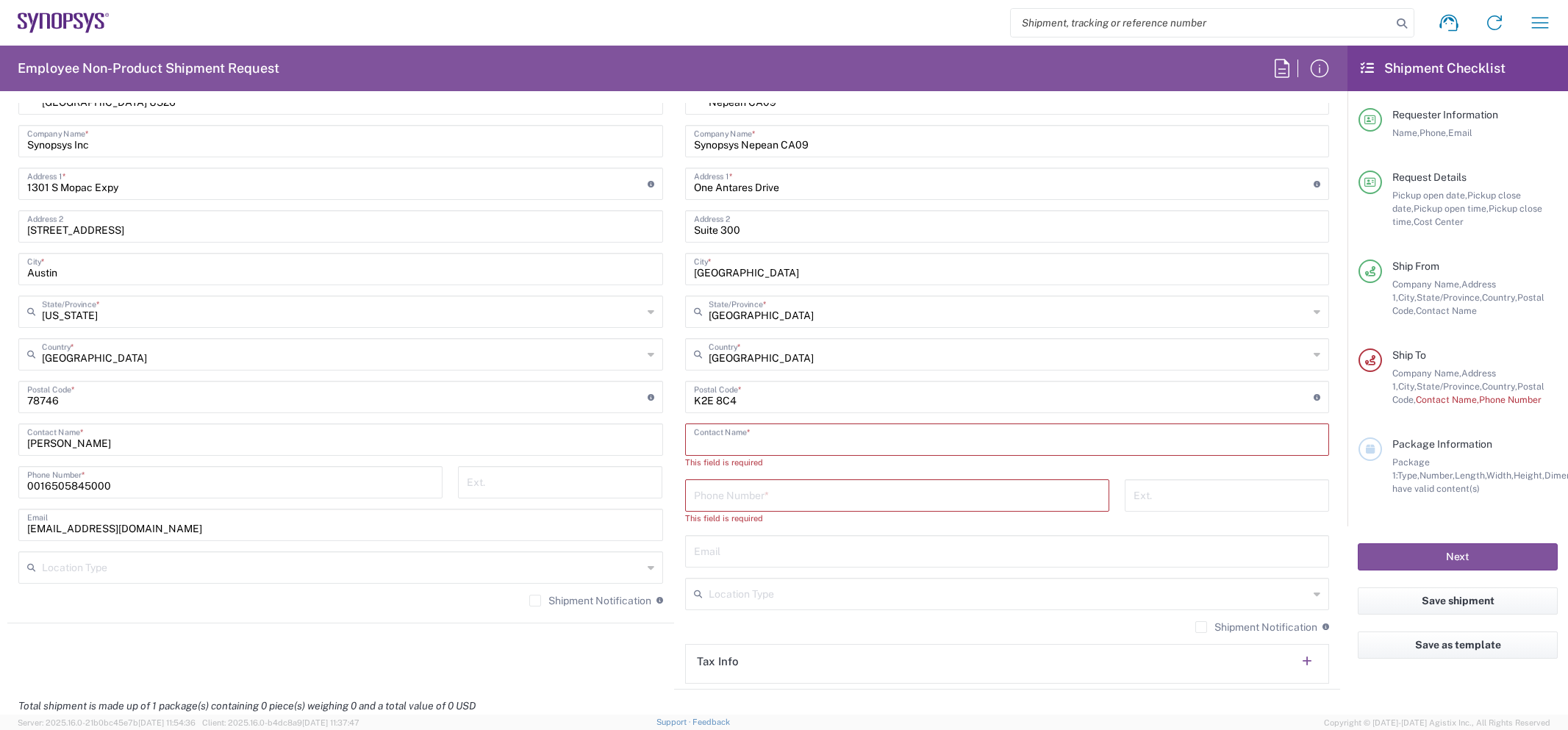
click at [802, 443] on input "text" at bounding box center [1007, 439] width 627 height 25
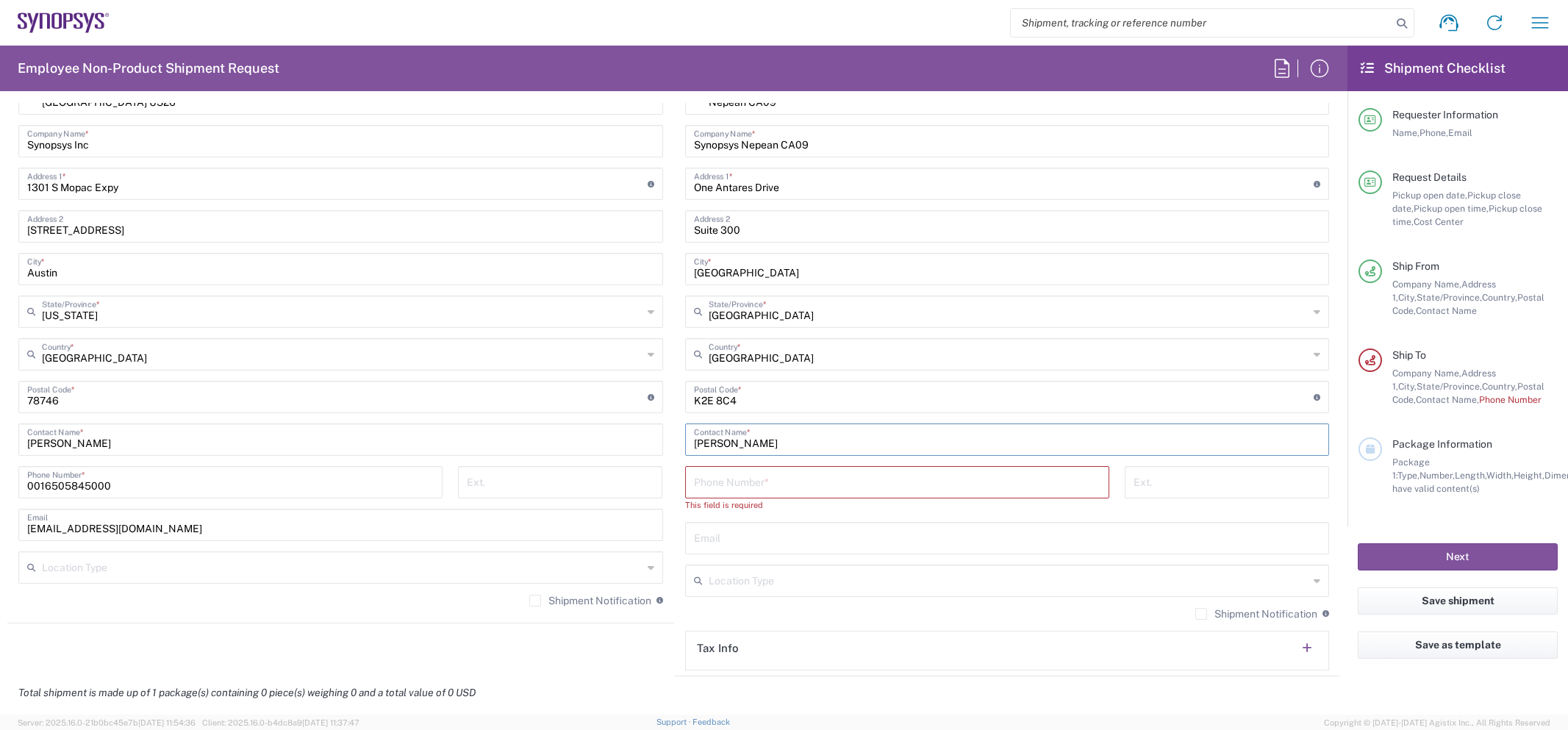
type input "Alan Ward"
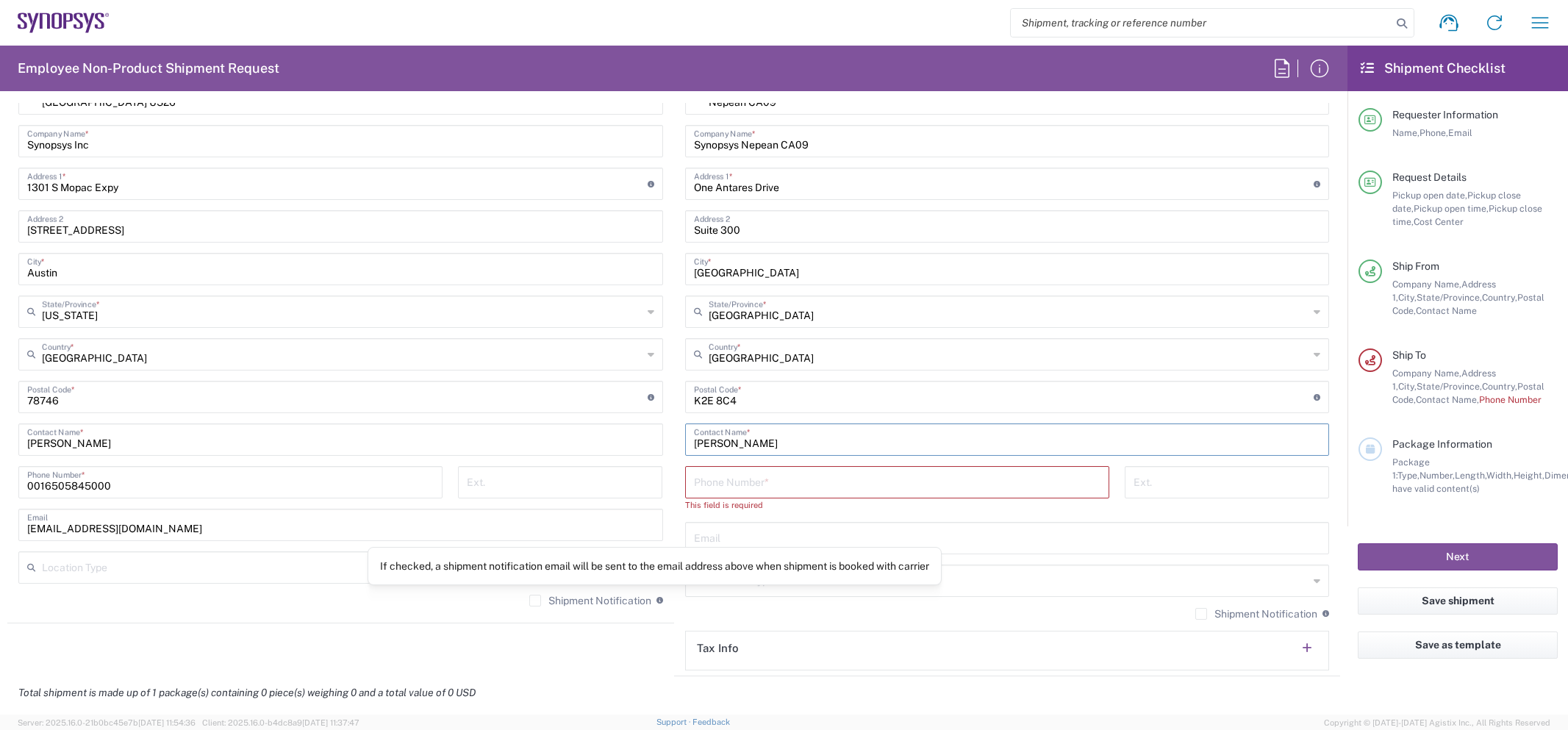
click at [745, 485] on input "tel" at bounding box center [897, 481] width 406 height 25
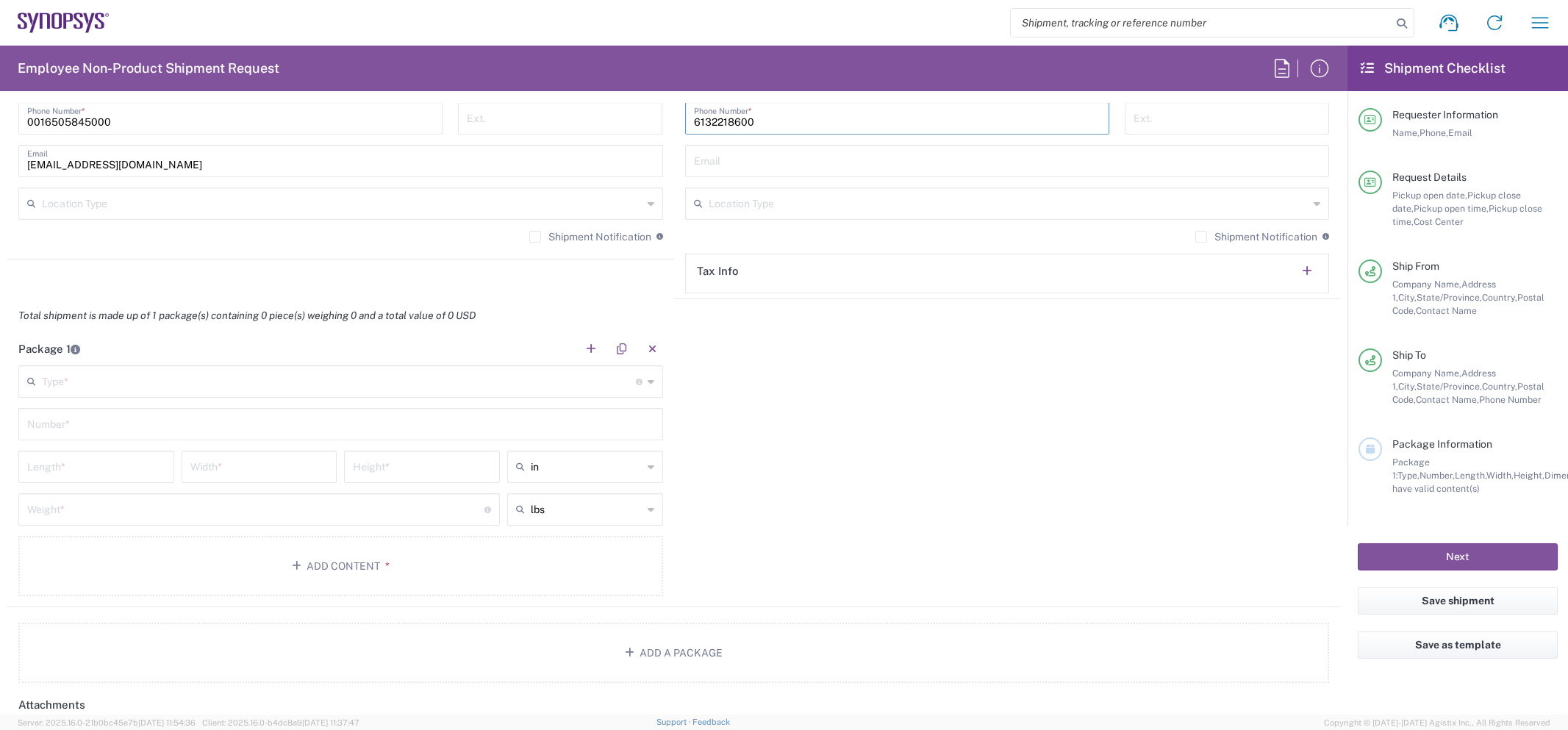
scroll to position [1126, 0]
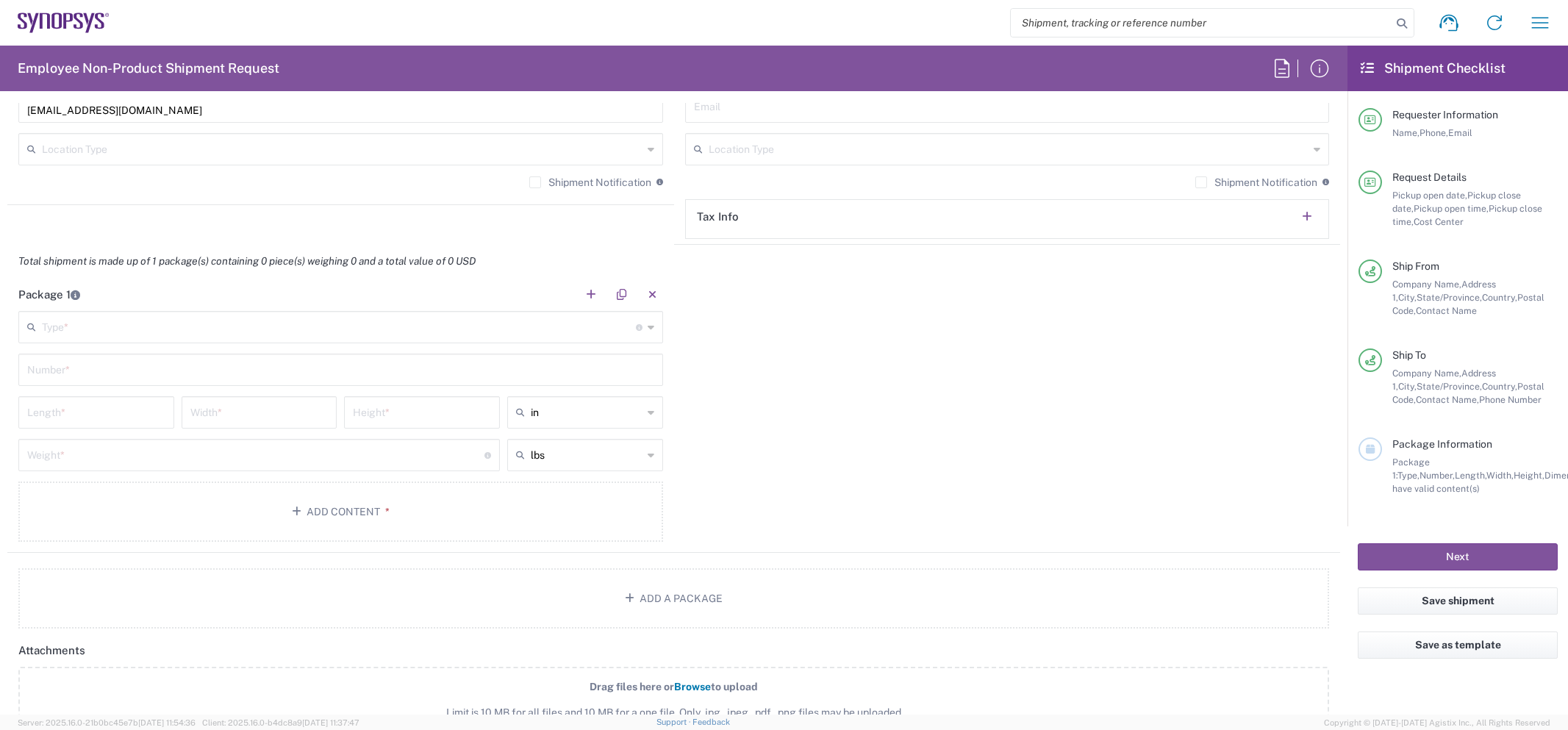
type input "6132218600"
drag, startPoint x: 160, startPoint y: 327, endPoint x: 137, endPoint y: 343, distance: 28.0
click at [160, 327] on input "text" at bounding box center [338, 325] width 594 height 25
click at [110, 363] on span "Large Box" at bounding box center [340, 359] width 642 height 23
type input "Large Box"
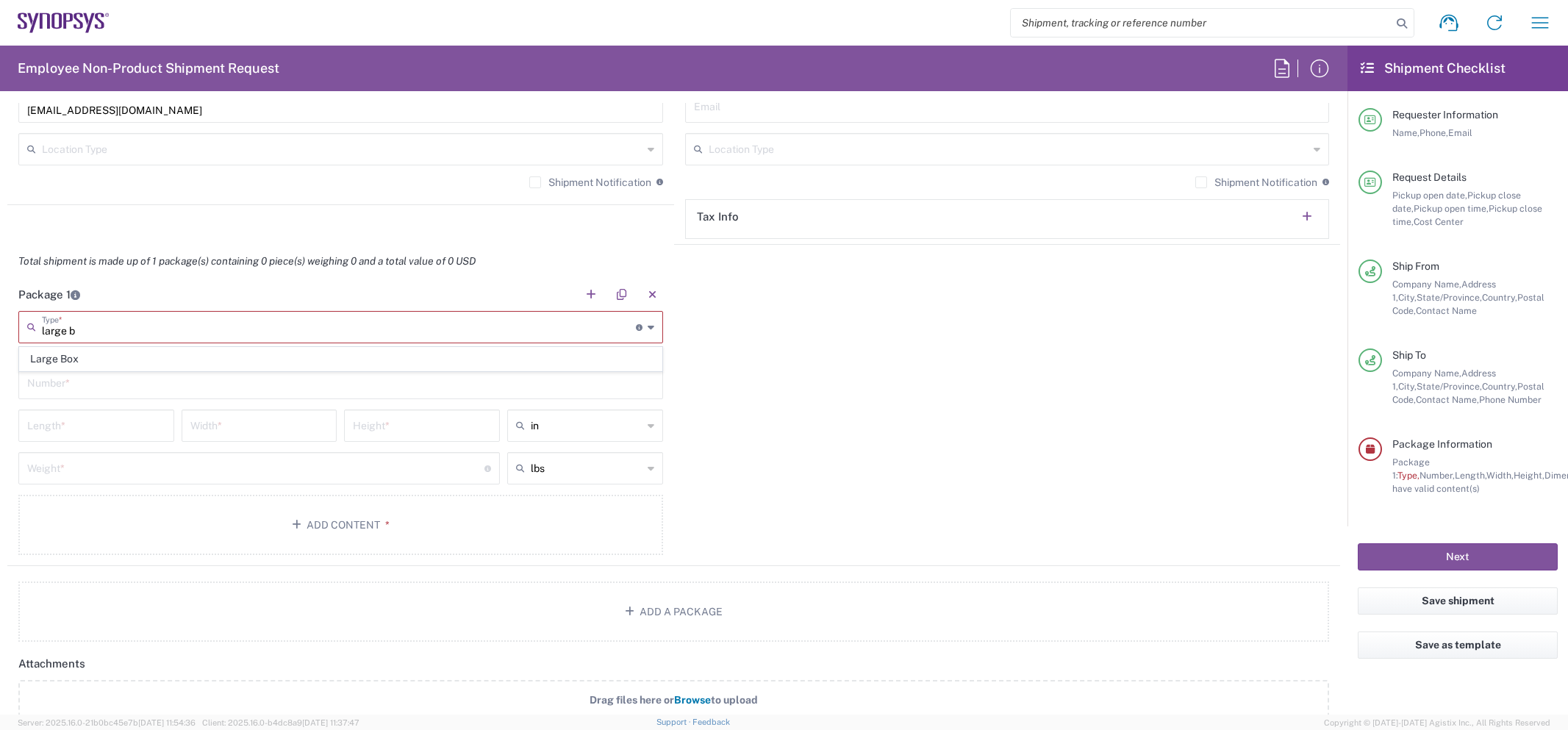
type input "17.5"
type input "12.5"
type input "3"
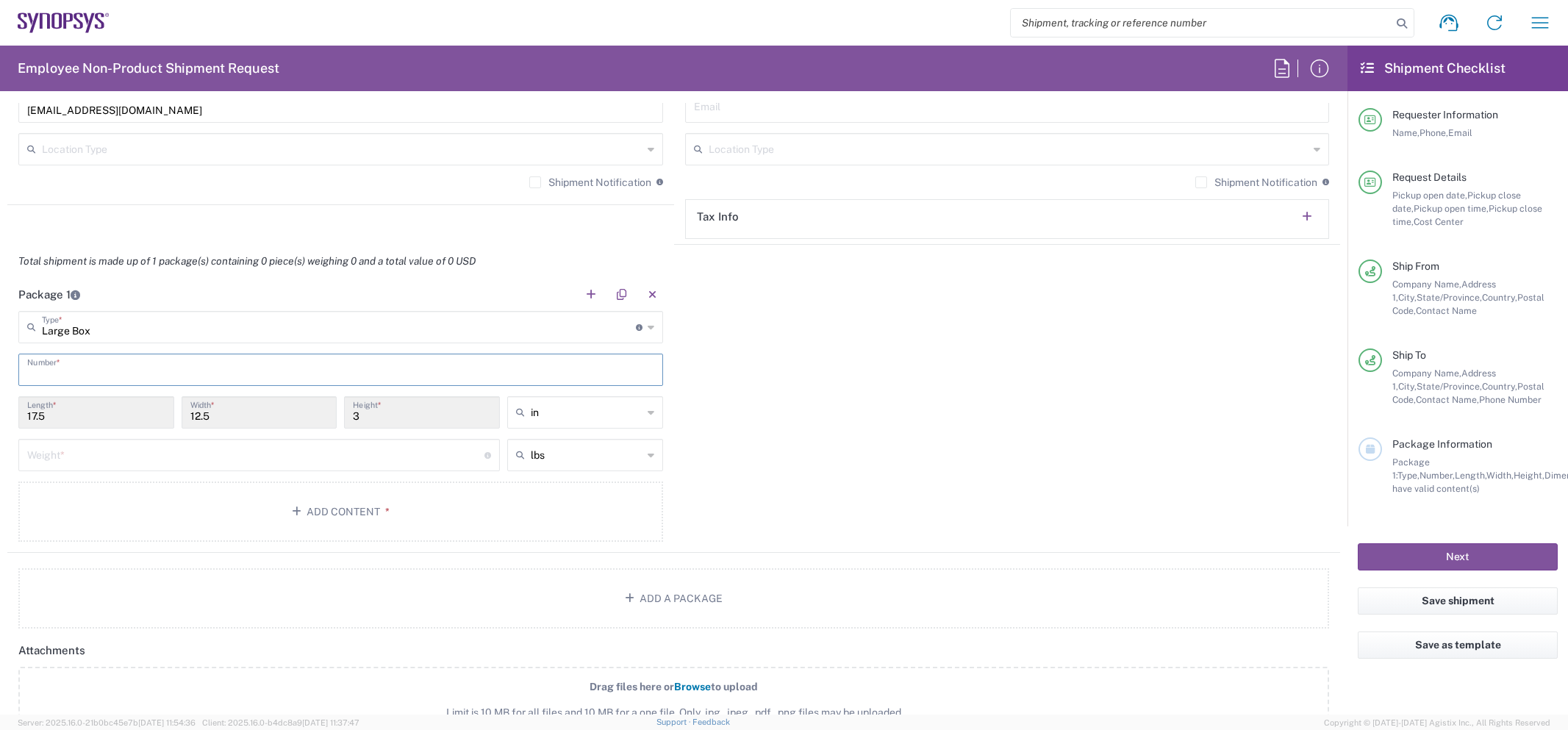
click at [100, 375] on input "text" at bounding box center [340, 368] width 627 height 25
type input "1"
click at [99, 454] on input "number" at bounding box center [256, 454] width 457 height 25
type input "10"
click at [401, 506] on button "Add Content *" at bounding box center [341, 511] width 645 height 60
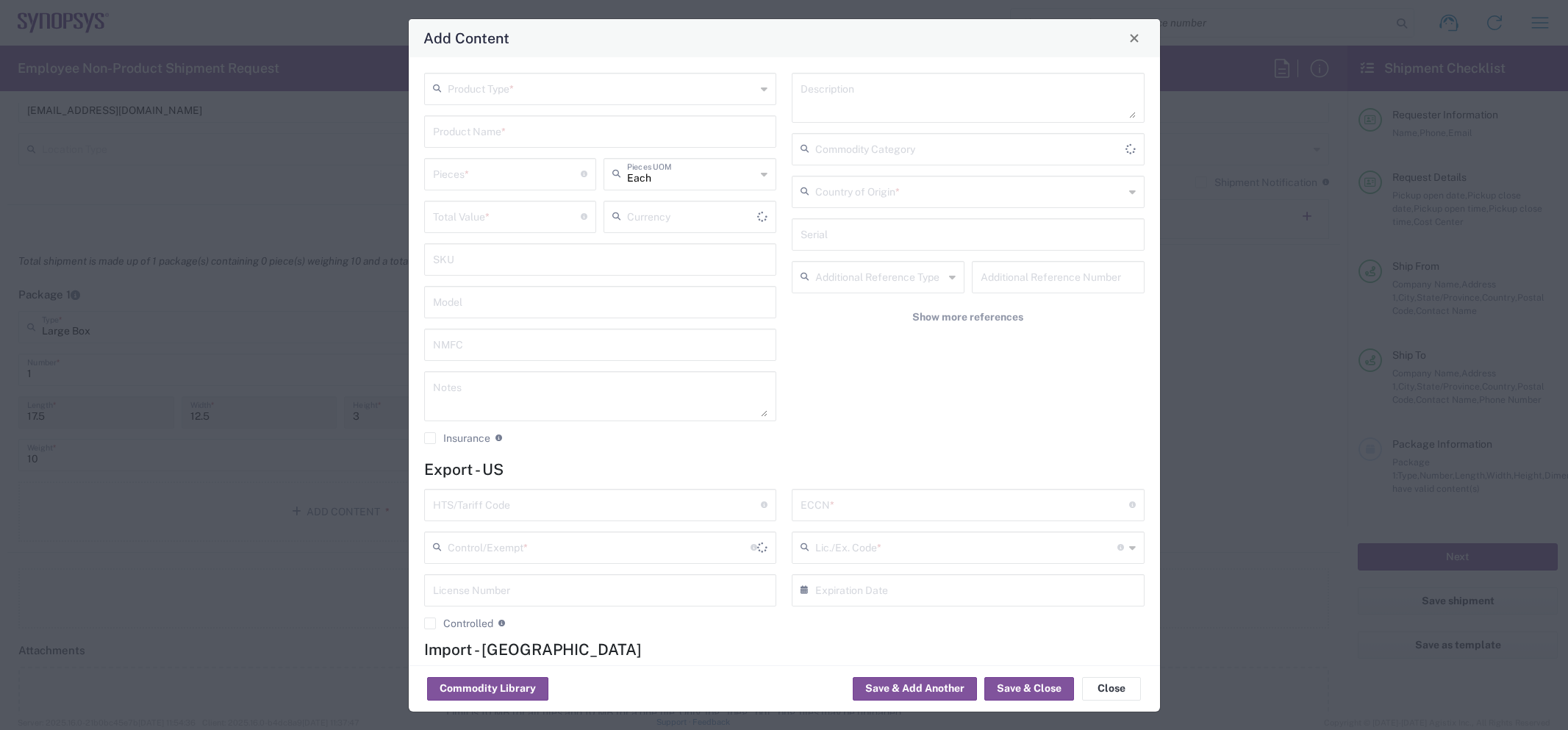
type input "US Dollar"
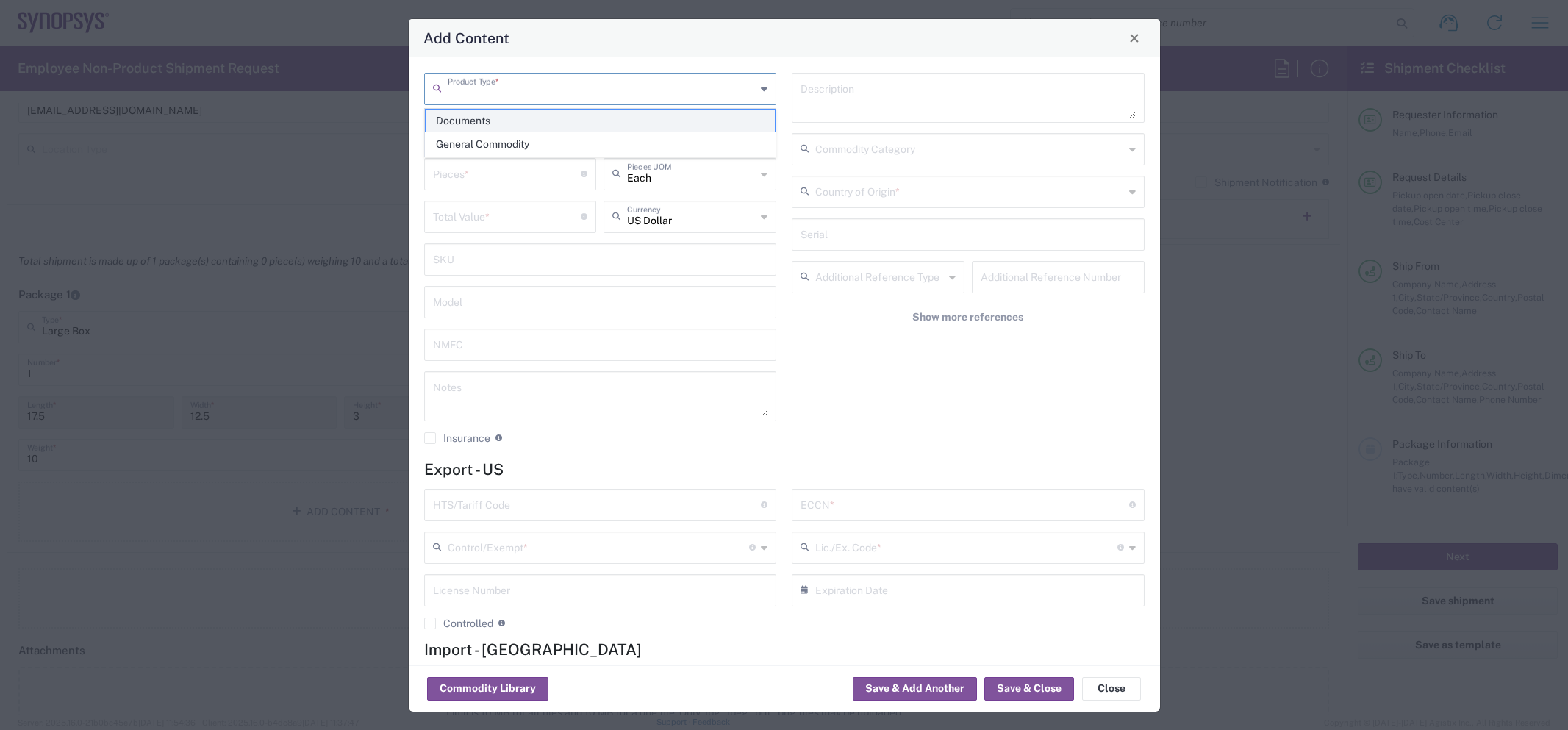
drag, startPoint x: 491, startPoint y: 93, endPoint x: 491, endPoint y: 114, distance: 21.0
click at [491, 93] on input "text" at bounding box center [602, 88] width 309 height 25
click at [492, 140] on span "General Commodity" at bounding box center [601, 144] width 350 height 23
type input "General Commodity"
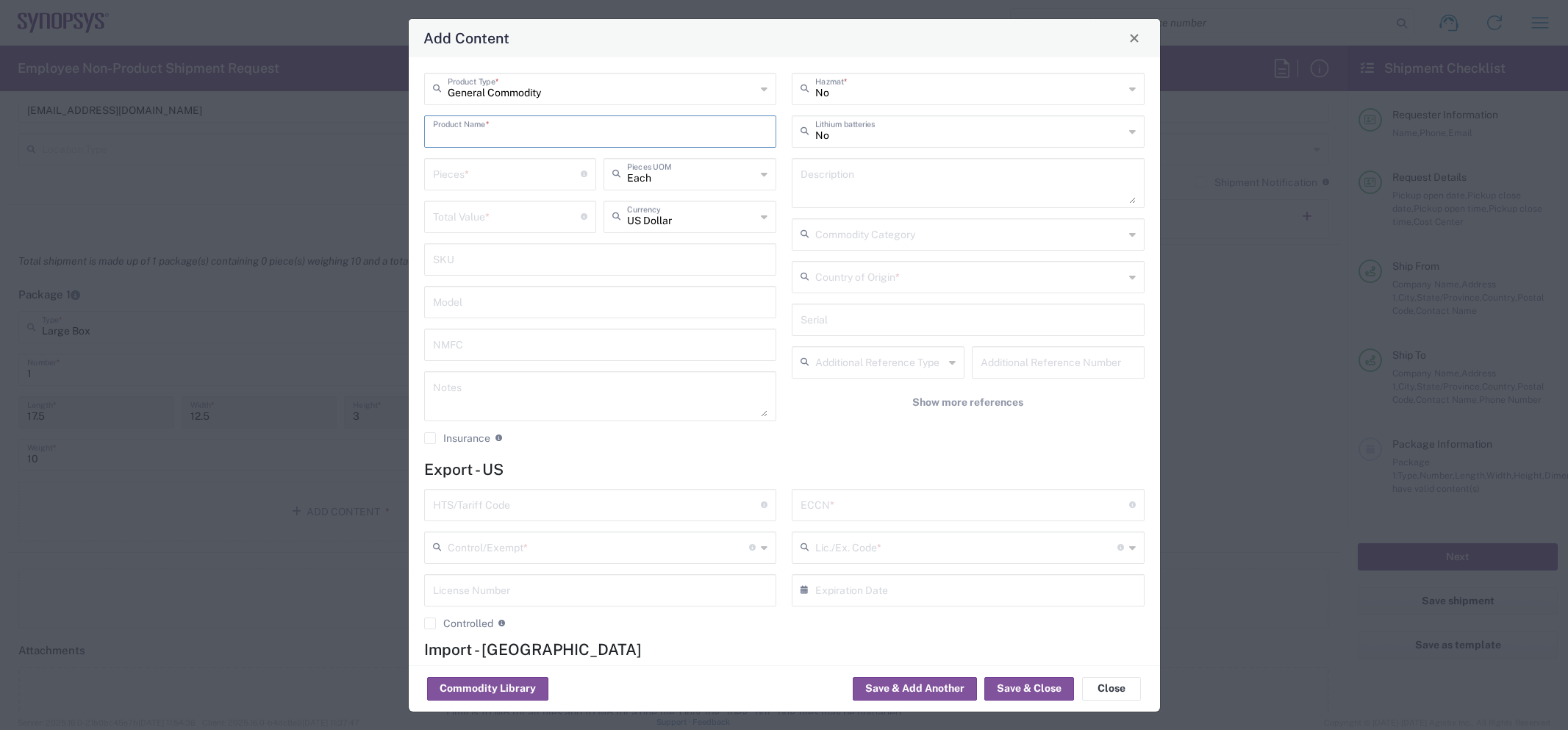
click at [480, 133] on input "text" at bounding box center [600, 130] width 335 height 25
type input "1/4 zip up"
click at [438, 166] on input "number" at bounding box center [507, 173] width 149 height 25
type input "1"
click at [474, 213] on input "number" at bounding box center [507, 216] width 149 height 25
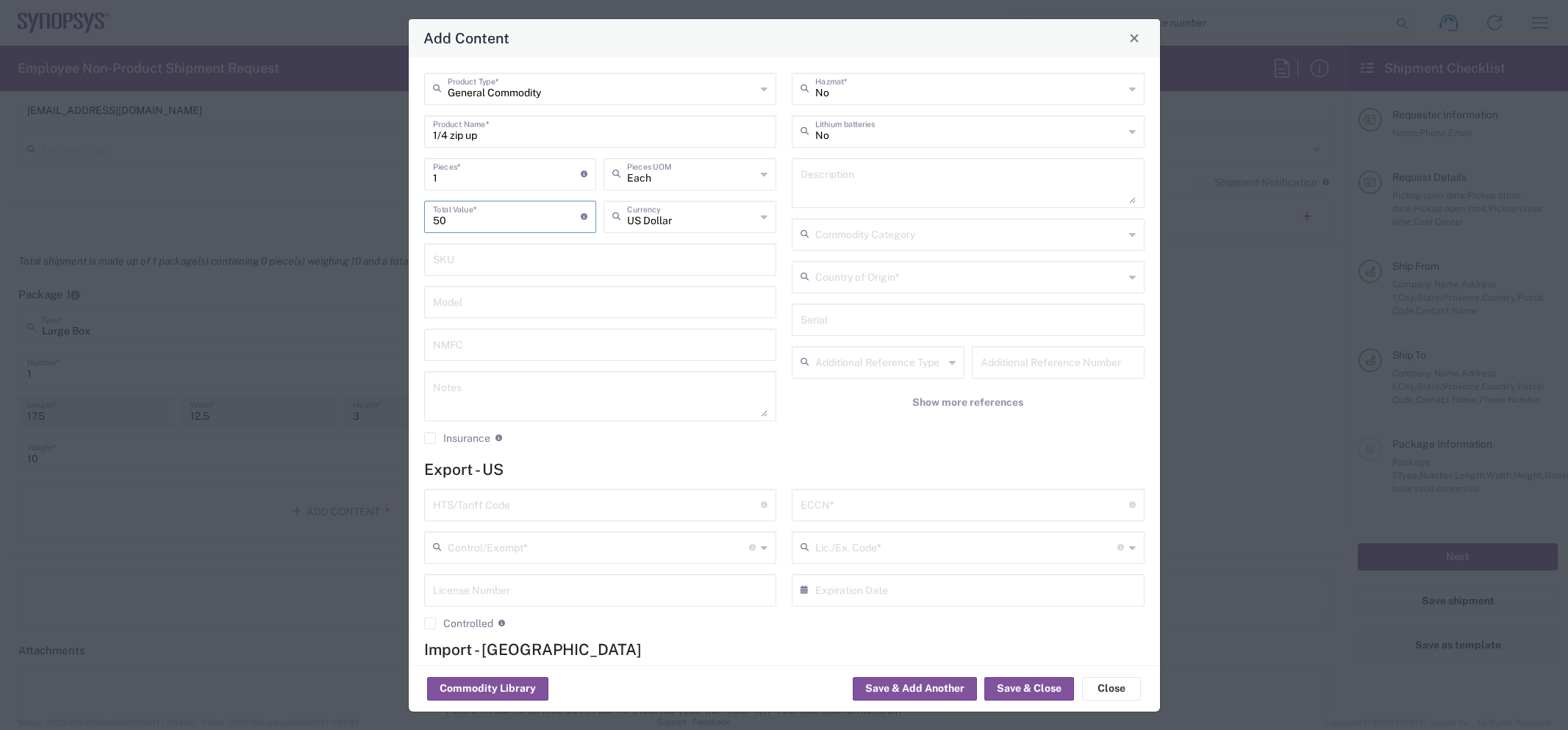
type input "50"
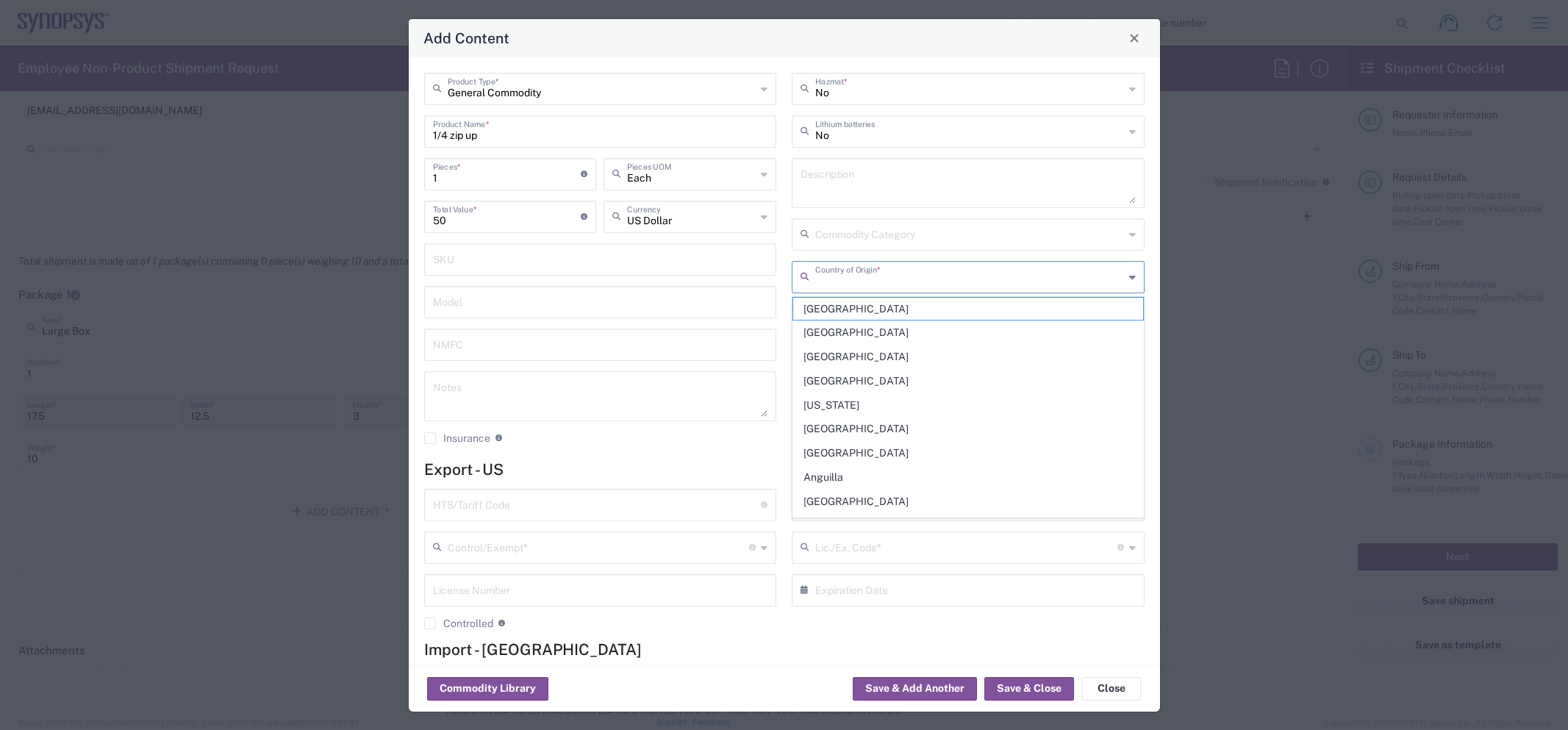
click at [865, 266] on input "text" at bounding box center [969, 276] width 309 height 25
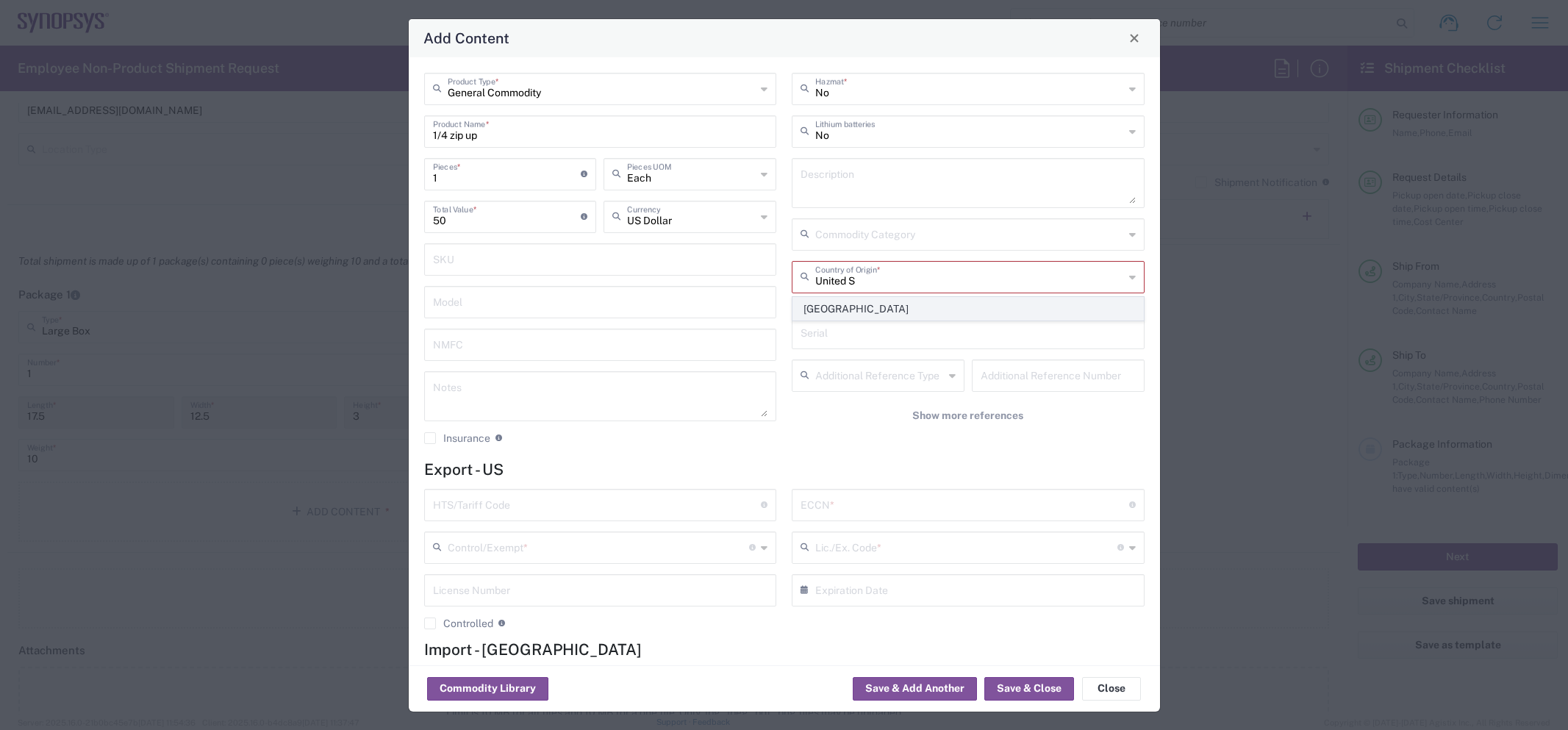
click at [848, 298] on span "United States" at bounding box center [969, 308] width 350 height 23
type input "United States"
click at [593, 502] on input "text" at bounding box center [597, 504] width 328 height 25
paste input "6109.10.00.40"
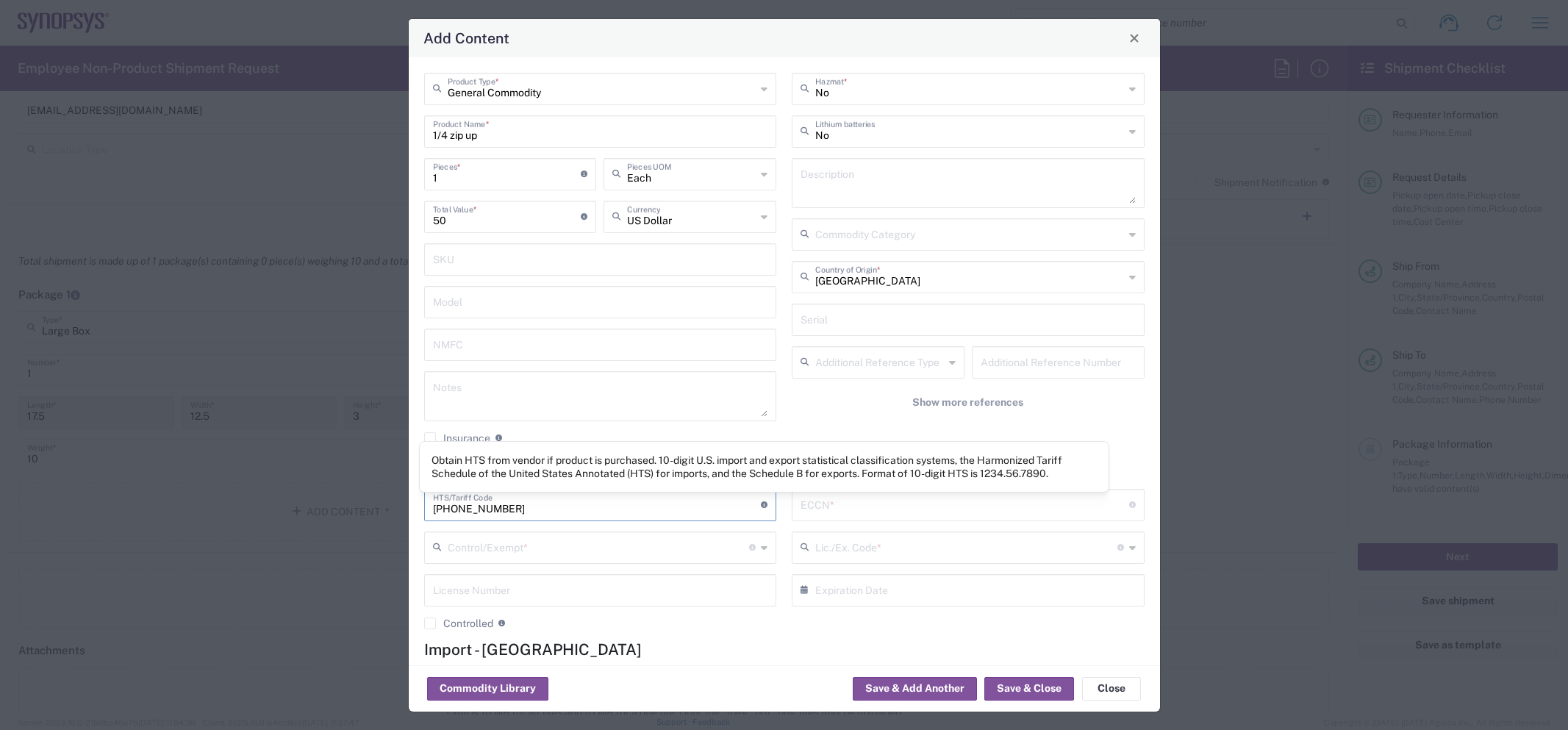
type input "6109.10.00.40"
click at [828, 501] on input "text" at bounding box center [965, 504] width 328 height 25
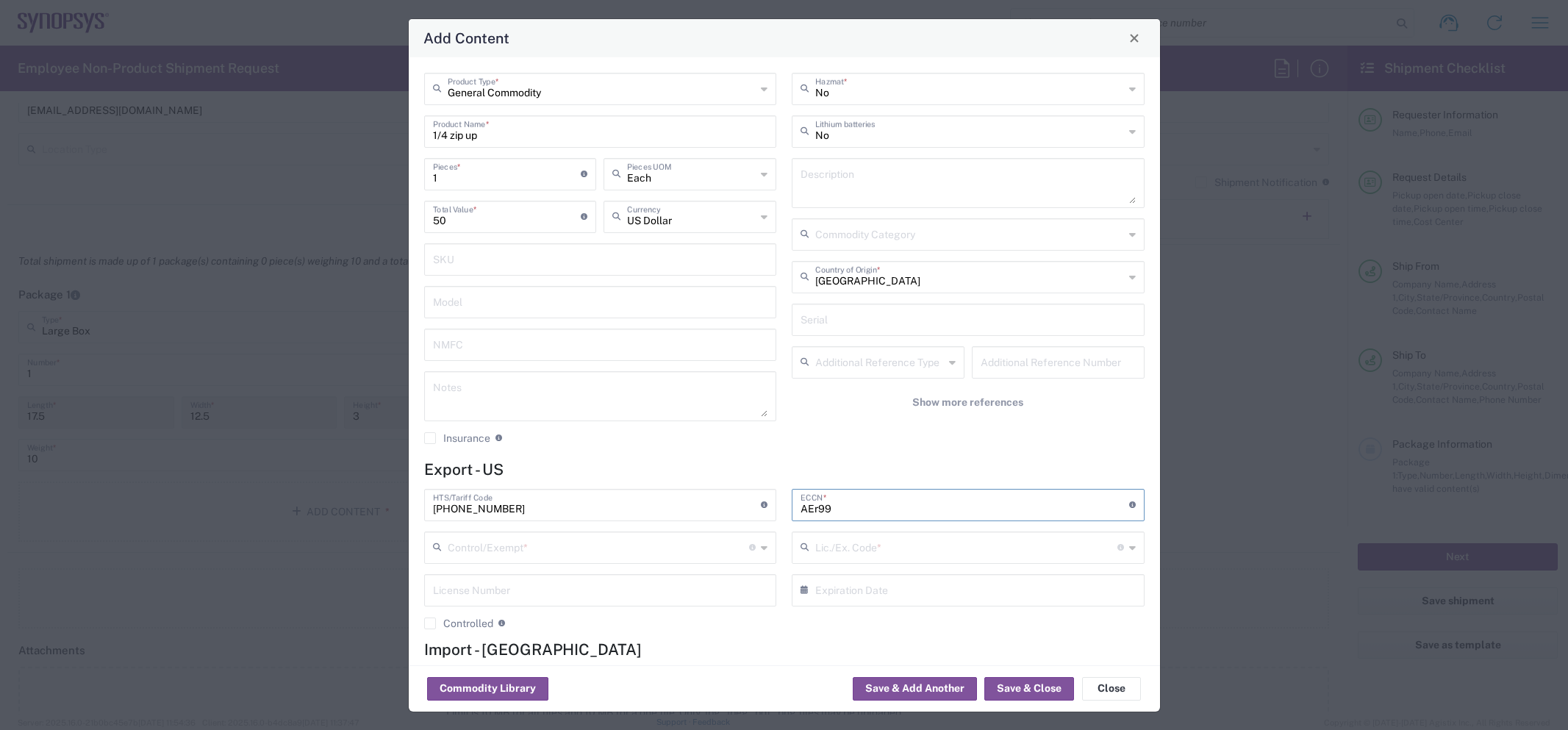
drag, startPoint x: 849, startPoint y: 512, endPoint x: 795, endPoint y: 508, distance: 54.1
click at [795, 508] on div "AEr99 ECCN * Obtain ECCN from vendor if product is purchased. Export Control Cl…" at bounding box center [968, 505] width 353 height 32
type input "EAR99"
click at [622, 540] on input "text" at bounding box center [599, 546] width 302 height 25
click at [540, 448] on span "FTR Exemption" at bounding box center [601, 446] width 350 height 23
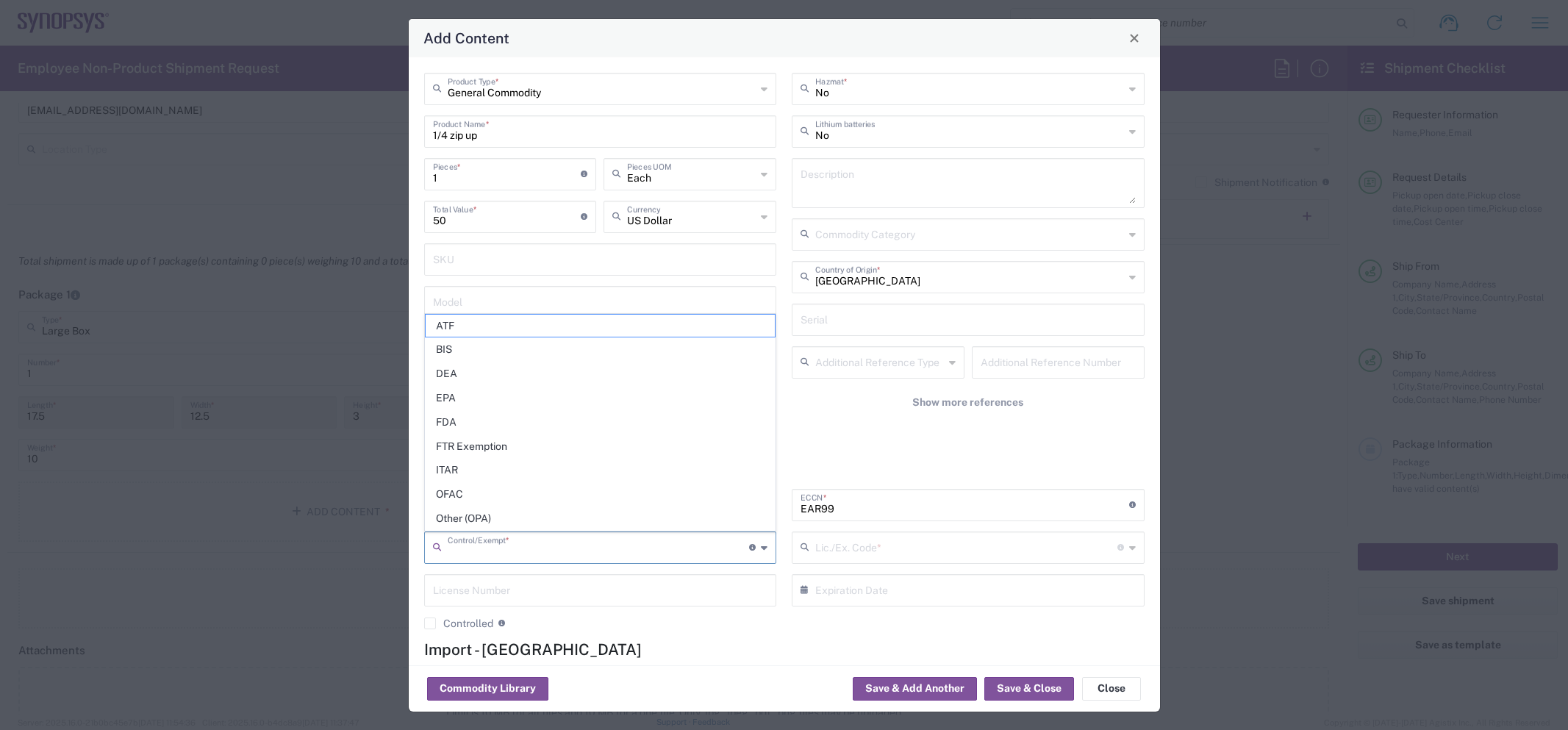
type input "FTR Exemption"
click at [913, 551] on input "text" at bounding box center [967, 546] width 304 height 25
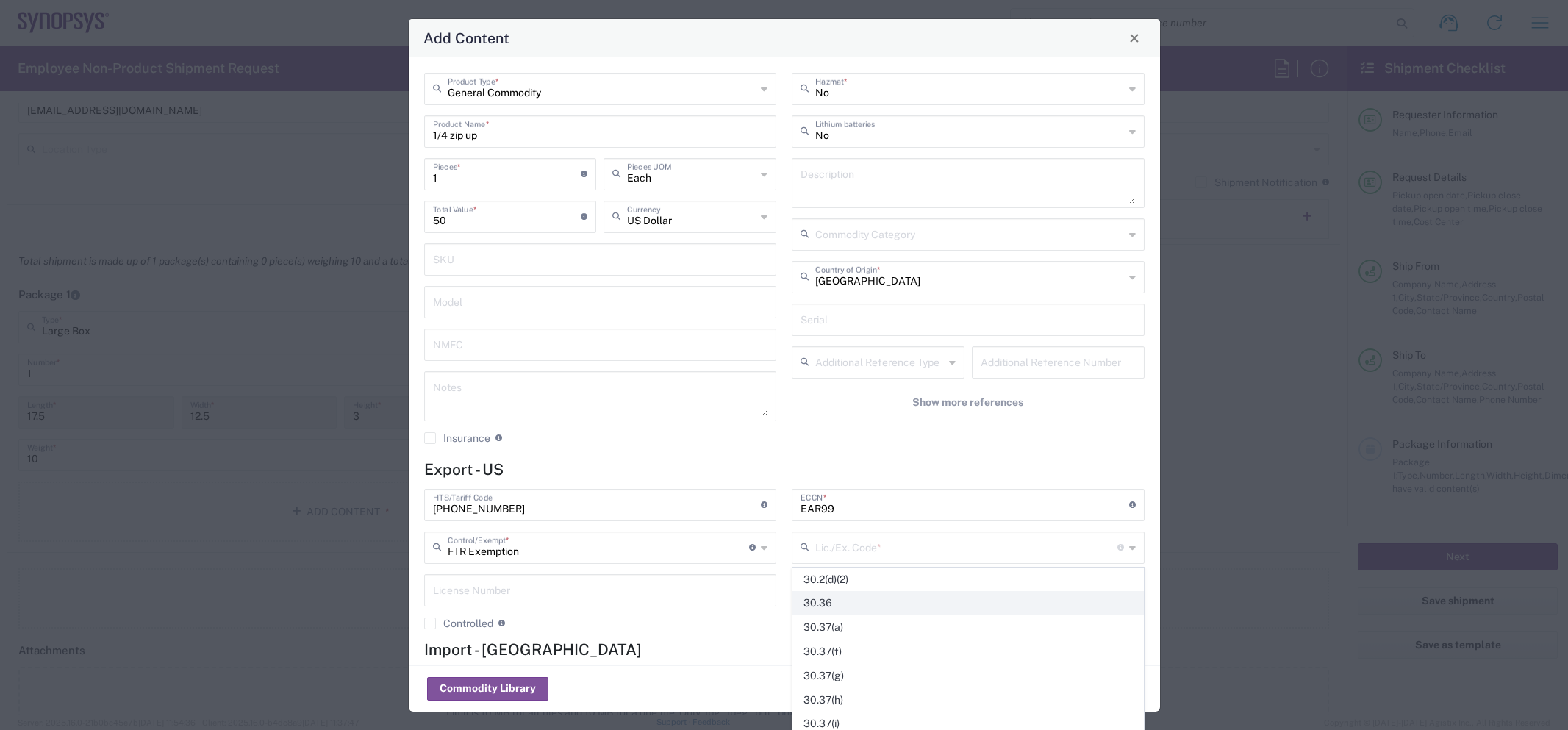
click at [880, 601] on span "30.36" at bounding box center [969, 603] width 350 height 23
type input "30.36"
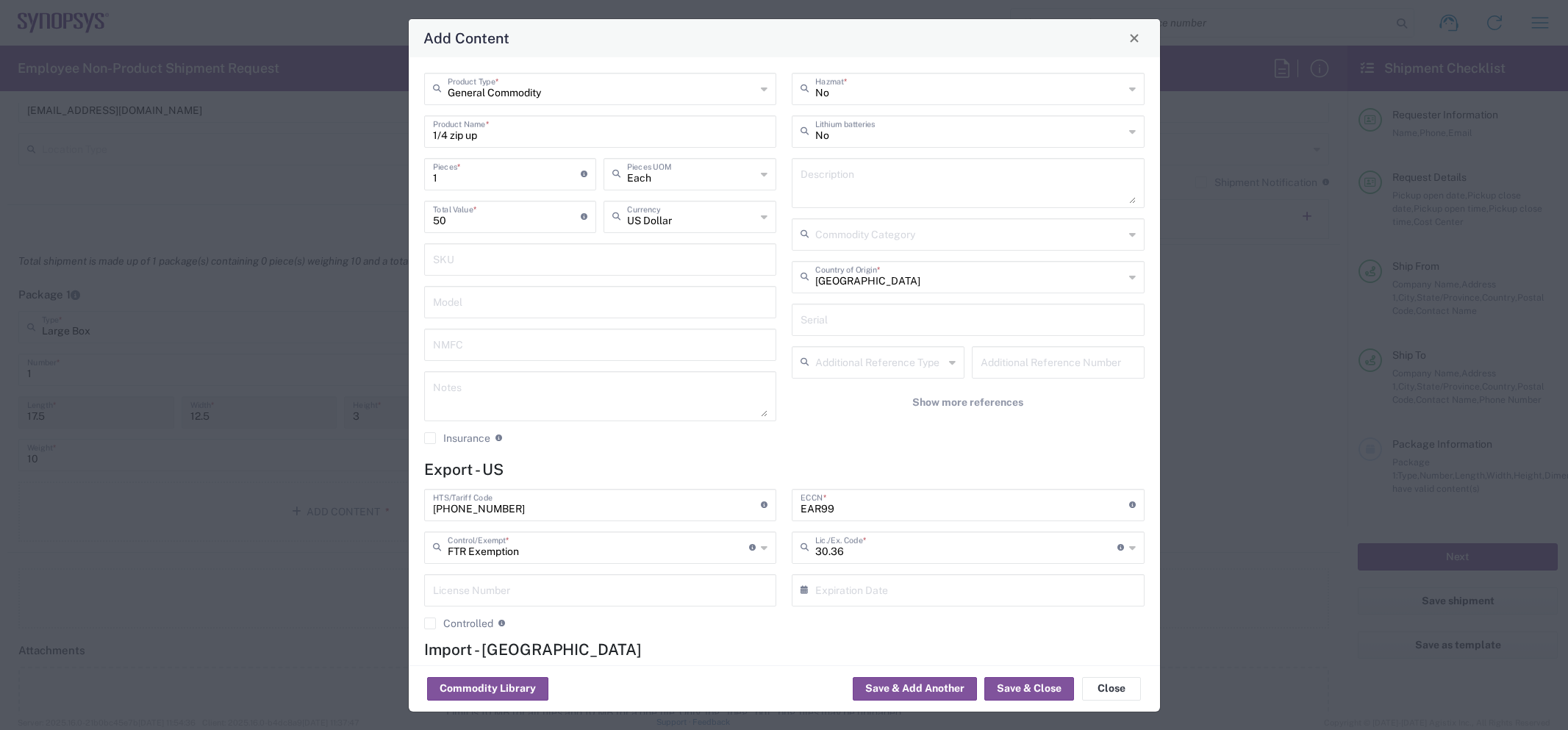
scroll to position [85, 0]
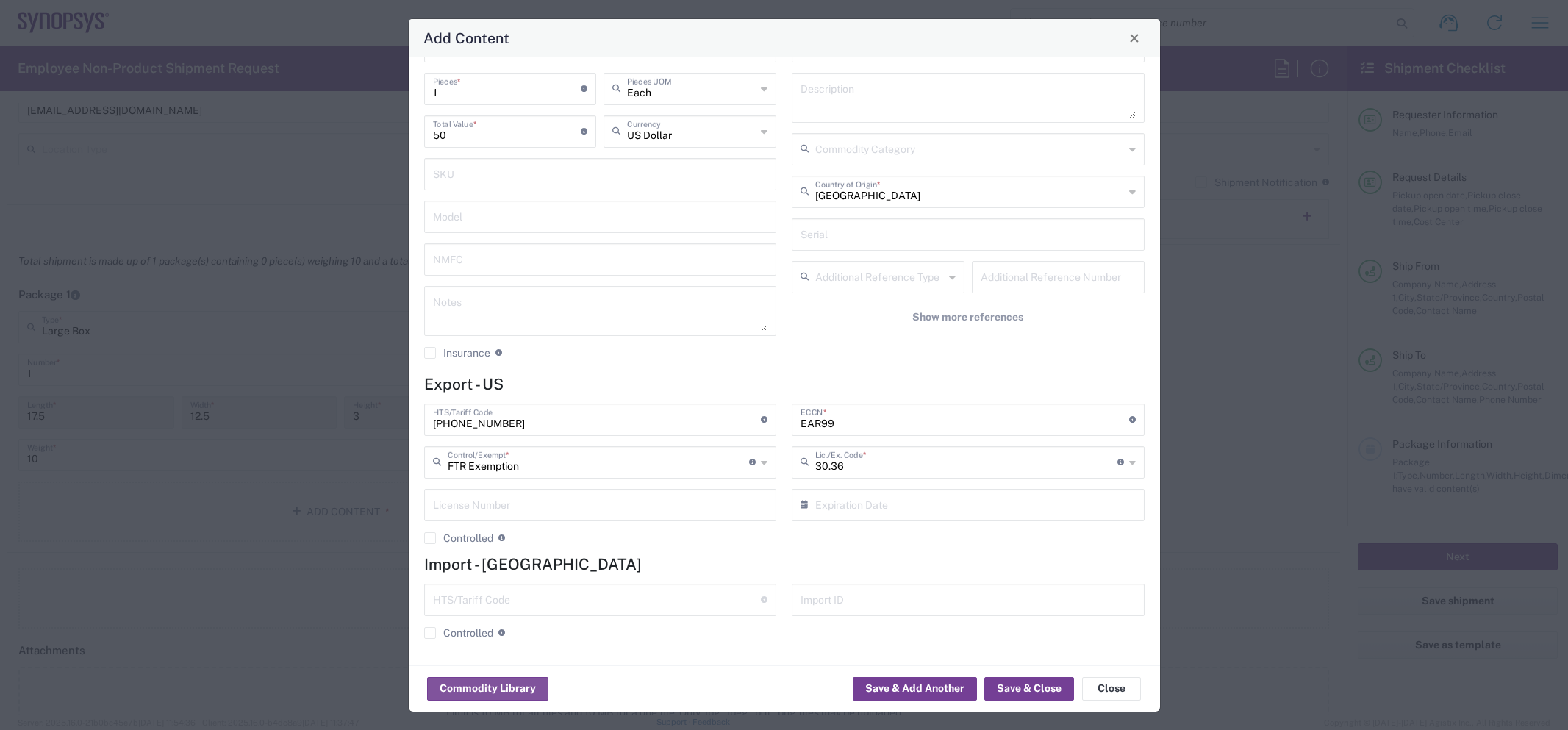
drag, startPoint x: 1039, startPoint y: 693, endPoint x: 912, endPoint y: 690, distance: 127.0
click at [929, 693] on div "Commodity Library Save & Add Another Save & Close Close" at bounding box center [785, 688] width 752 height 46
click at [897, 687] on button "Save & Add Another" at bounding box center [915, 688] width 124 height 24
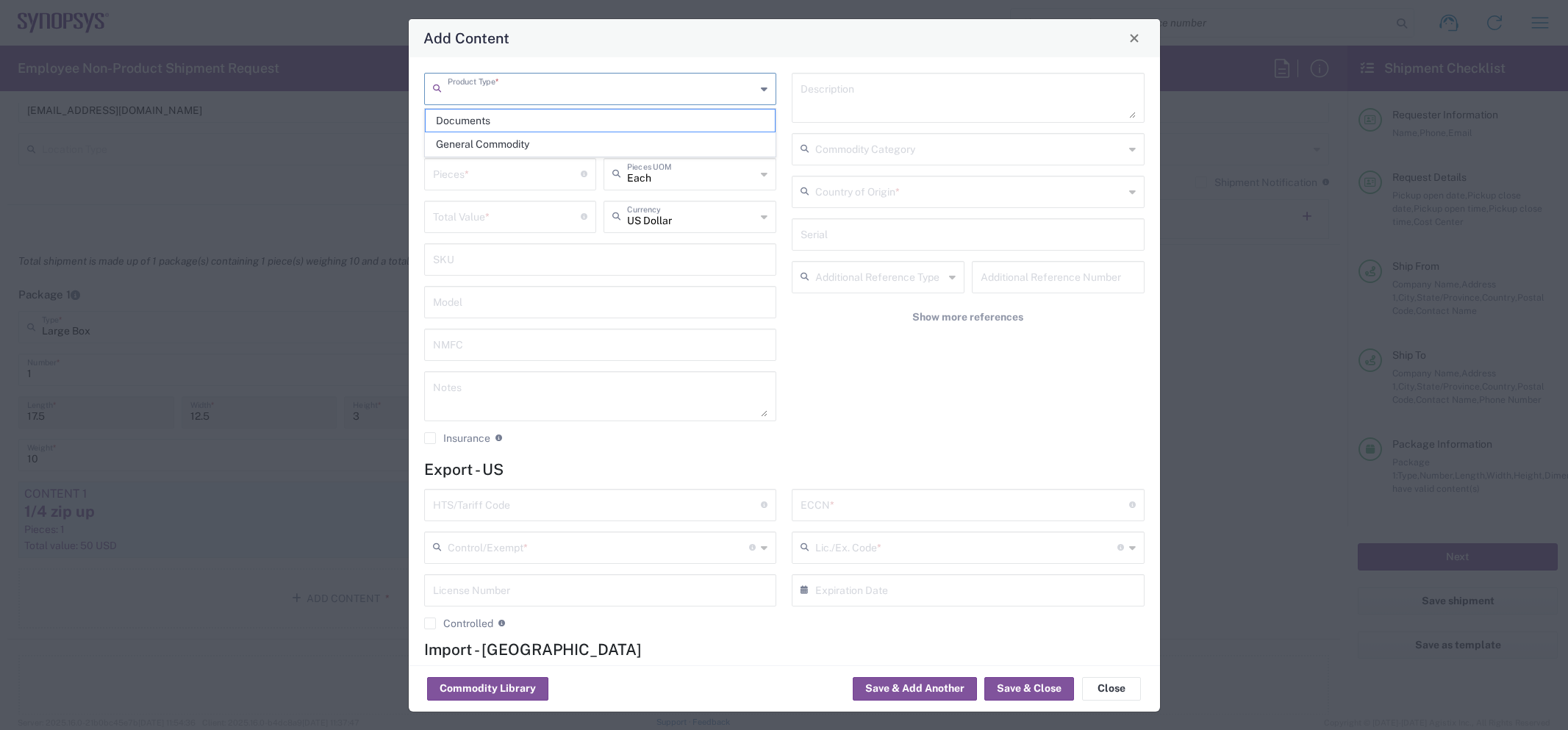
click at [505, 89] on input "text" at bounding box center [602, 88] width 309 height 25
click at [505, 135] on span "General Commodity" at bounding box center [601, 144] width 350 height 23
type input "General Commodity"
click at [484, 137] on input "text" at bounding box center [600, 130] width 335 height 25
type input "1"
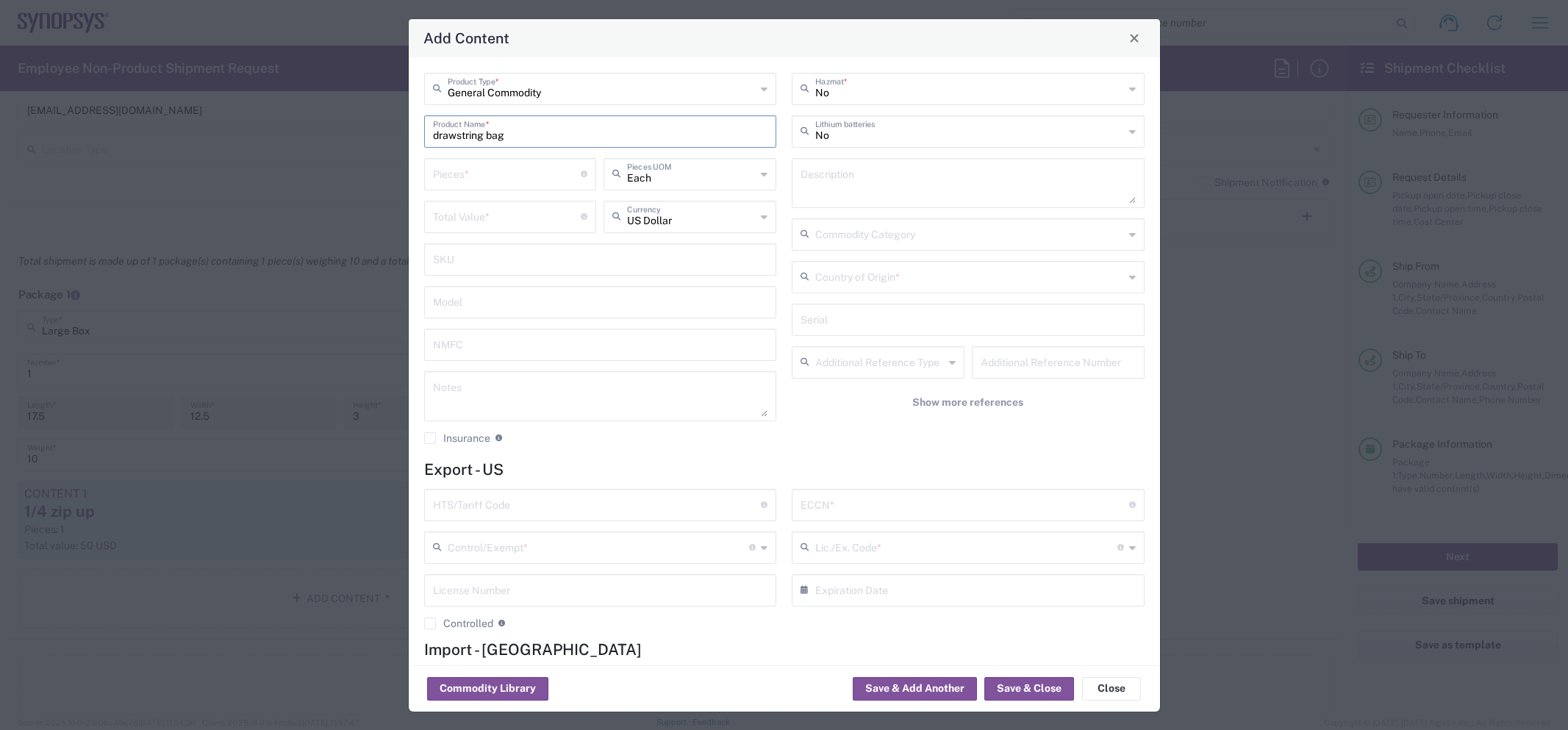
type input "drawstring bag"
drag, startPoint x: 487, startPoint y: 184, endPoint x: 486, endPoint y: 195, distance: 11.0
click at [487, 184] on input "number" at bounding box center [507, 173] width 149 height 25
type input "1"
click at [486, 208] on input "number" at bounding box center [507, 216] width 149 height 25
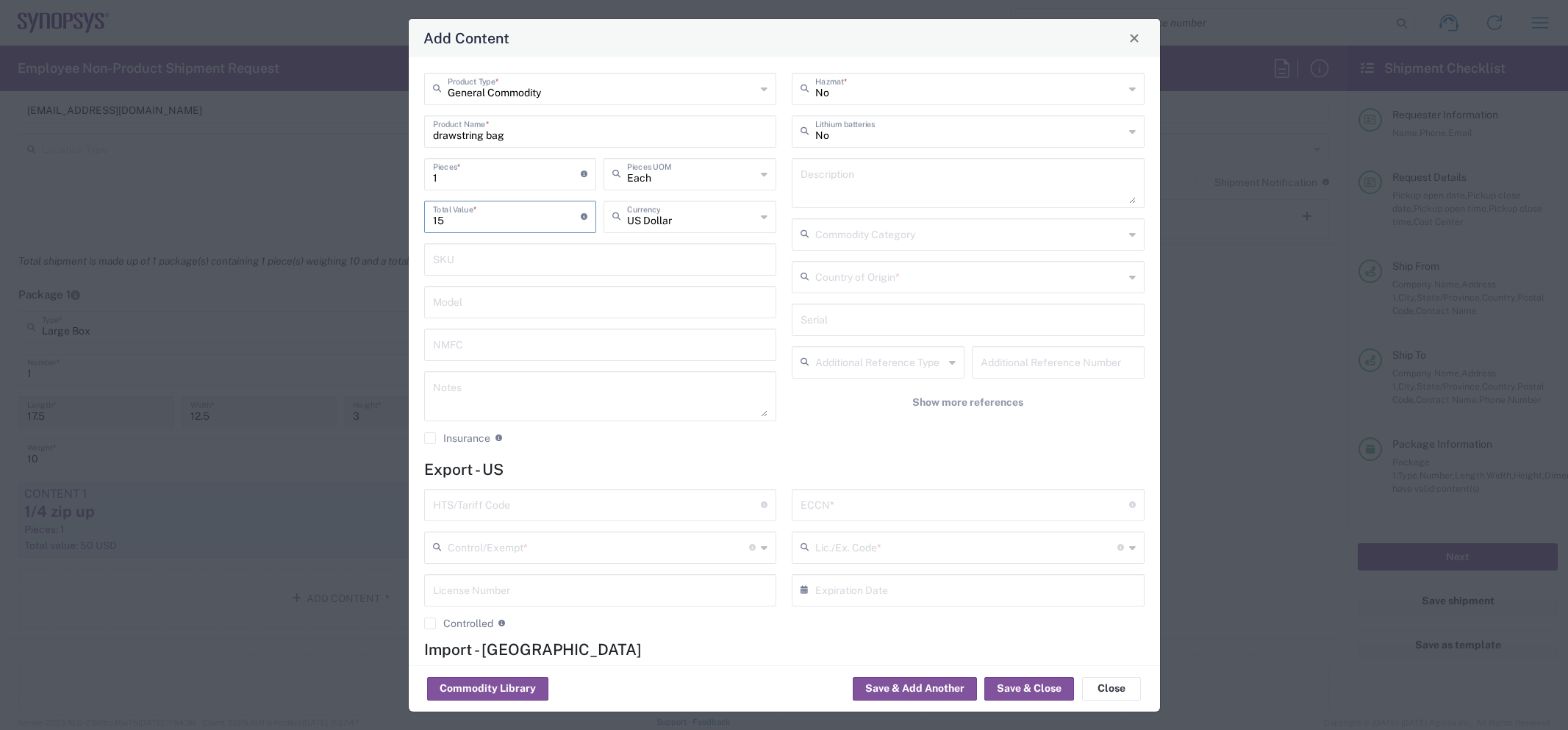
type input "15"
click at [526, 557] on input "text" at bounding box center [599, 546] width 302 height 25
click at [832, 435] on div "No Hazmat * No Lithium batteries Description Commodity Category Country of Orig…" at bounding box center [968, 264] width 368 height 382
click at [653, 511] on input "text" at bounding box center [597, 504] width 328 height 25
paste input "4202.92.20.29"
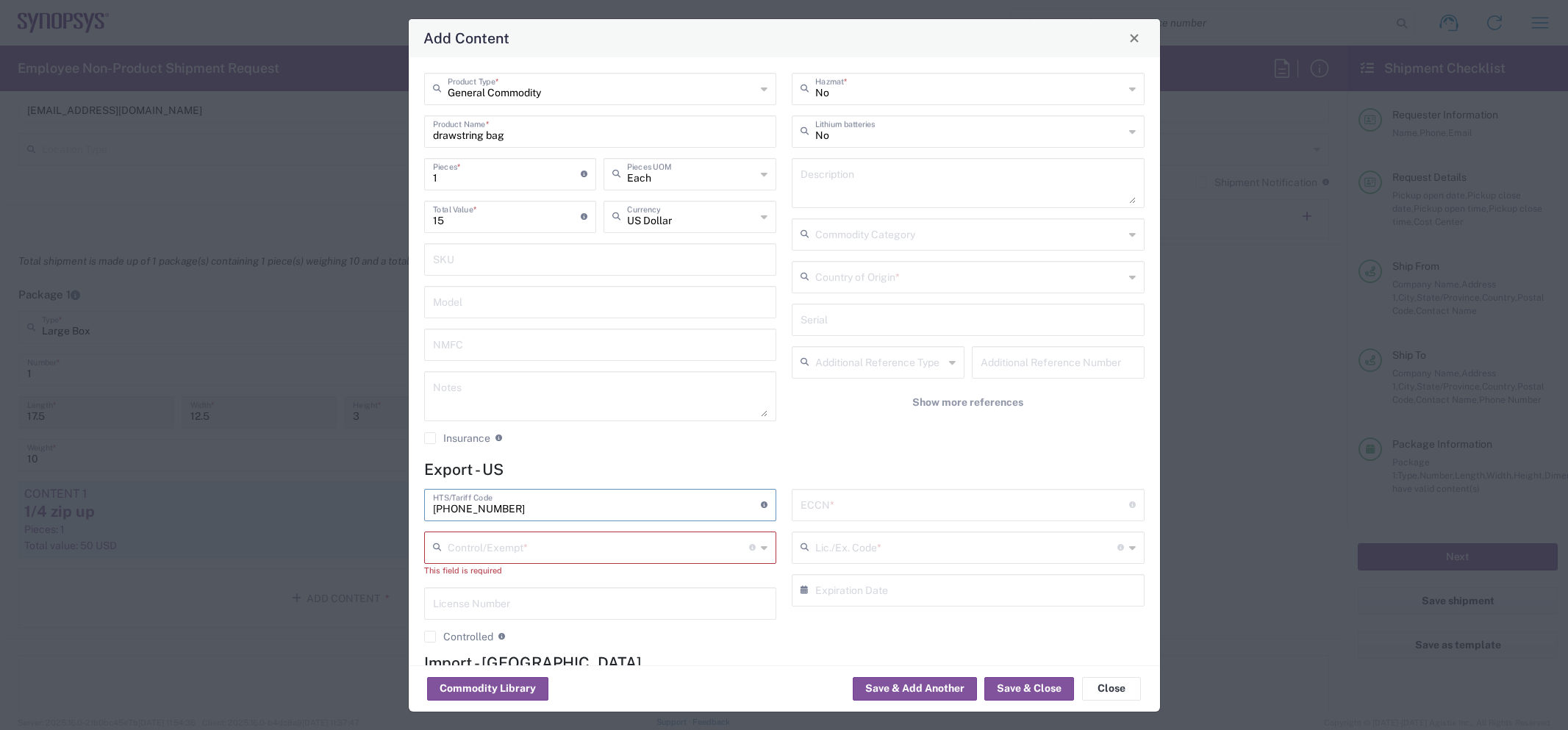
type input "4202.92.20.29"
click at [860, 276] on input "text" at bounding box center [969, 276] width 309 height 25
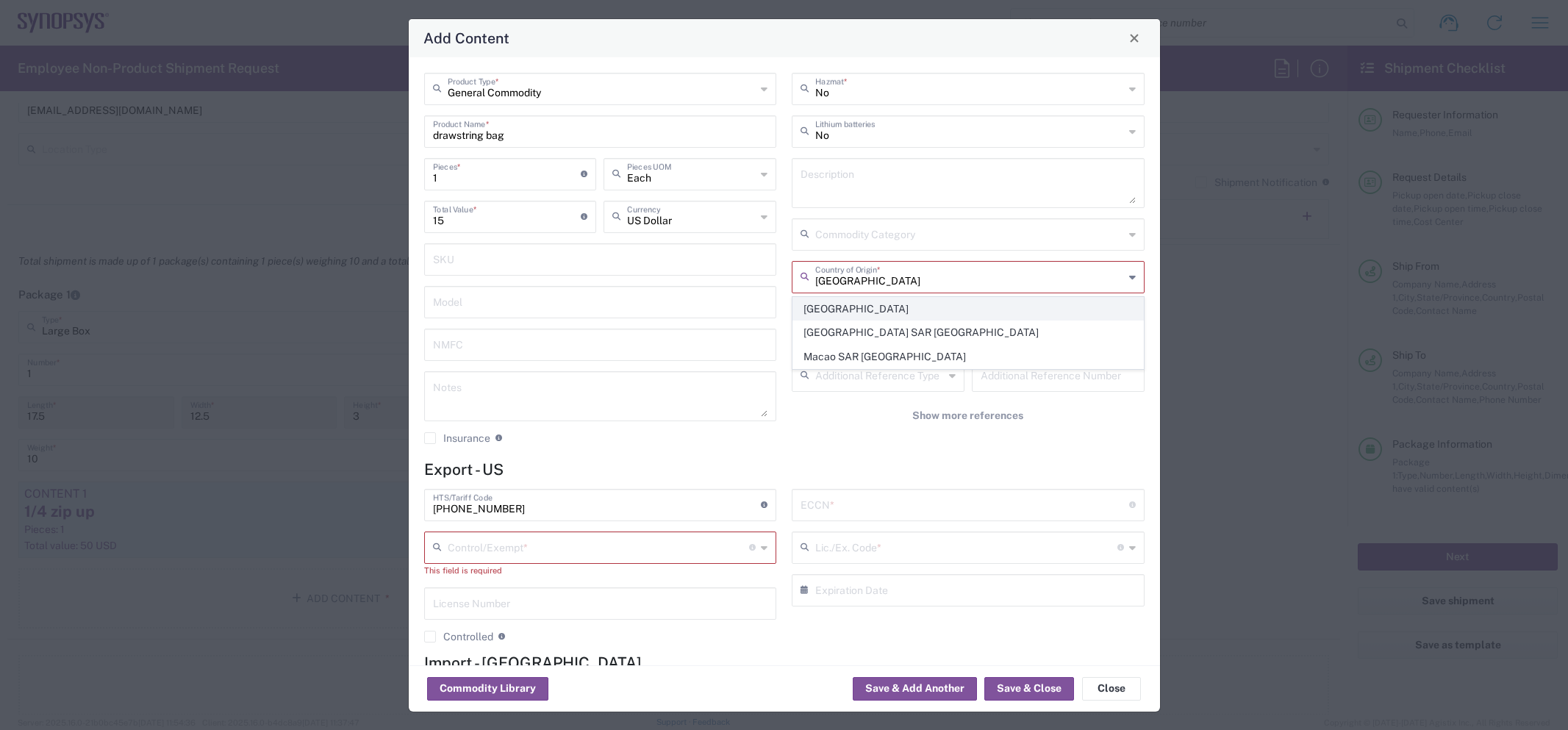
type input "China"
click at [849, 301] on span "China" at bounding box center [969, 308] width 350 height 23
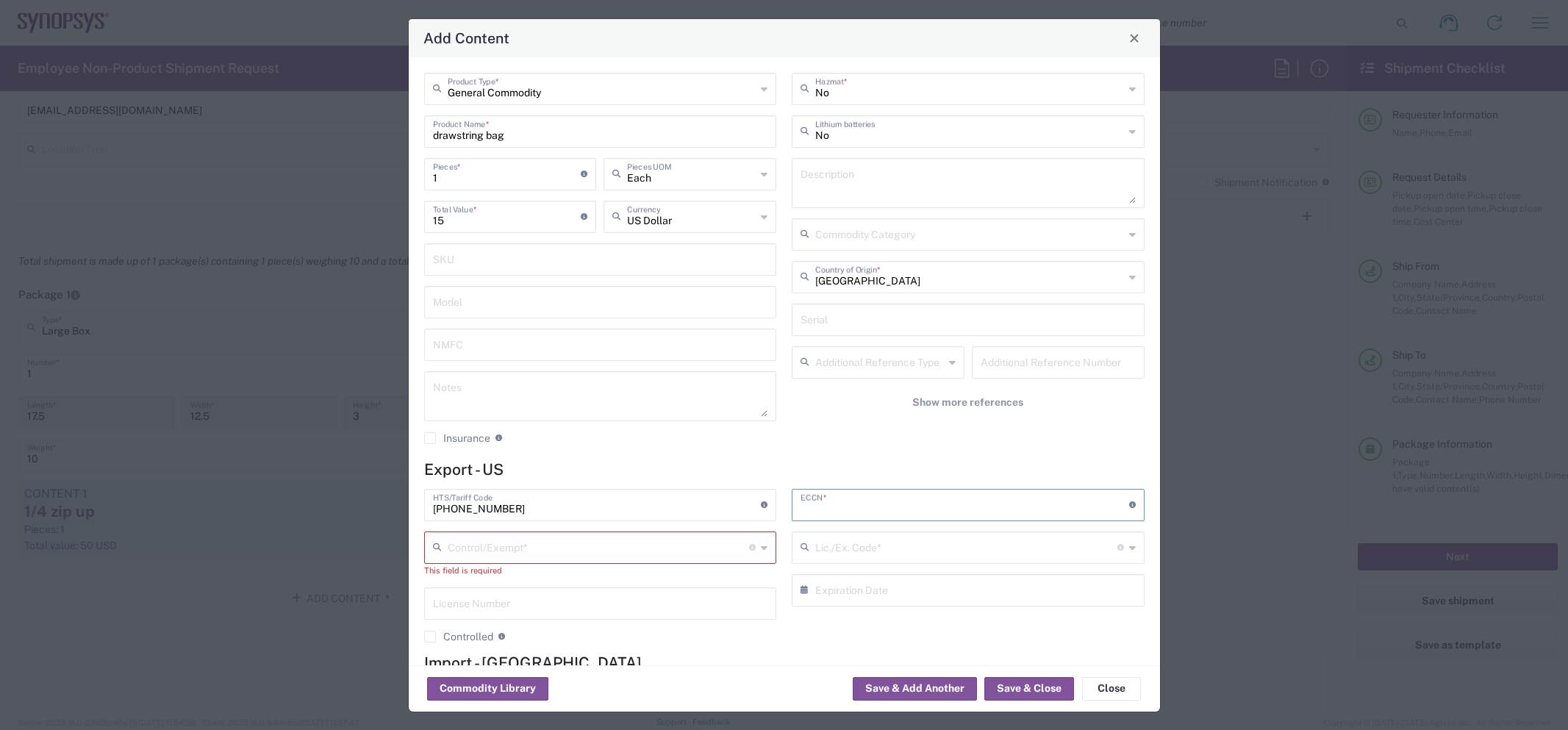
click at [854, 499] on input "text" at bounding box center [965, 504] width 328 height 25
type input "EAR99"
click at [854, 550] on input "text" at bounding box center [966, 546] width 302 height 25
click at [652, 556] on input "text" at bounding box center [599, 546] width 302 height 25
click at [446, 453] on span "FTR Exemption" at bounding box center [601, 446] width 350 height 23
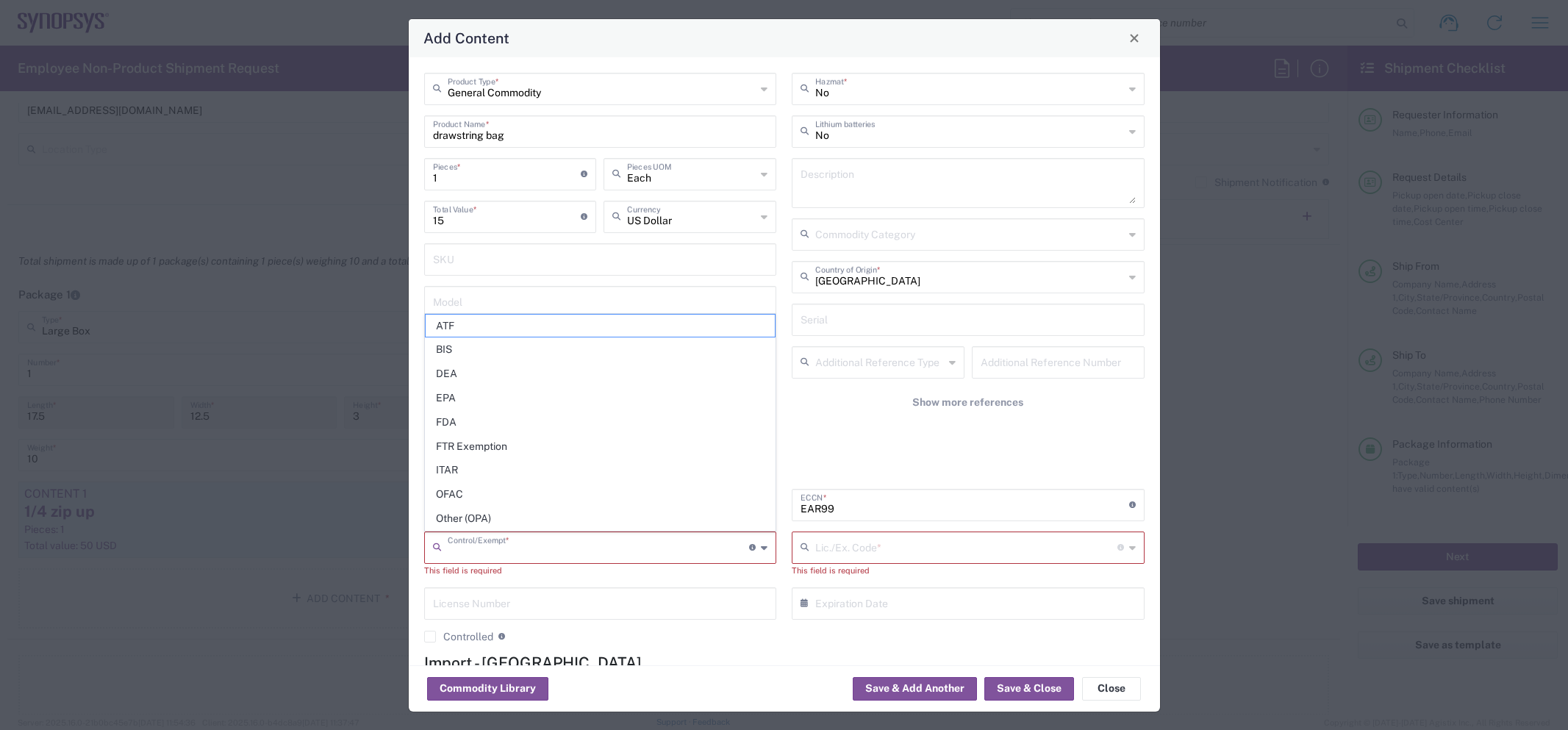
type input "FTR Exemption"
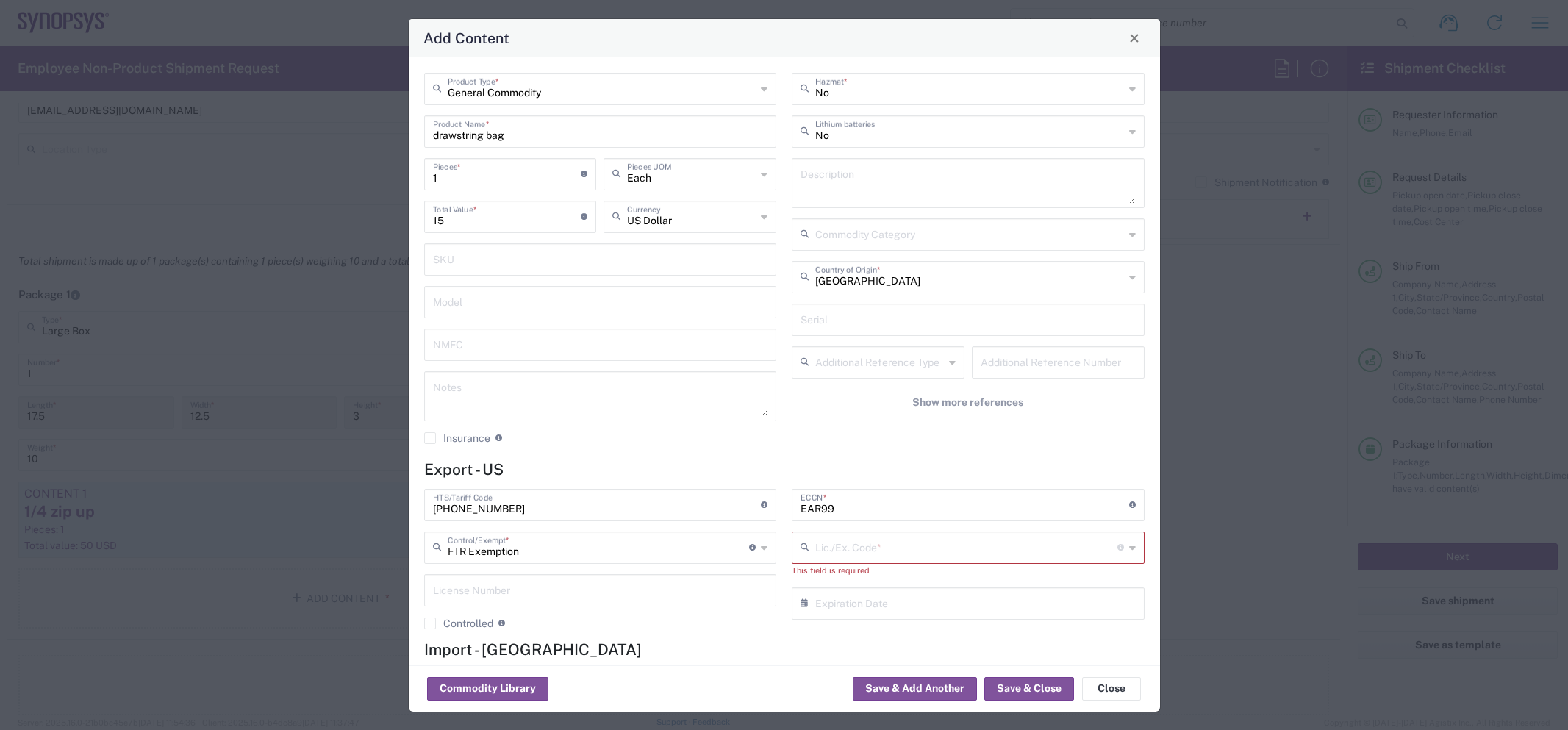
click at [858, 544] on input "text" at bounding box center [966, 546] width 302 height 25
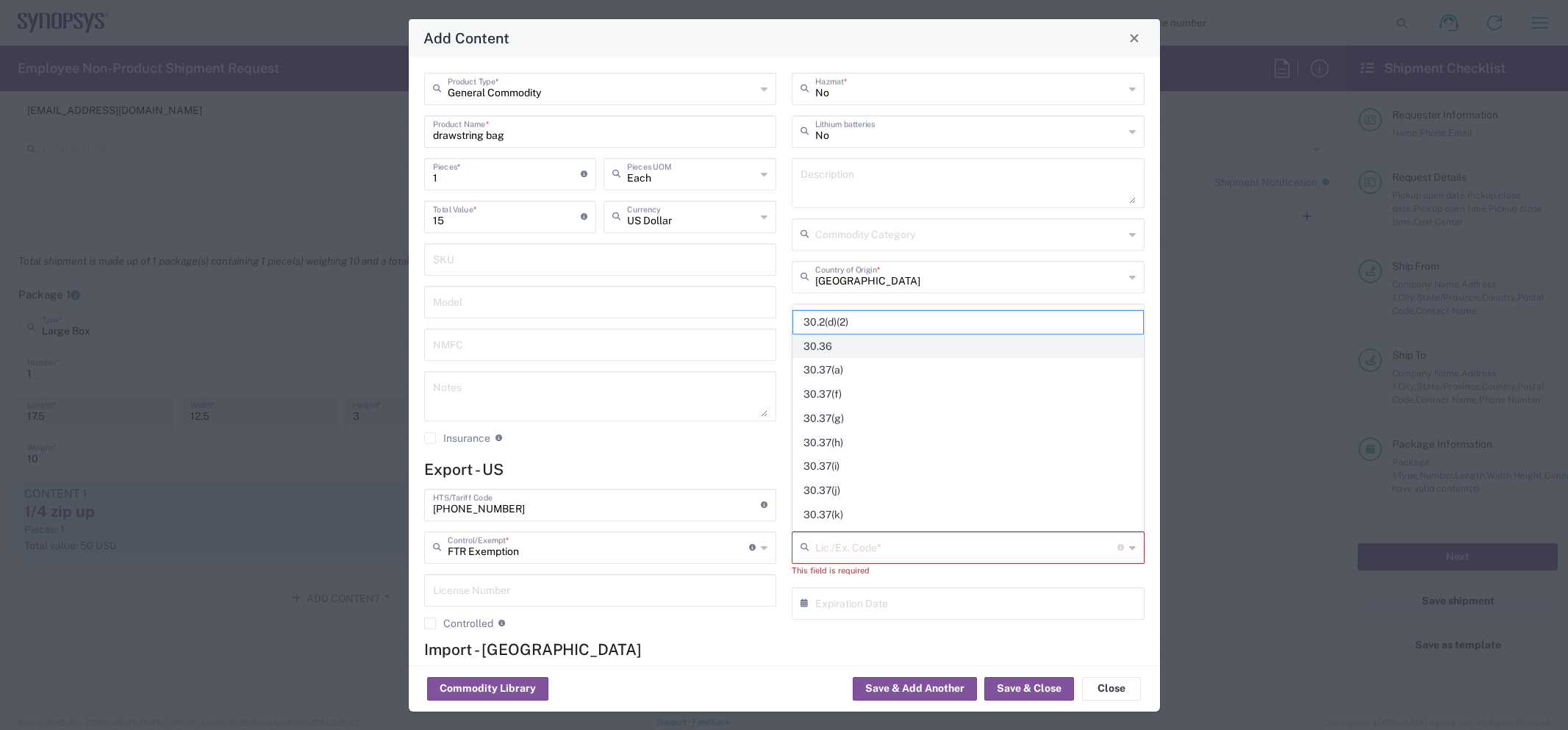
click at [836, 344] on span "30.36" at bounding box center [969, 346] width 350 height 23
type input "30.36"
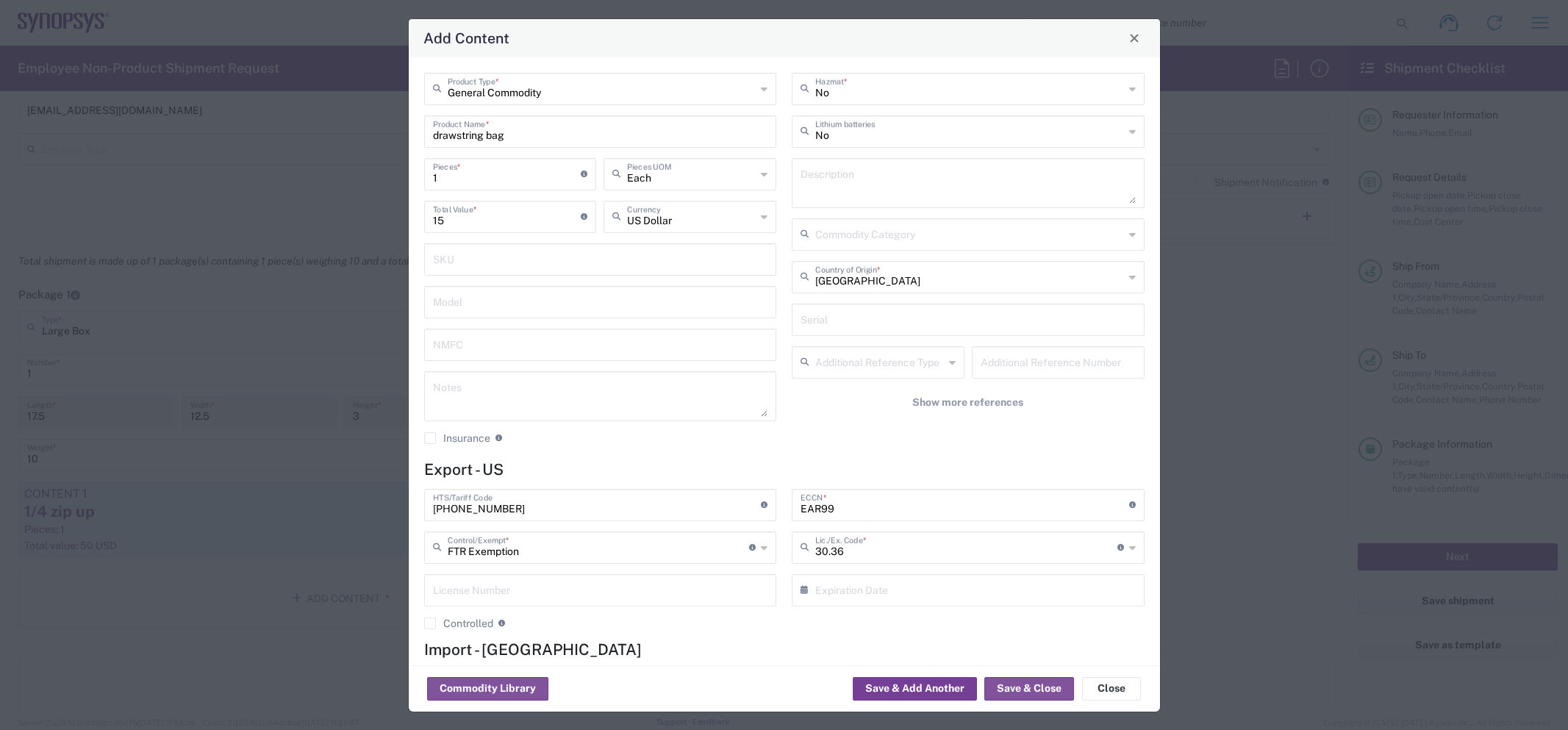
click at [892, 687] on button "Save & Add Another" at bounding box center [915, 688] width 124 height 24
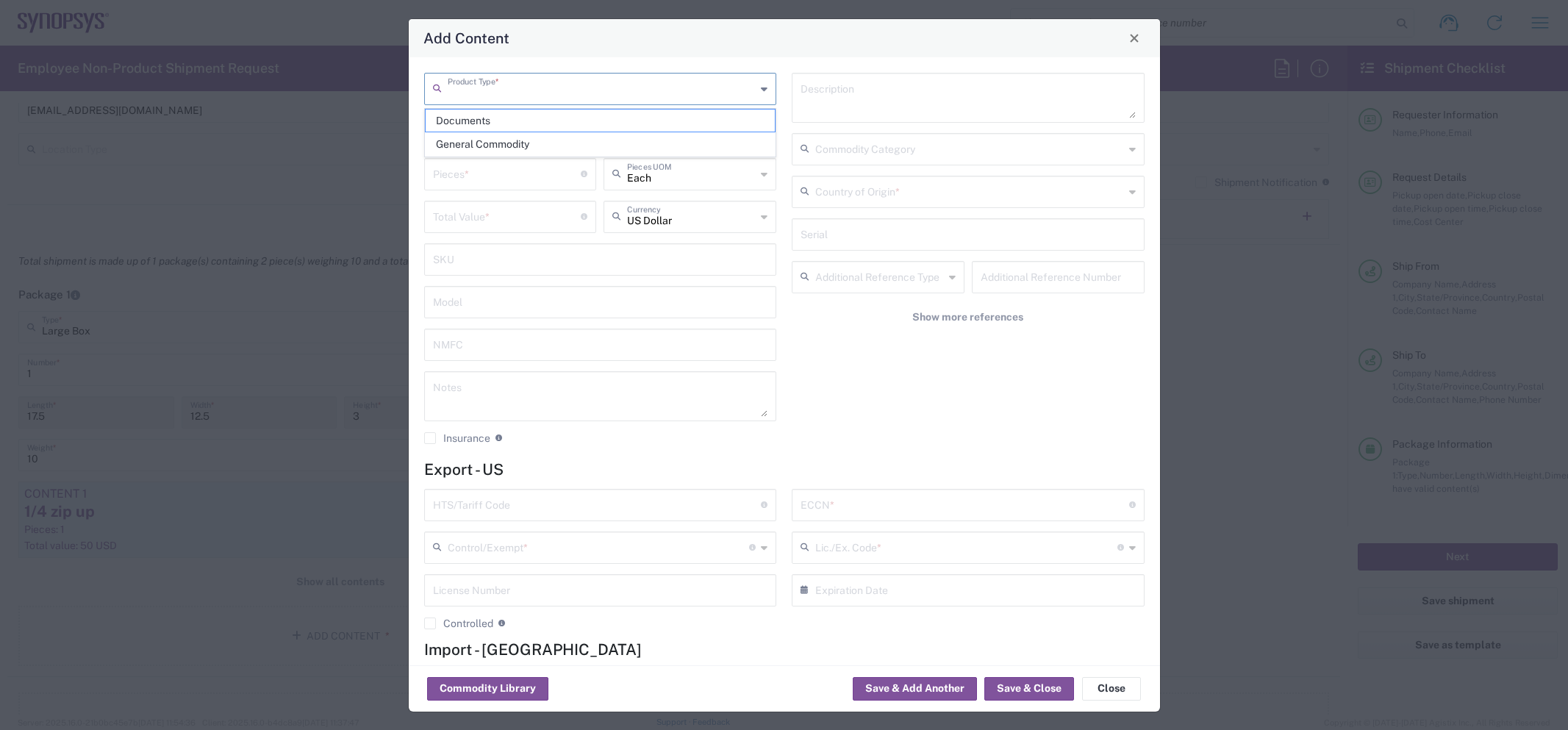
click at [481, 95] on input "text" at bounding box center [602, 88] width 309 height 25
click at [480, 142] on span "General Commodity" at bounding box center [601, 144] width 350 height 23
type input "General Commodity"
click at [477, 133] on input "text" at bounding box center [600, 130] width 335 height 25
click at [560, 139] on input "pen" at bounding box center [595, 130] width 325 height 25
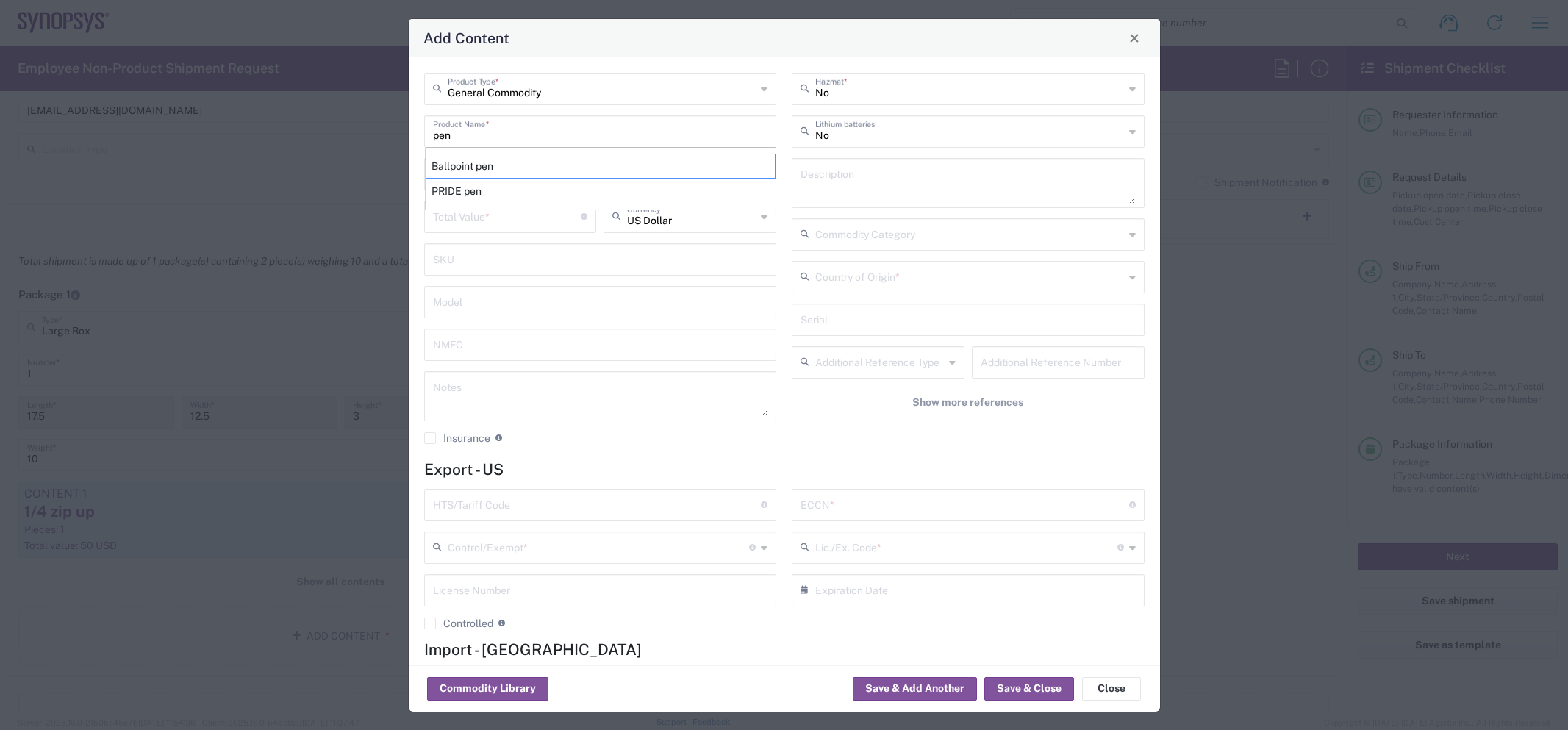
click at [493, 170] on div "Ballpoint pen" at bounding box center [601, 166] width 350 height 25
type input "Ballpoint pen"
type textarea "Pens"
type input "9608.10.0000"
type input "BIS"
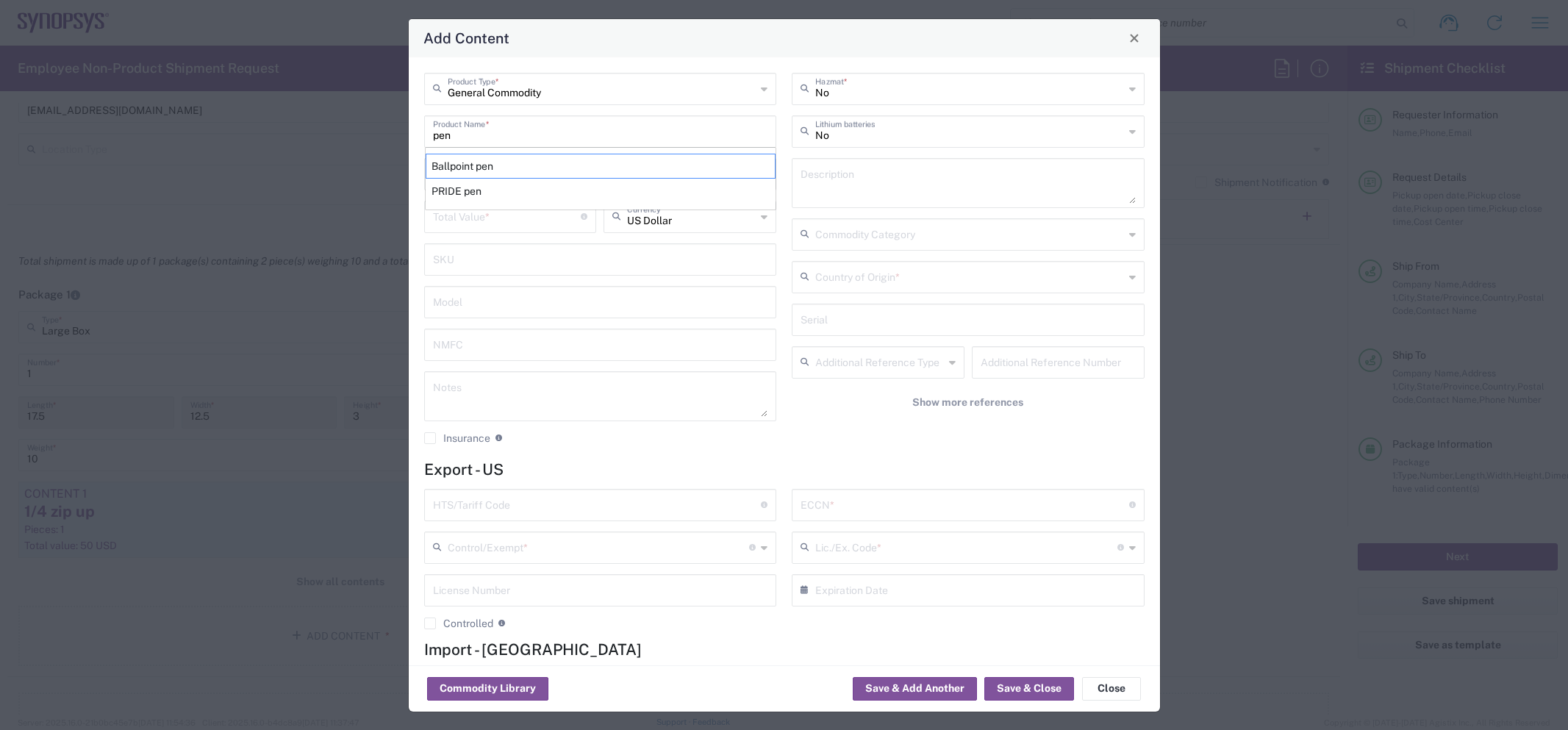
type input "EAR99"
type input "NLR - No License Required"
click at [489, 170] on input "number" at bounding box center [507, 173] width 149 height 25
type input "1"
click at [495, 211] on input "number" at bounding box center [507, 216] width 149 height 25
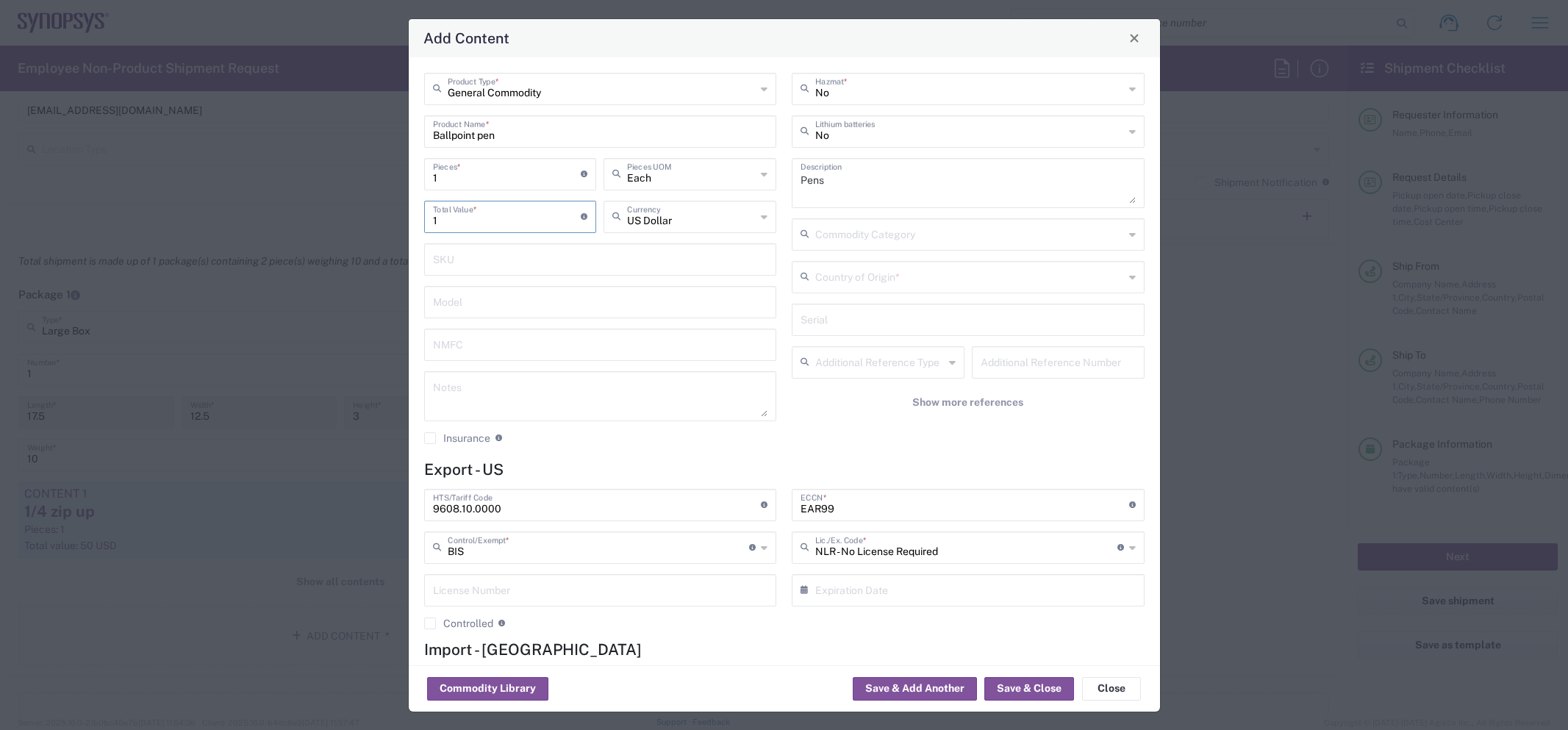
type input "1"
click at [828, 270] on input "text" at bounding box center [969, 276] width 309 height 25
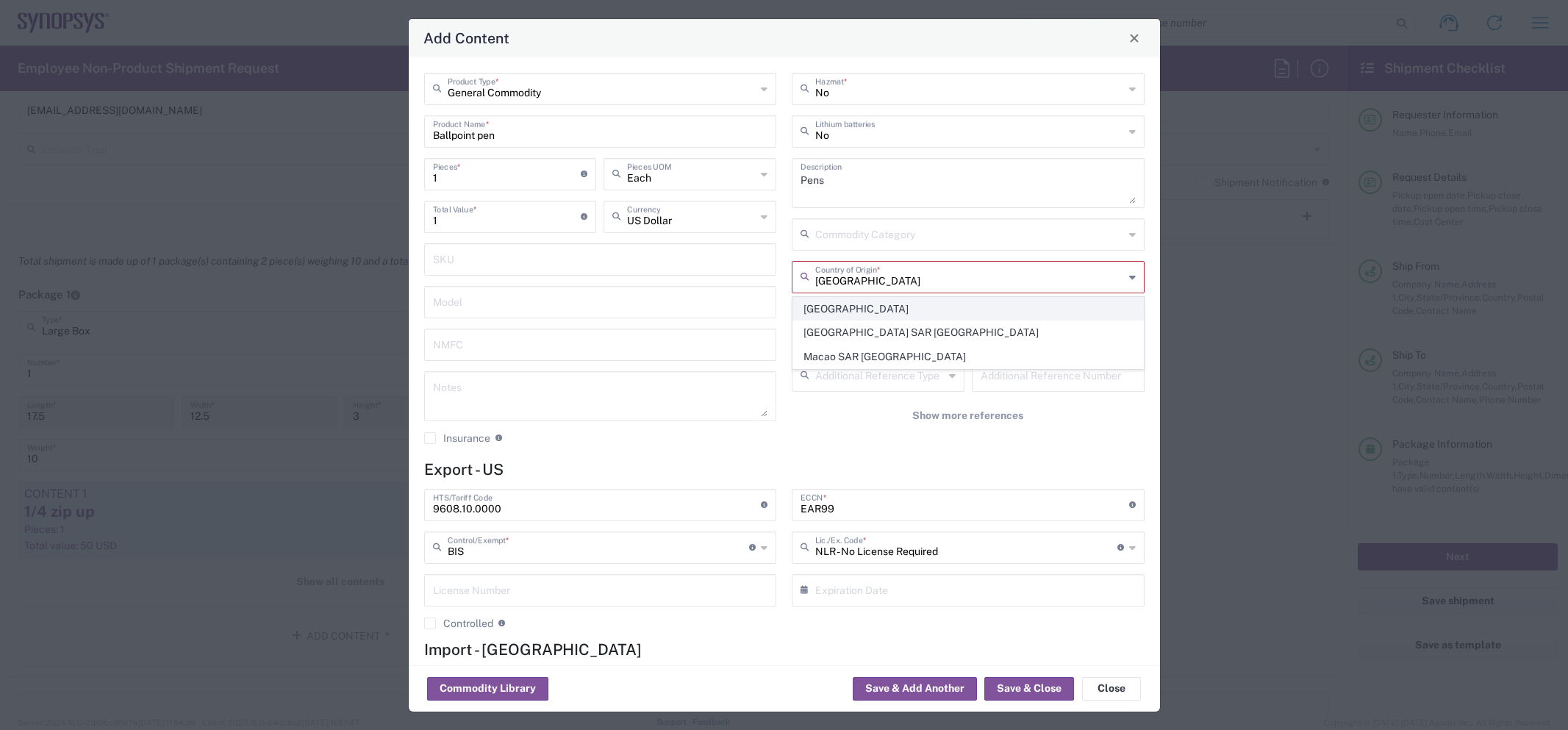
type input "China"
click at [827, 306] on span "China" at bounding box center [969, 308] width 350 height 23
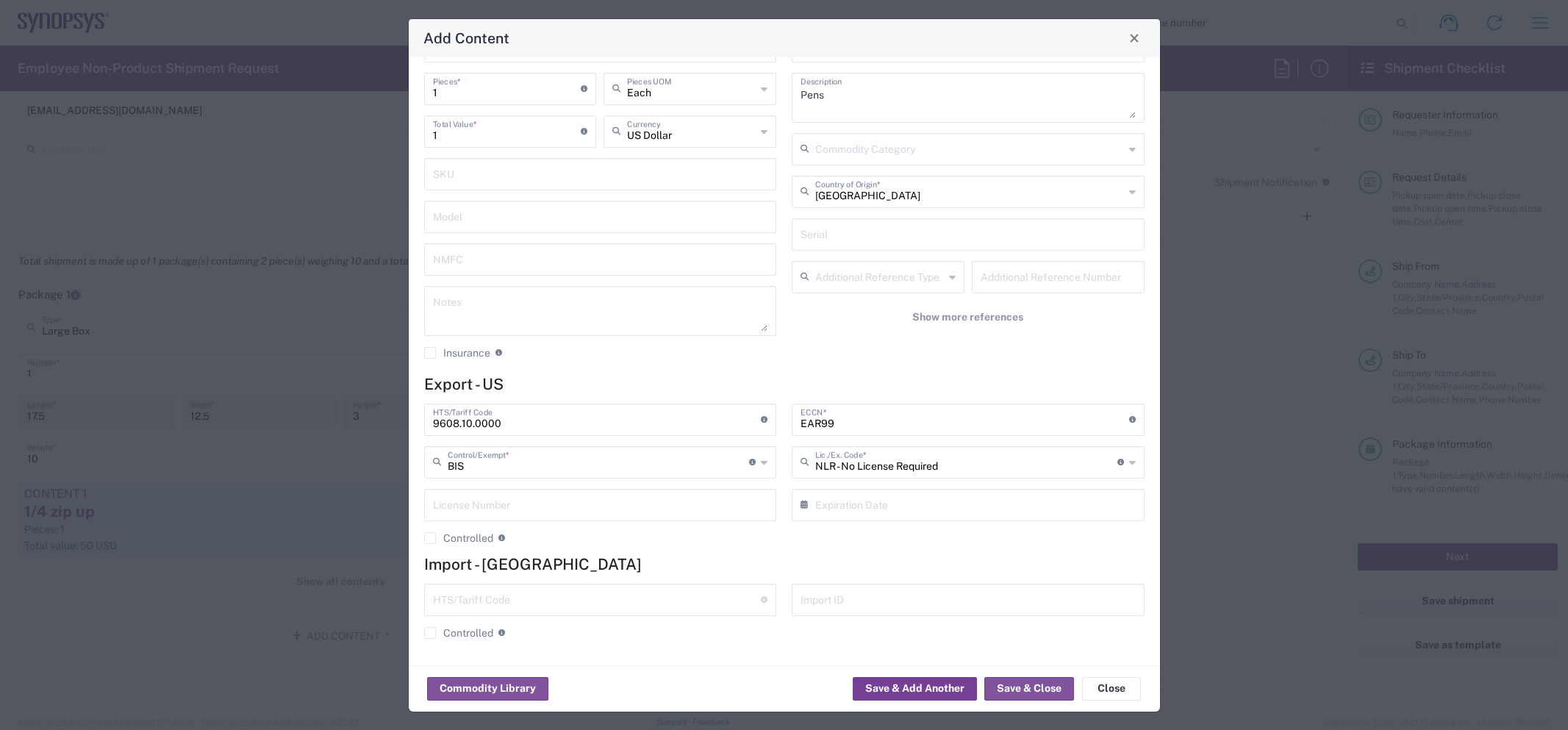
click at [924, 682] on button "Save & Add Another" at bounding box center [915, 688] width 124 height 24
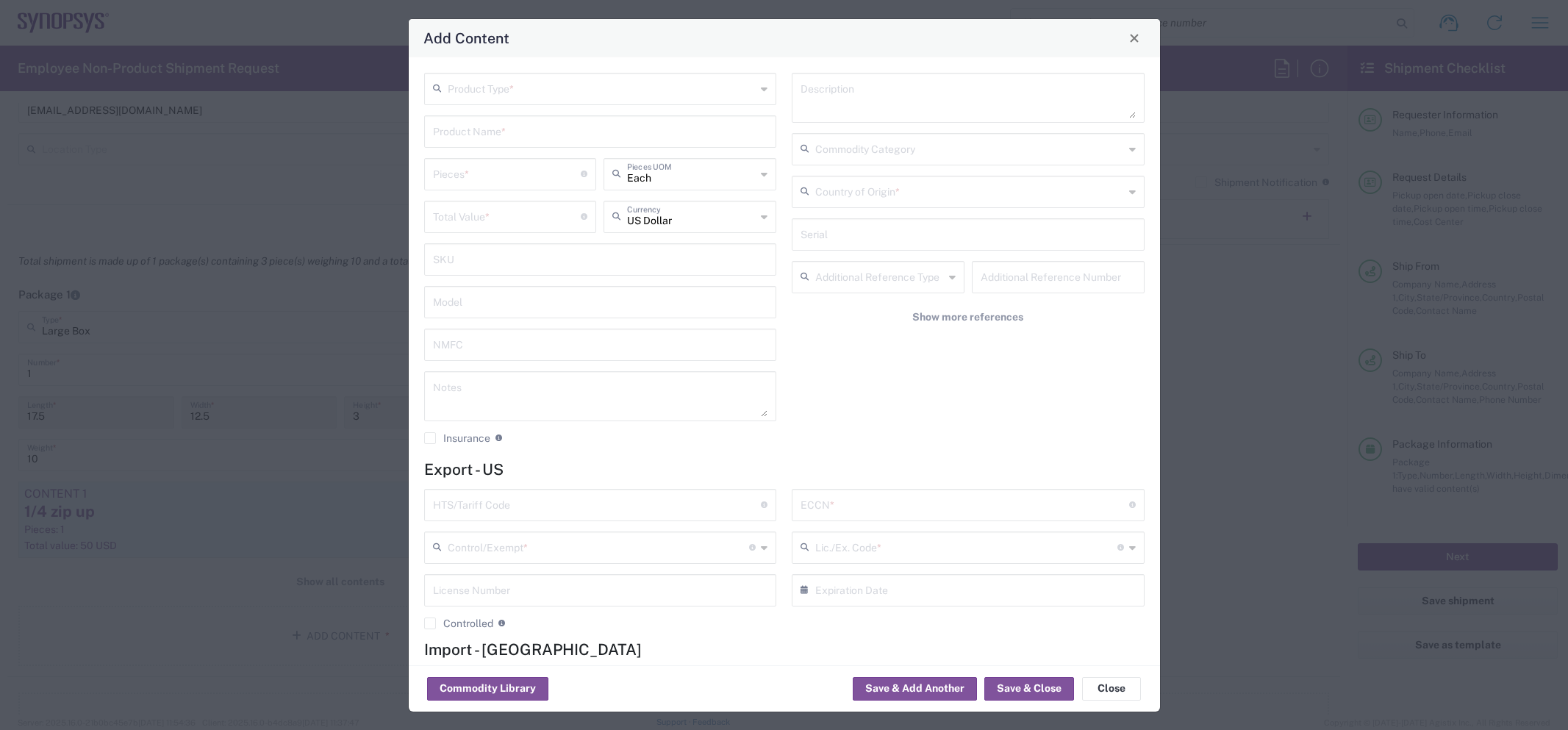
click at [589, 95] on input "text" at bounding box center [602, 88] width 309 height 25
click at [573, 135] on span "General Commodity" at bounding box center [601, 144] width 350 height 23
type input "General Commodity"
click at [534, 133] on input "text" at bounding box center [600, 130] width 335 height 25
type input "fanny pack"
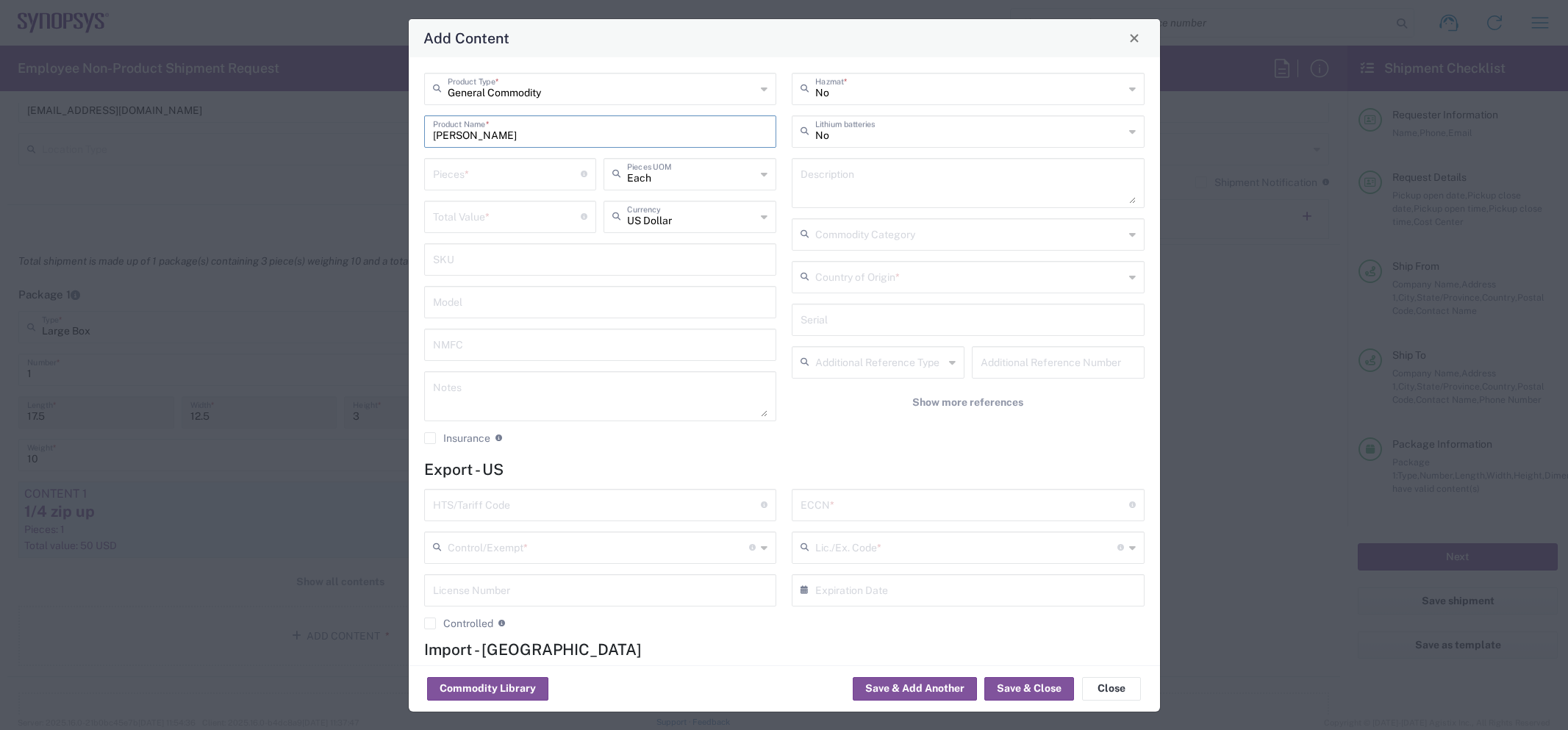
click at [507, 173] on input "number" at bounding box center [507, 173] width 149 height 25
type input "1"
click at [508, 214] on input "number" at bounding box center [507, 216] width 149 height 25
type input "20"
click at [551, 540] on input "text" at bounding box center [599, 546] width 302 height 25
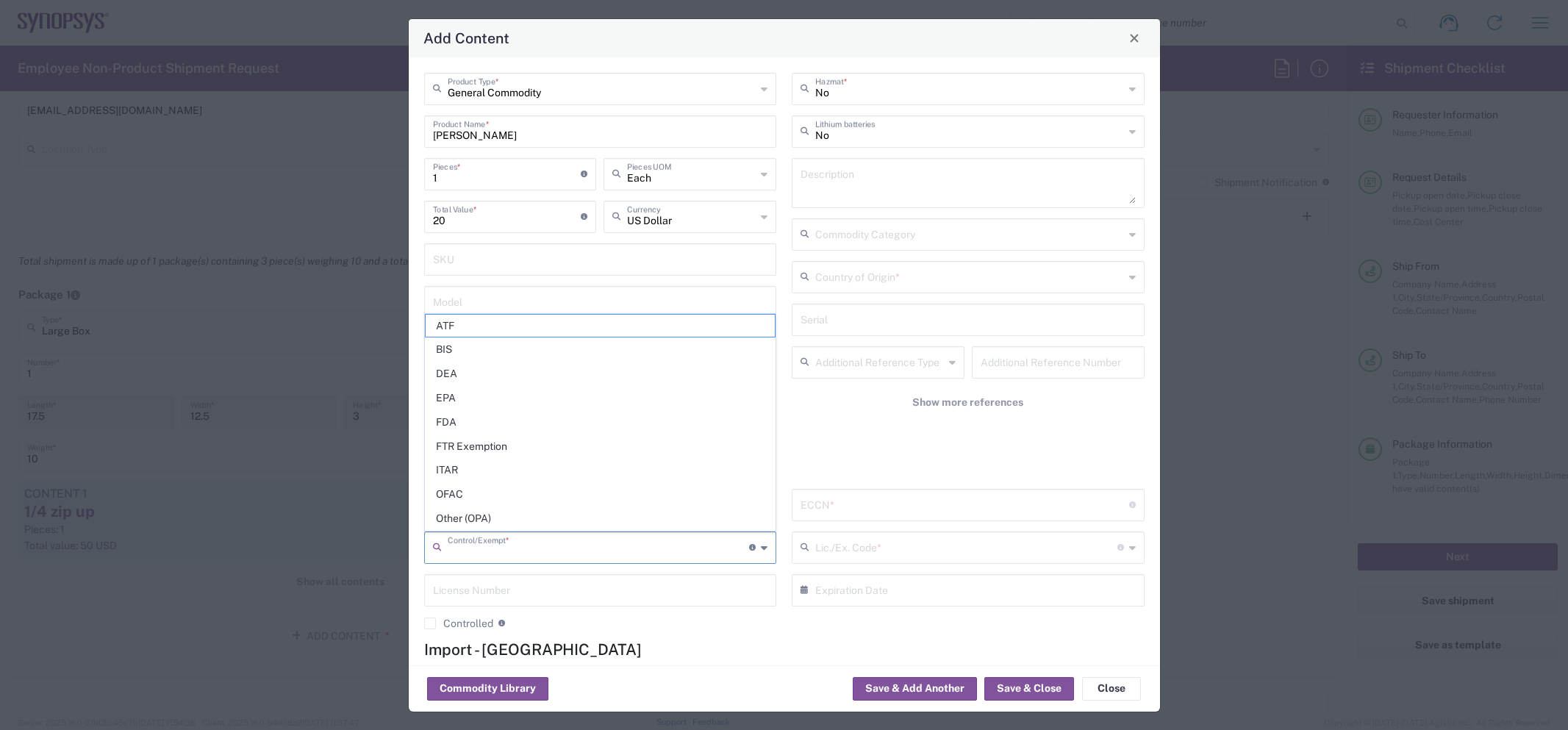
drag, startPoint x: 854, startPoint y: 452, endPoint x: 719, endPoint y: 513, distance: 148.1
click at [854, 452] on div "No Hazmat * No Lithium batteries Description Commodity Category Country of Orig…" at bounding box center [968, 264] width 368 height 382
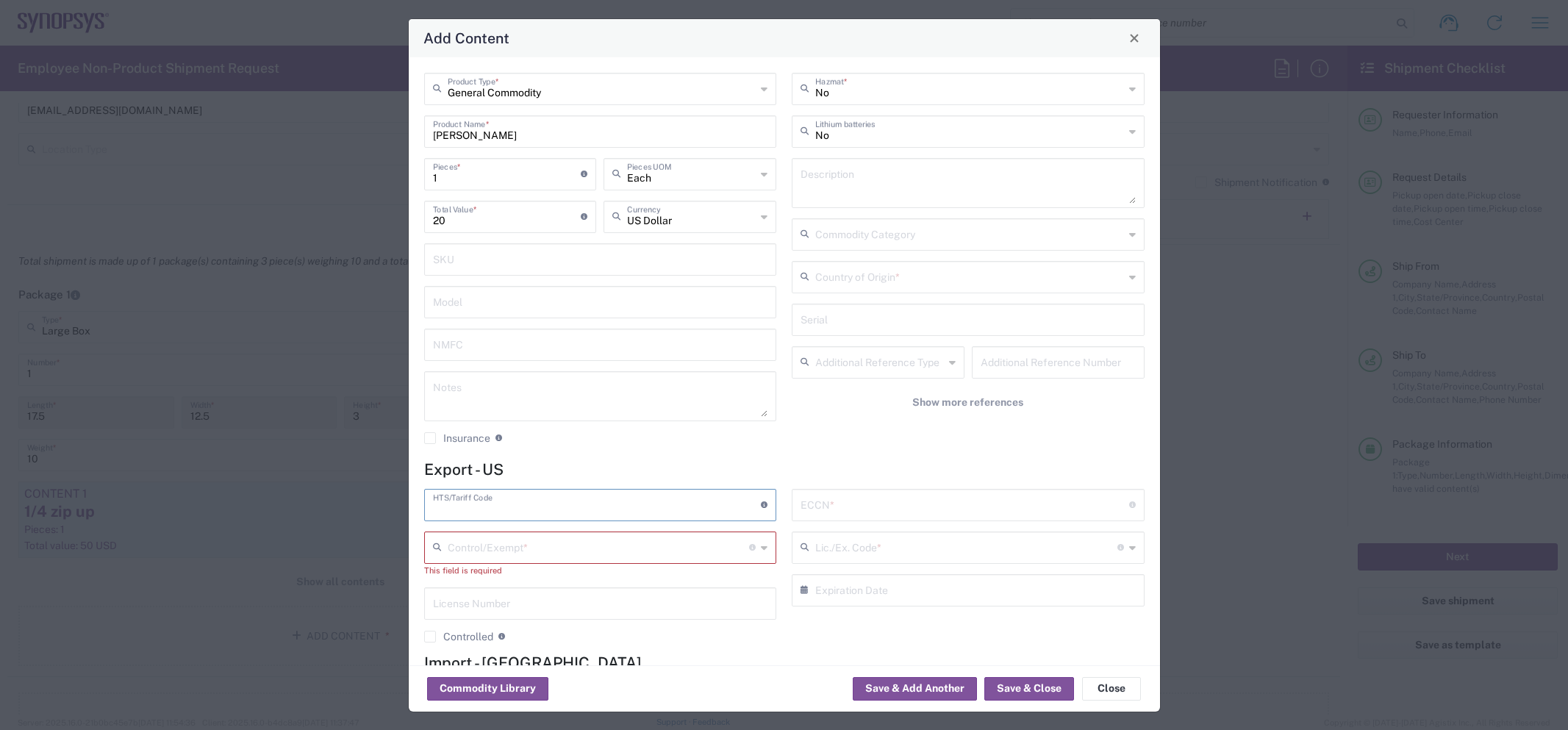
click at [653, 509] on input "text" at bounding box center [597, 504] width 328 height 25
paste input "4202.92.3131"
type input "4202.92.3131"
click at [837, 281] on input "text" at bounding box center [969, 276] width 309 height 25
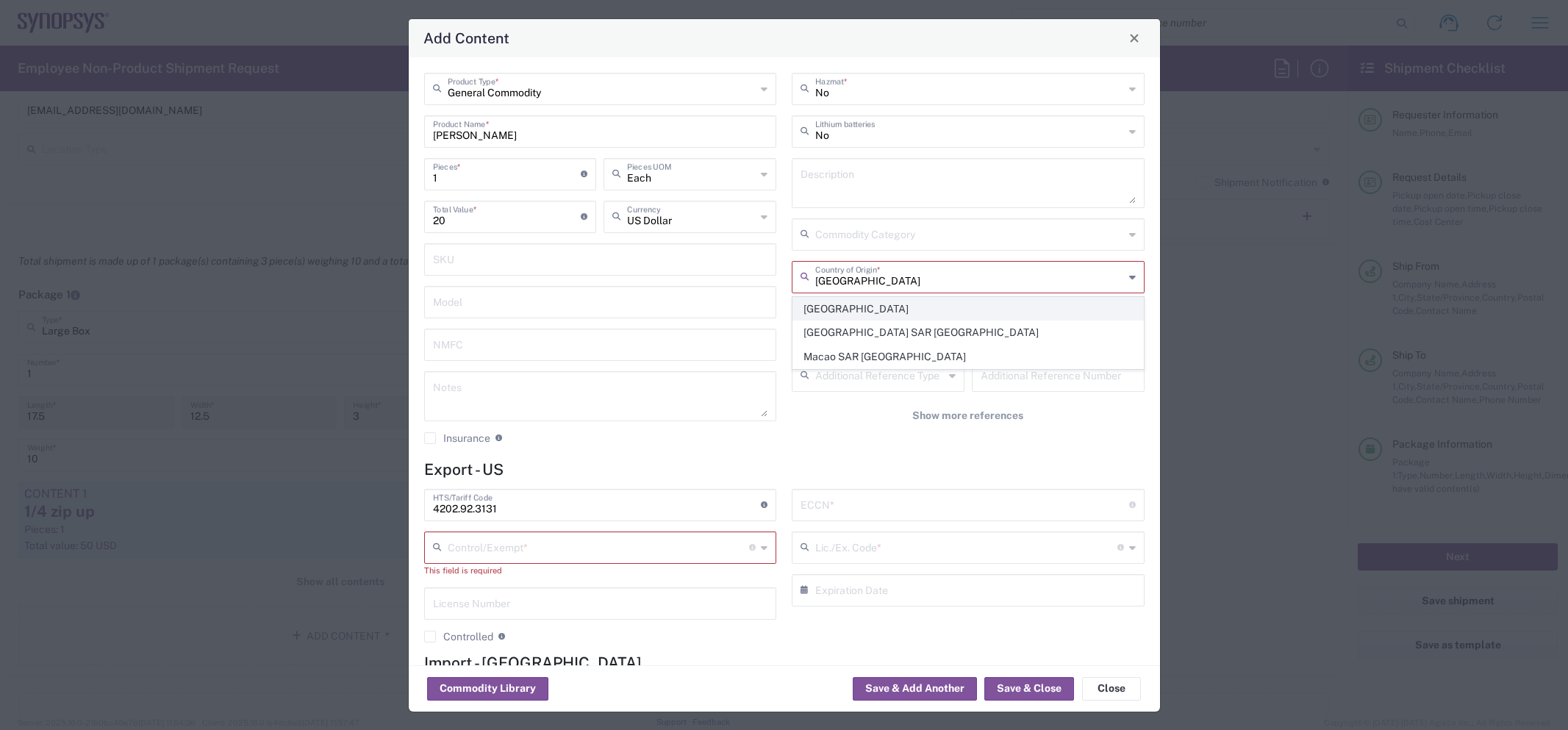
type input "China"
click at [837, 301] on span "China" at bounding box center [969, 308] width 350 height 23
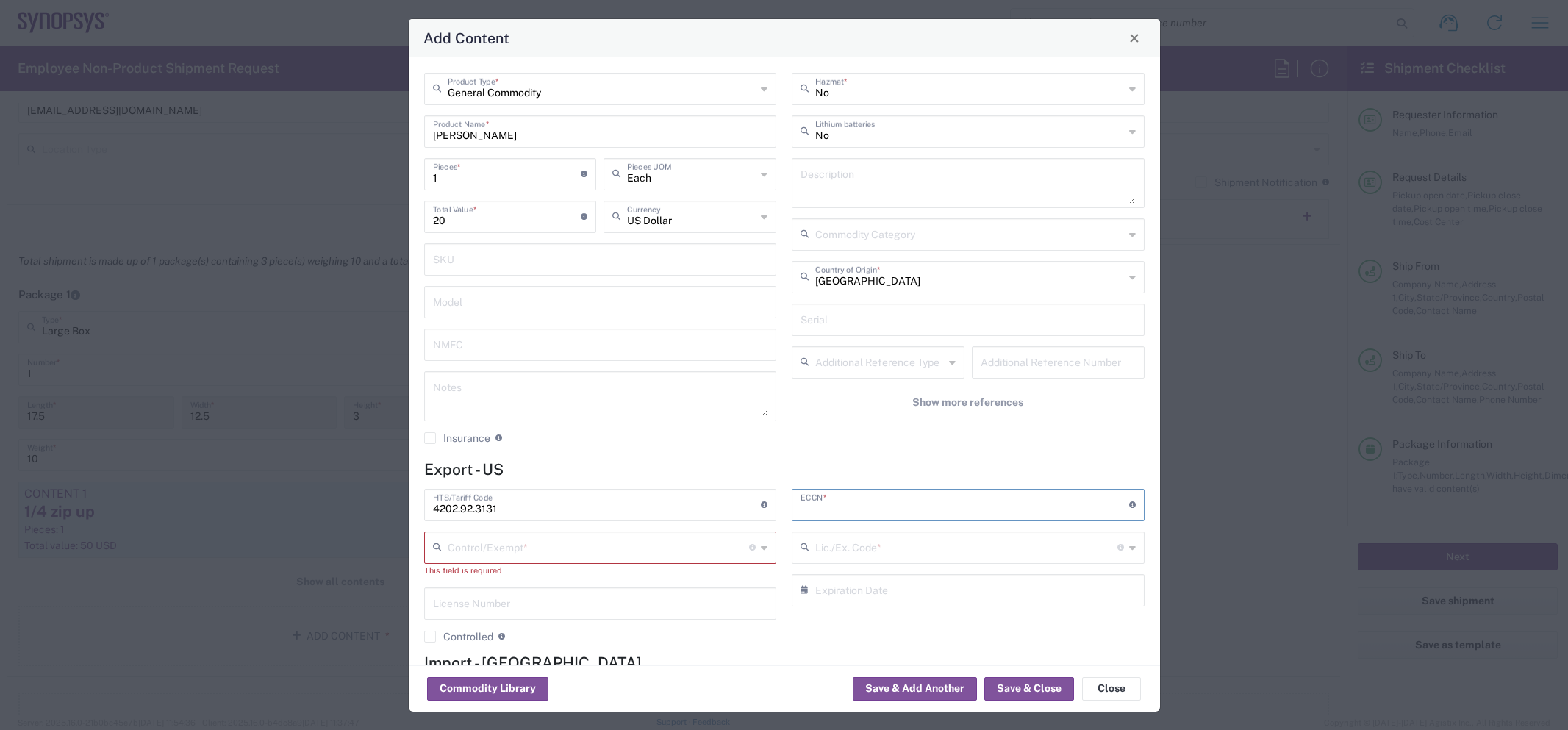
click at [853, 495] on input "text" at bounding box center [965, 504] width 328 height 25
type input "EAR99"
click at [669, 552] on input "text" at bounding box center [599, 546] width 302 height 25
click at [546, 447] on span "FTR Exemption" at bounding box center [601, 446] width 350 height 23
type input "FTR Exemption"
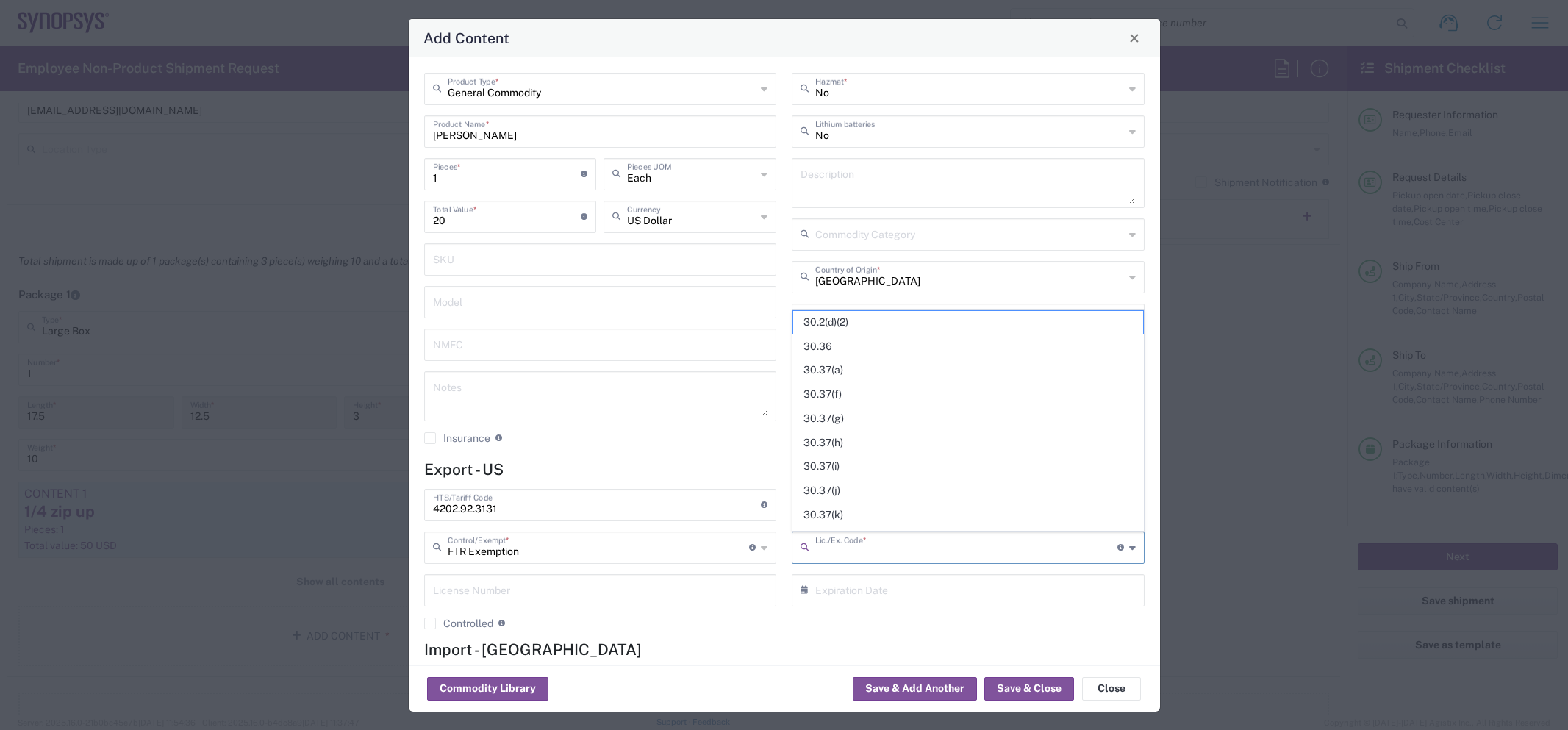
click at [844, 551] on input "text" at bounding box center [966, 546] width 302 height 25
click at [838, 351] on span "30.36" at bounding box center [969, 346] width 350 height 23
type input "30.36"
click at [1031, 687] on button "Save & Close" at bounding box center [1029, 688] width 89 height 24
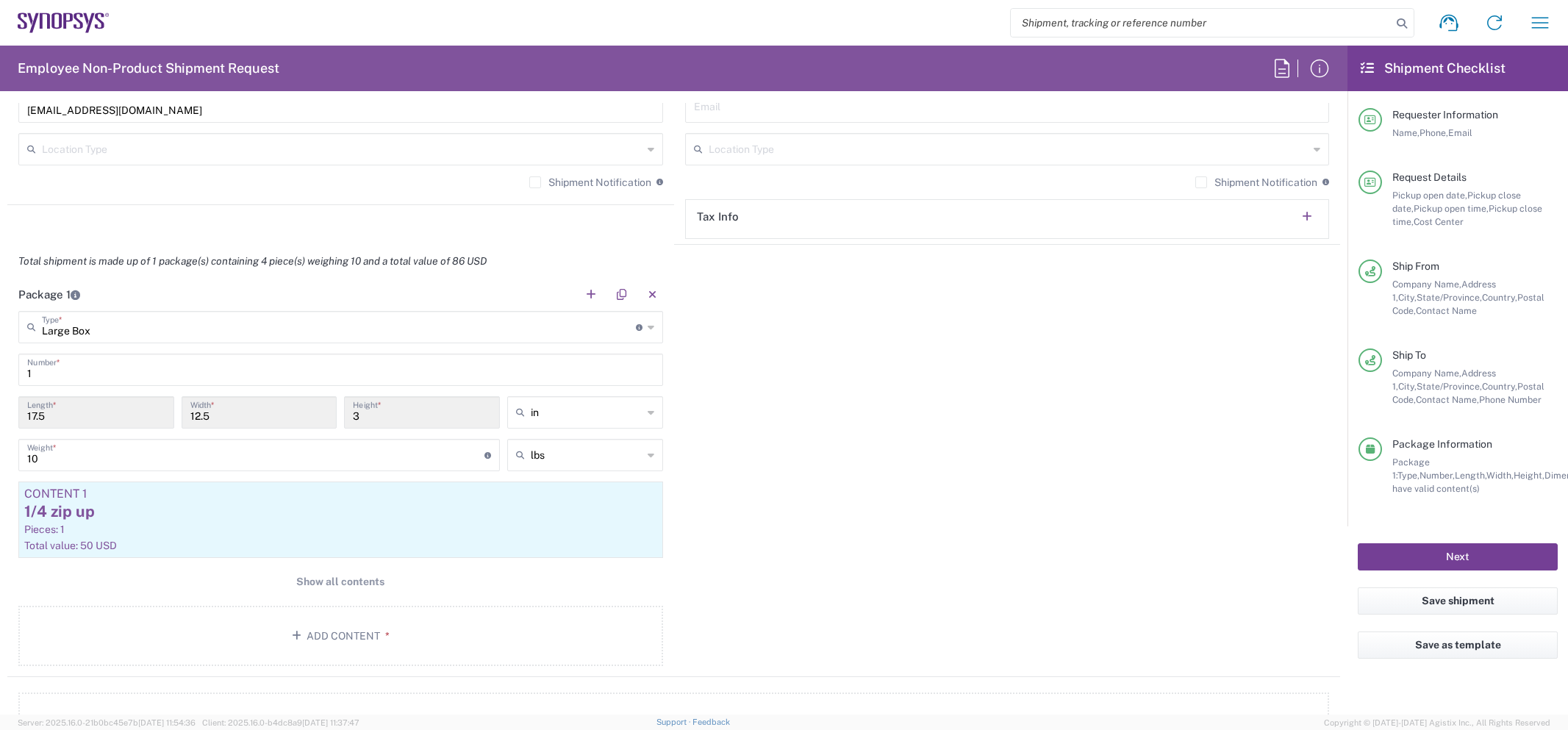
click at [1500, 568] on button "Next" at bounding box center [1457, 557] width 200 height 27
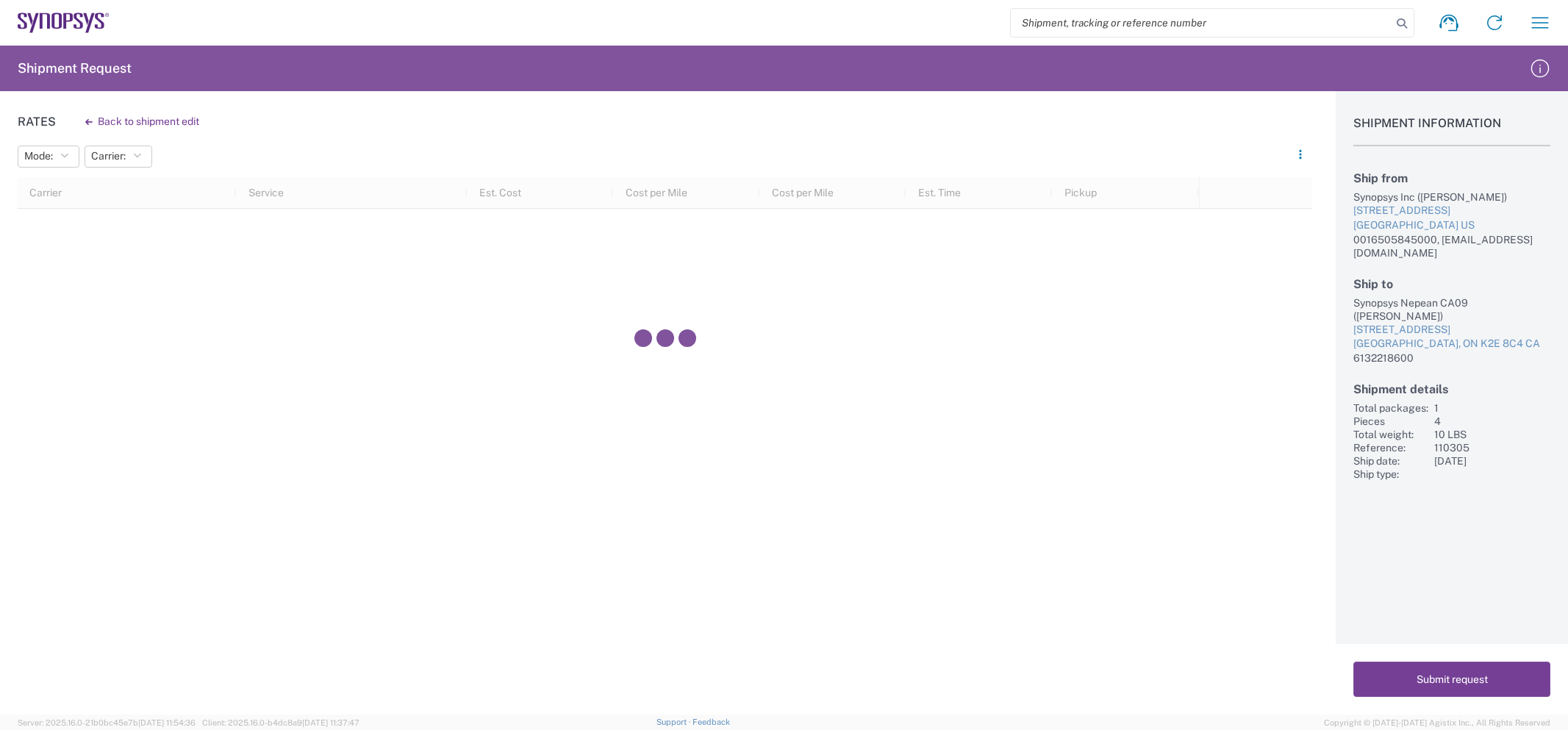
click at [1424, 682] on button "Submit request" at bounding box center [1452, 678] width 197 height 35
